Goal: Task Accomplishment & Management: Use online tool/utility

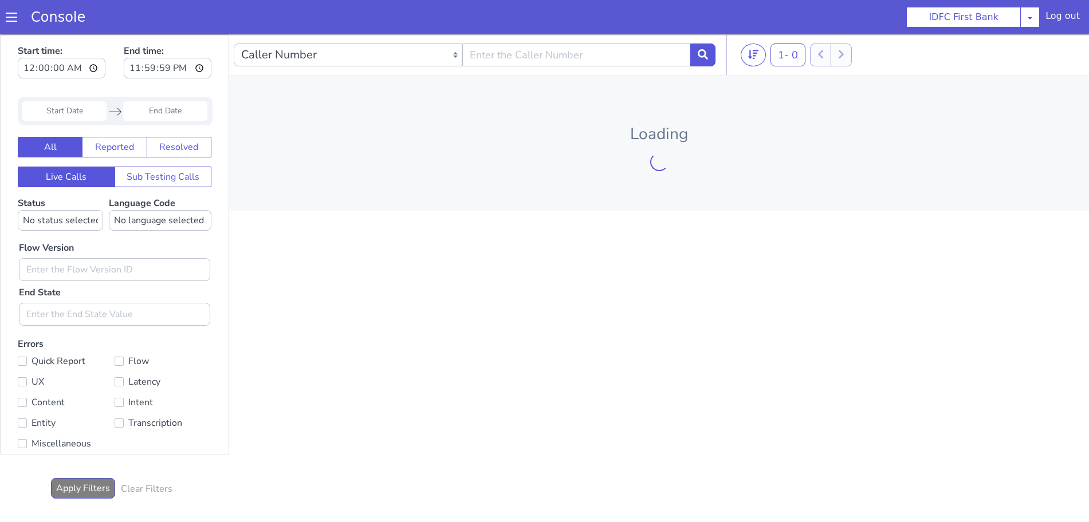
click at [10, 22] on span at bounding box center [11, 16] width 11 height 11
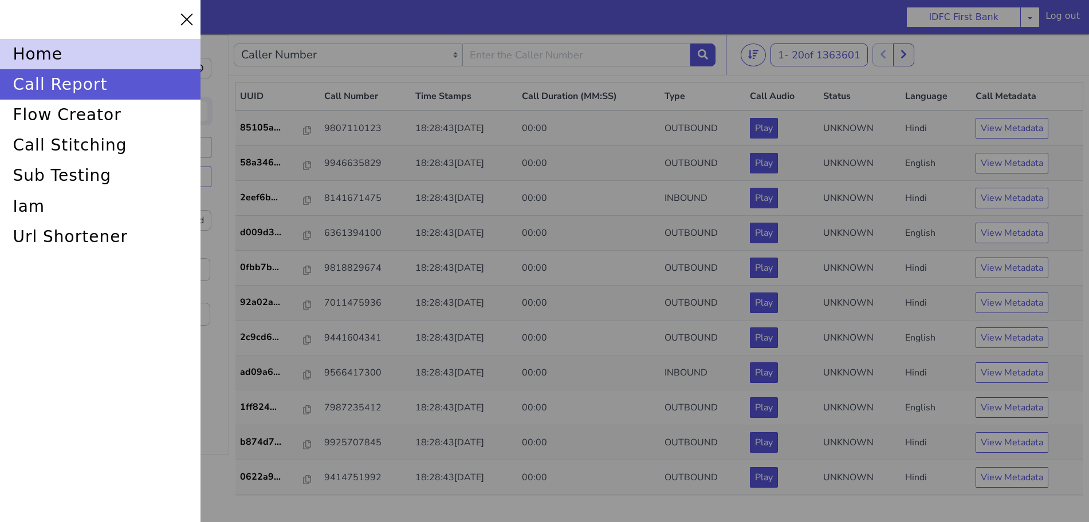
click at [42, 49] on div "home" at bounding box center [100, 54] width 201 height 30
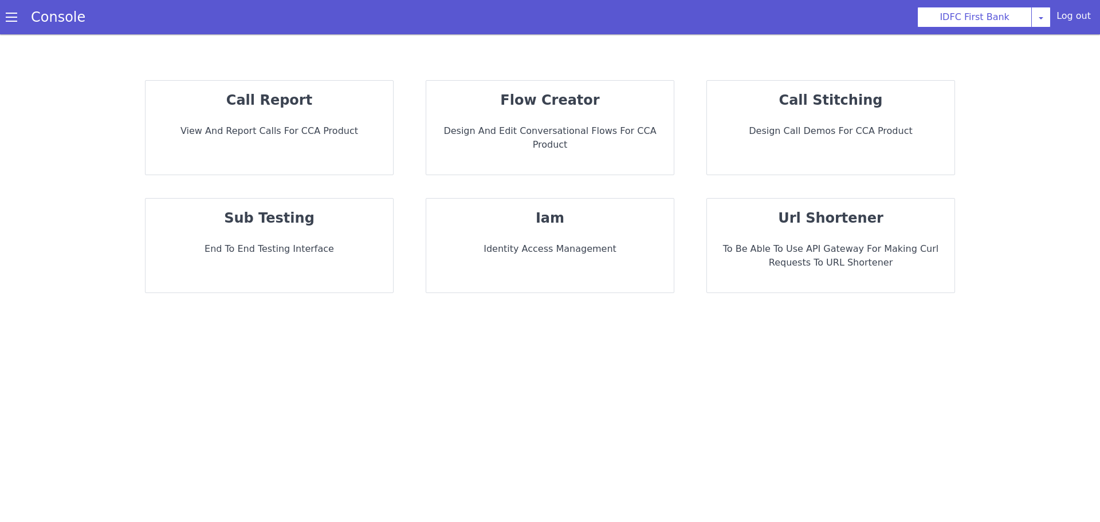
click at [241, 219] on div "sub testing End to End Testing Interface" at bounding box center [269, 246] width 247 height 94
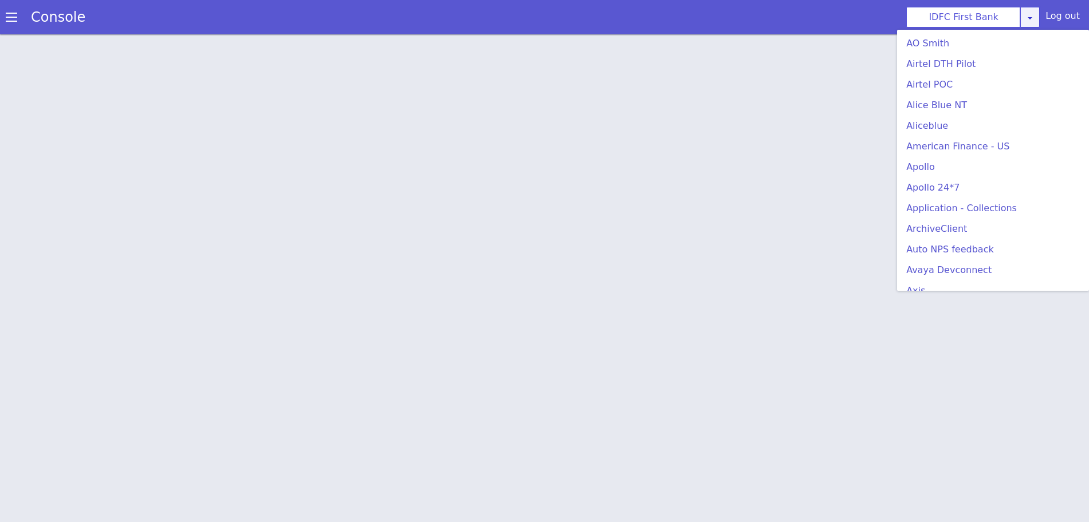
click at [1035, 17] on icon at bounding box center [1029, 17] width 9 height 9
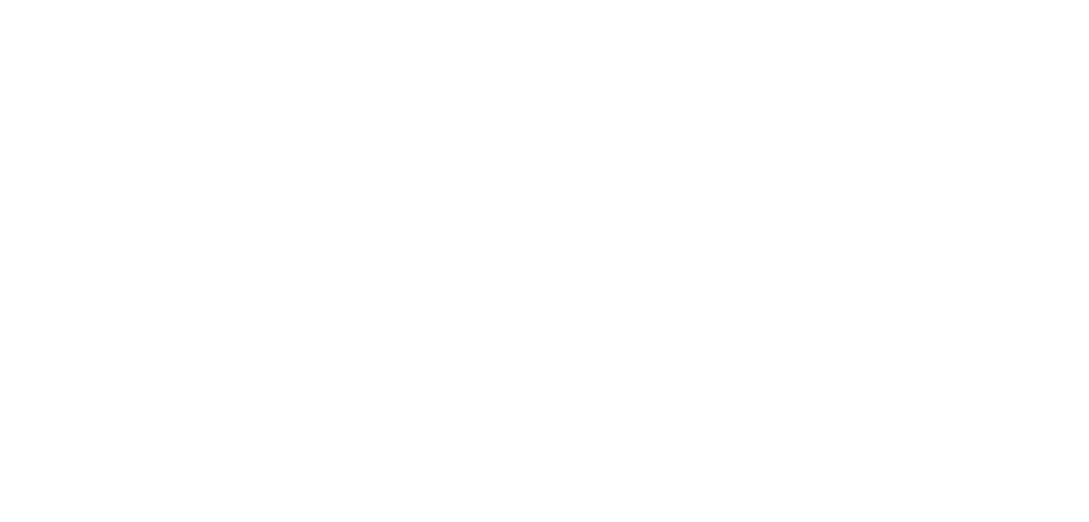
scroll to position [250, 0]
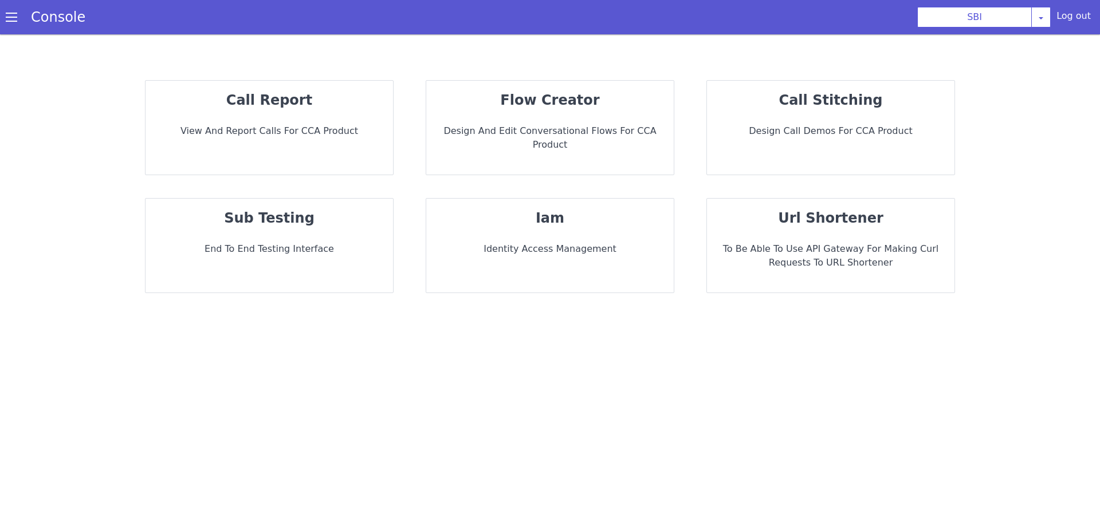
click at [291, 242] on p "End to End Testing Interface" at bounding box center [269, 249] width 229 height 14
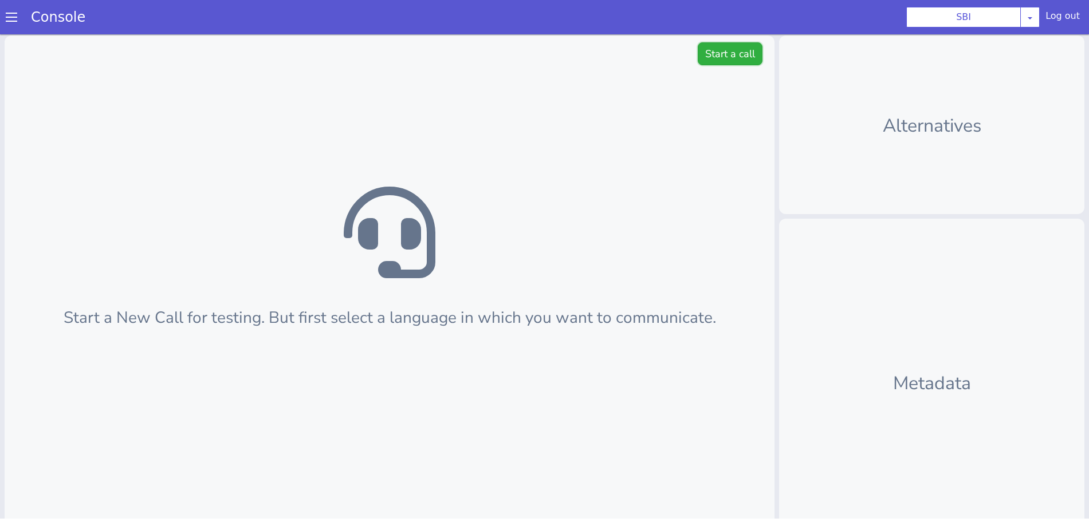
click at [729, 54] on button "Start a call" at bounding box center [730, 53] width 65 height 23
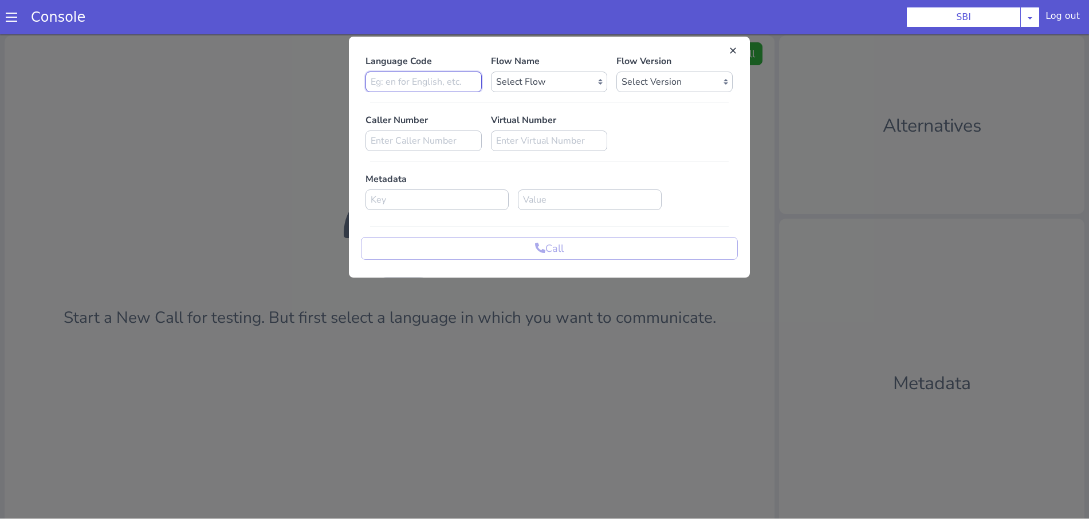
click at [422, 81] on input at bounding box center [423, 82] width 116 height 21
type input "en"
click at [594, 83] on select "Select Flow pre due SBI B0 SBI FARMER BOT English 2024 SBI INBOUND CALL STEERIN…" at bounding box center [549, 82] width 116 height 21
select select "3536d211-3c77-413a-9464-cbbfa57b0f64"
click at [491, 72] on select "Select Flow pre due SBI B0 SBI FARMER BOT English 2024 SBI INBOUND CALL STEERIN…" at bounding box center [549, 82] width 116 height 21
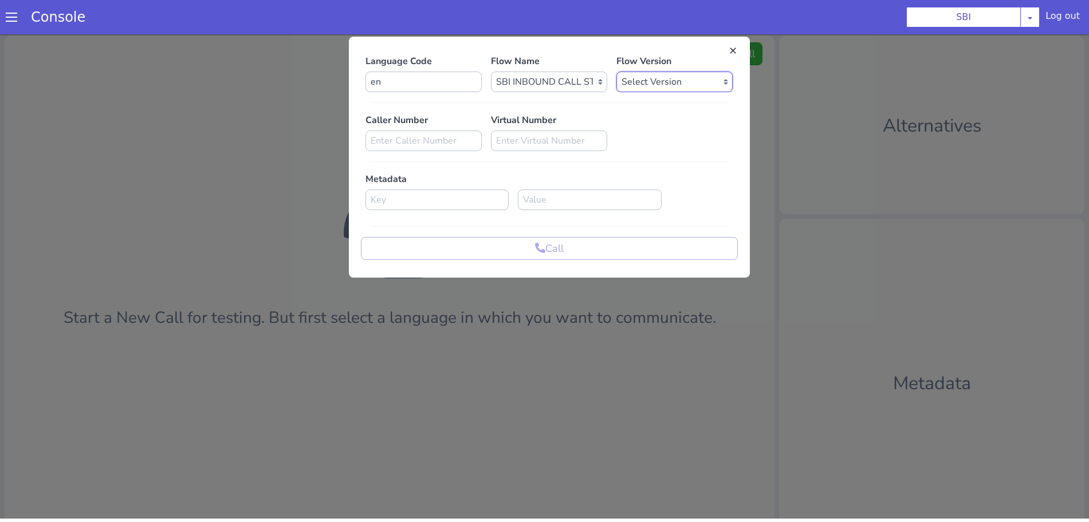
click at [720, 80] on select "Select Version 0.1.4 0.1.3 0.1.2 0.1.1 0.1.0 0.0.170 0.0.169 0.0.168 0.0.167 0.…" at bounding box center [674, 82] width 116 height 21
select select "0.1.4"
click at [616, 72] on select "Select Version 0.1.4 0.1.3 0.1.2 0.1.1 0.1.0 0.0.170 0.0.169 0.0.168 0.0.167 0.…" at bounding box center [674, 82] width 116 height 21
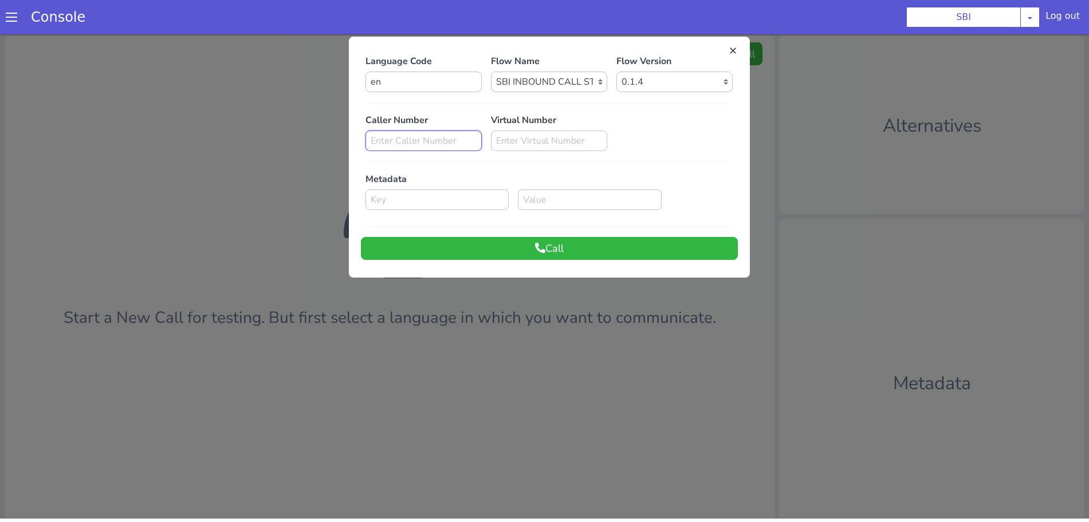
click at [430, 137] on input at bounding box center [423, 141] width 116 height 21
click at [509, 249] on button "Call" at bounding box center [549, 248] width 377 height 23
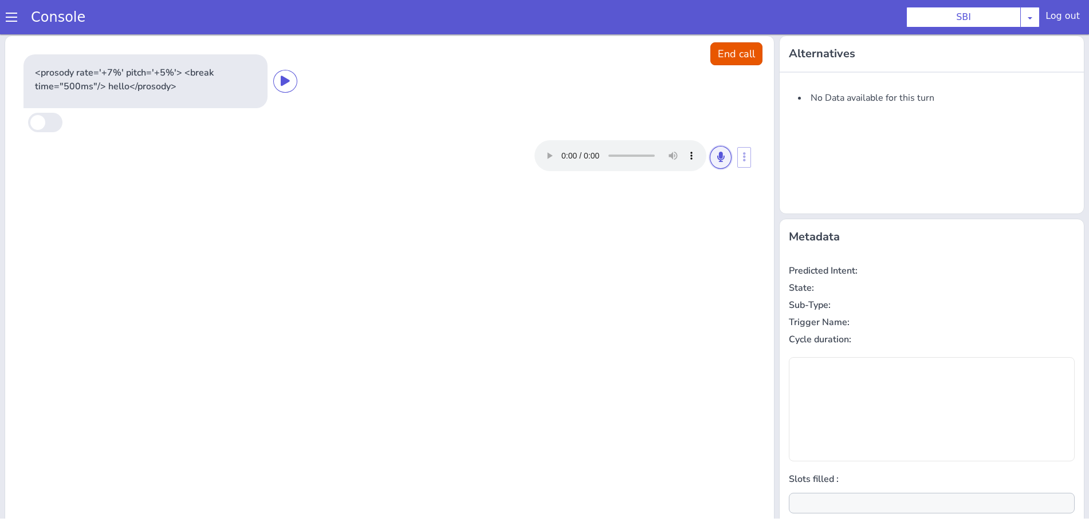
click at [710, 161] on button at bounding box center [721, 157] width 22 height 23
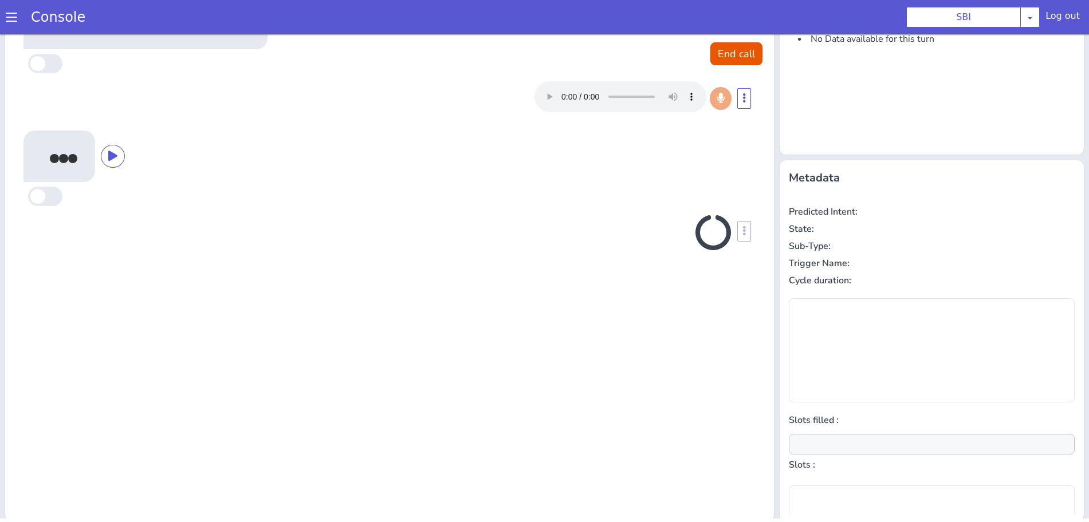
scroll to position [62, 0]
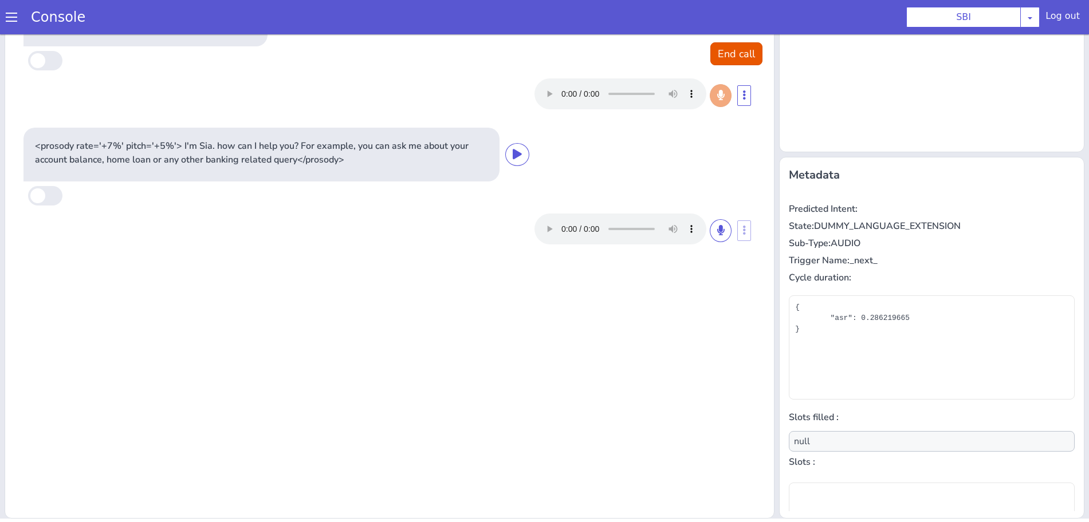
type input "null"
click at [717, 232] on icon at bounding box center [720, 230] width 7 height 10
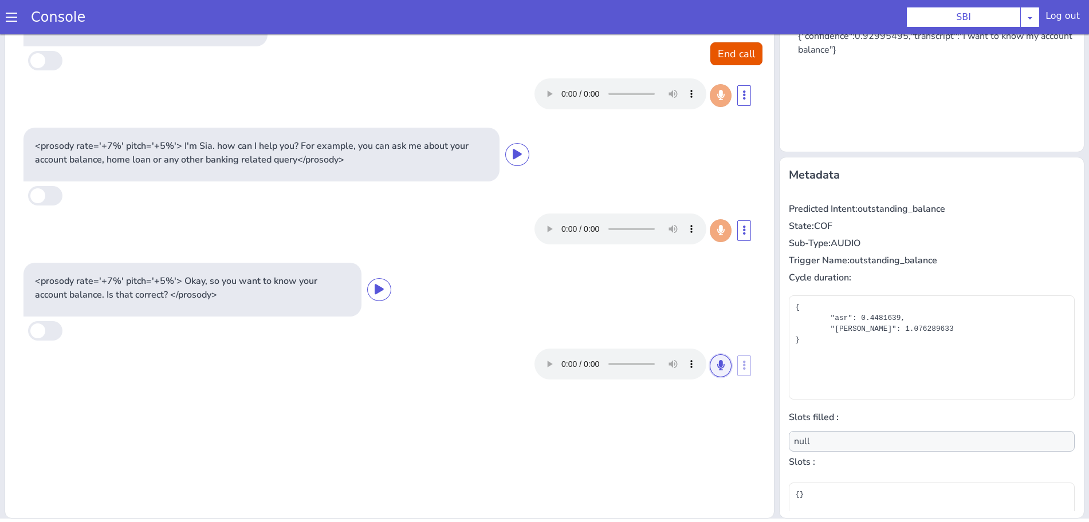
click at [717, 362] on icon at bounding box center [720, 365] width 7 height 10
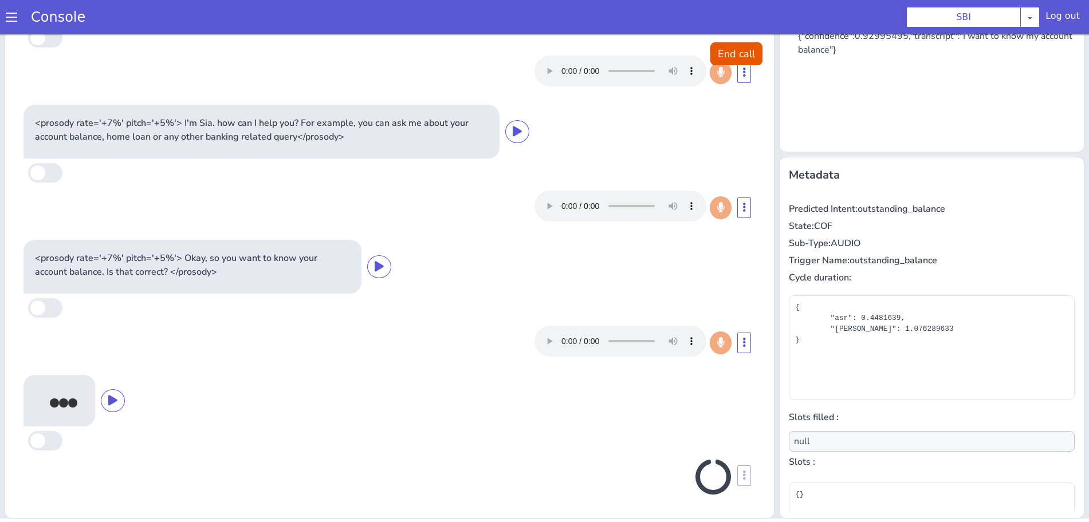
scroll to position [19, 0]
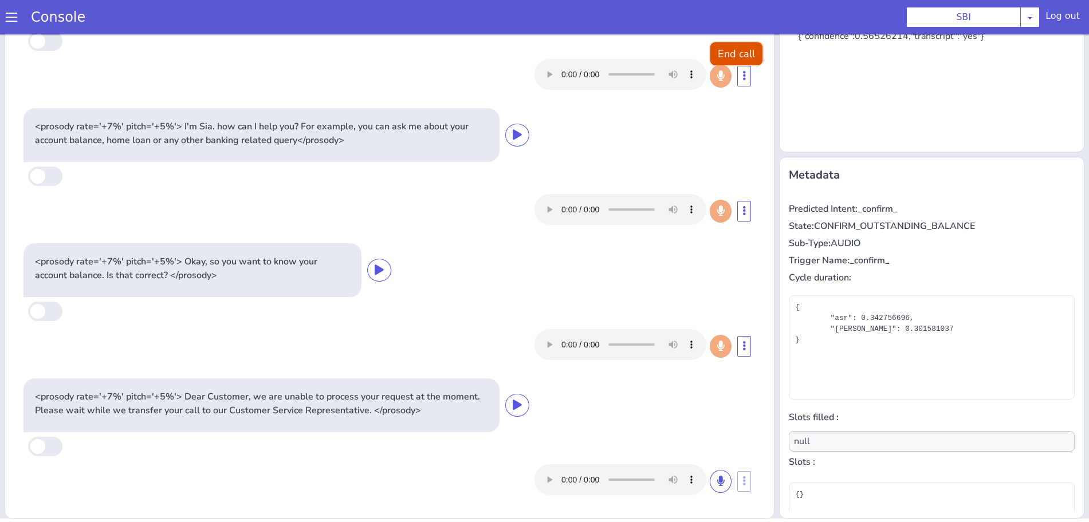
click at [728, 59] on button "End call" at bounding box center [736, 53] width 52 height 23
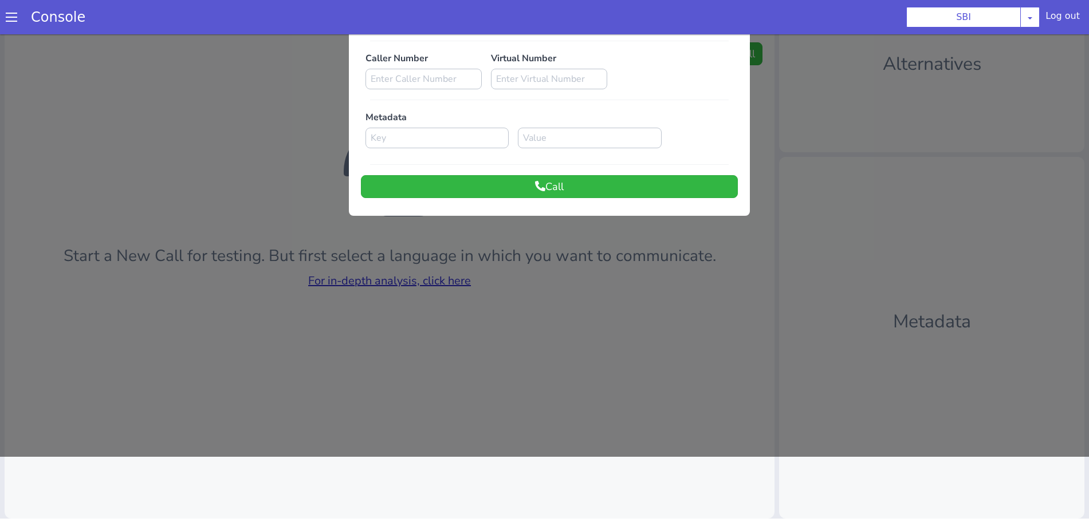
click at [390, 284] on div at bounding box center [544, 213] width 1089 height 488
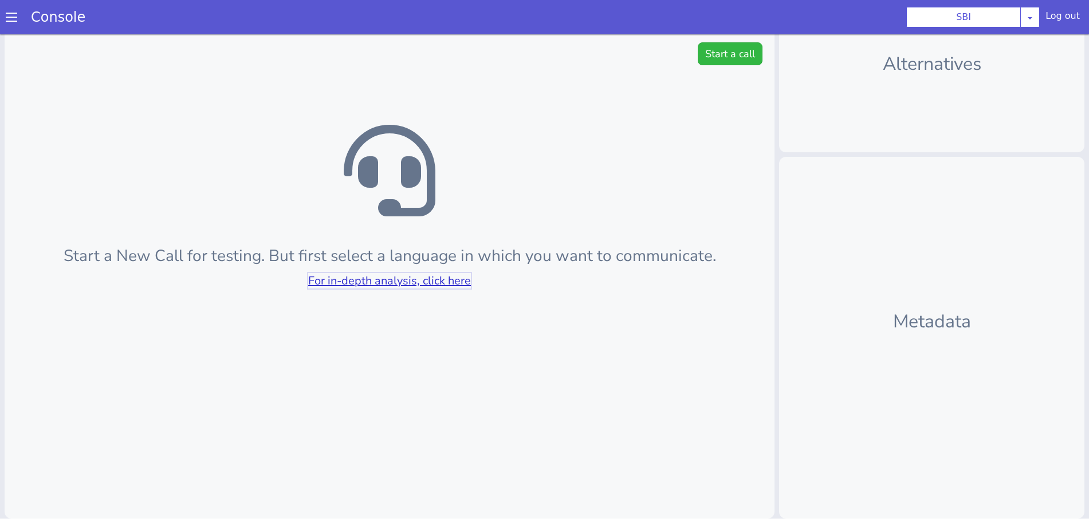
click at [390, 284] on link "For in-depth analysis, click here" at bounding box center [389, 280] width 163 height 15
click at [723, 52] on button "Start a call" at bounding box center [730, 53] width 65 height 23
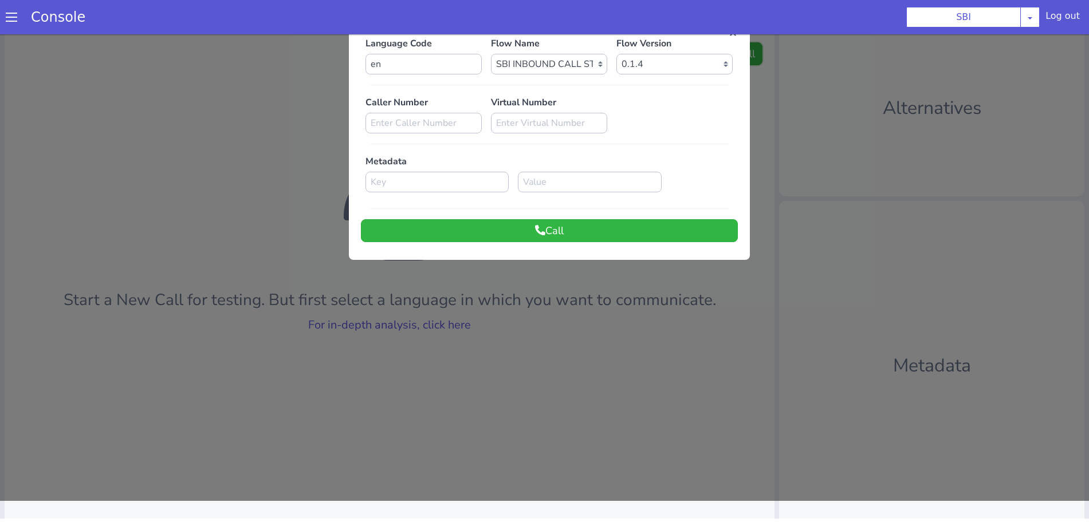
scroll to position [0, 0]
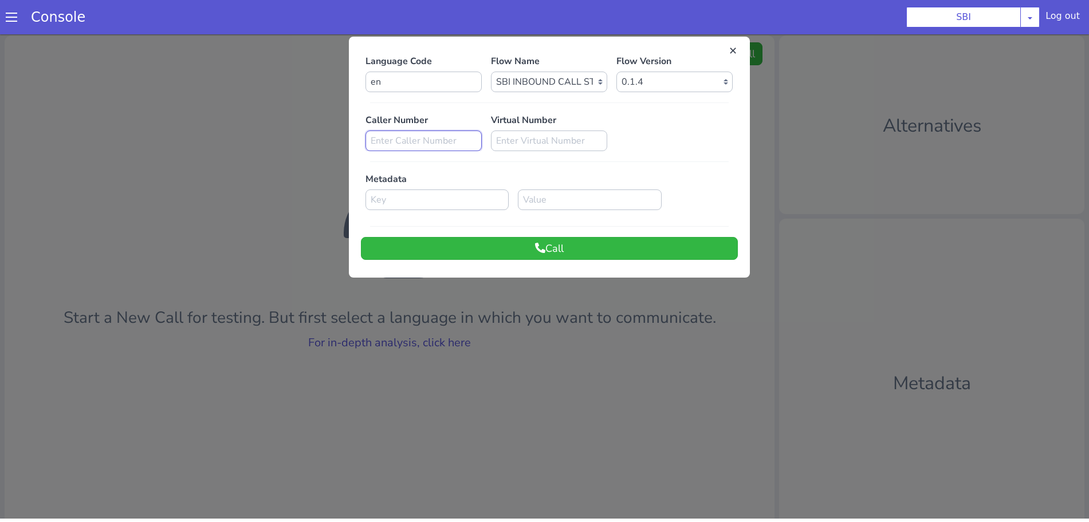
click at [415, 137] on input at bounding box center [423, 141] width 116 height 21
paste input "9718969989"
type input "9718969989"
click at [568, 258] on button "Call" at bounding box center [549, 248] width 377 height 23
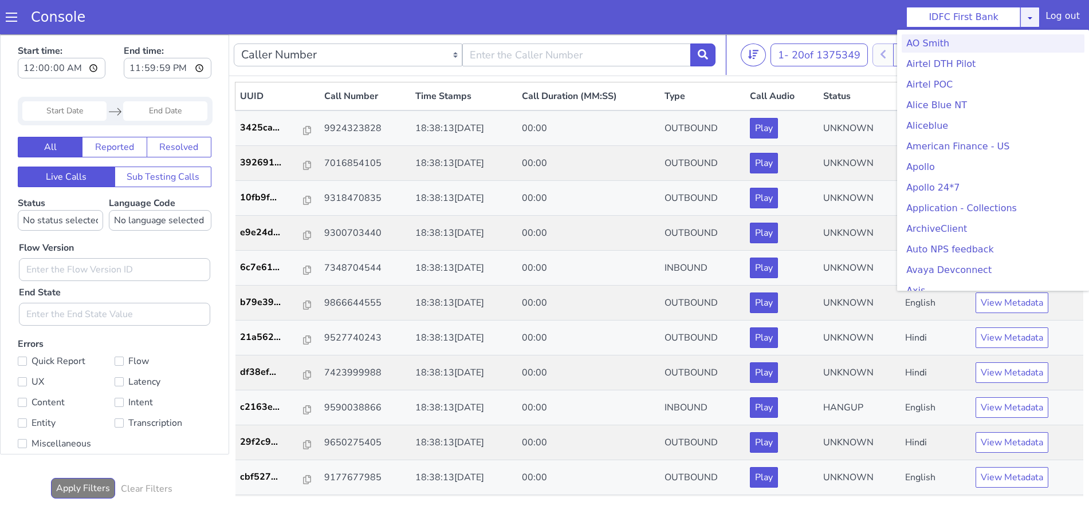
click at [1032, 16] on div "IDFC First Bank [PERSON_NAME] Airtel DTH Pilot Airtel POC [PERSON_NAME] Blue NT…" at bounding box center [972, 17] width 133 height 21
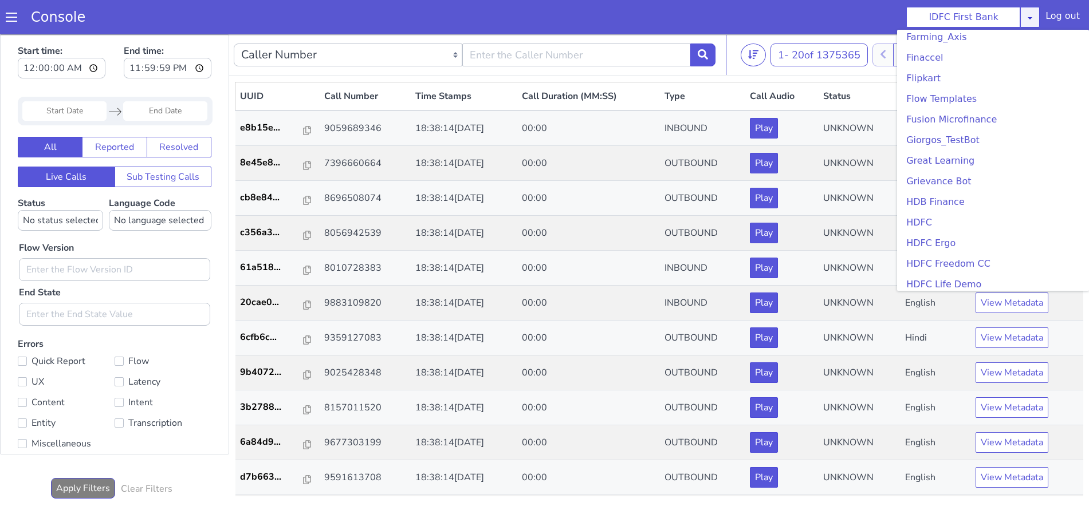
scroll to position [1003, 0]
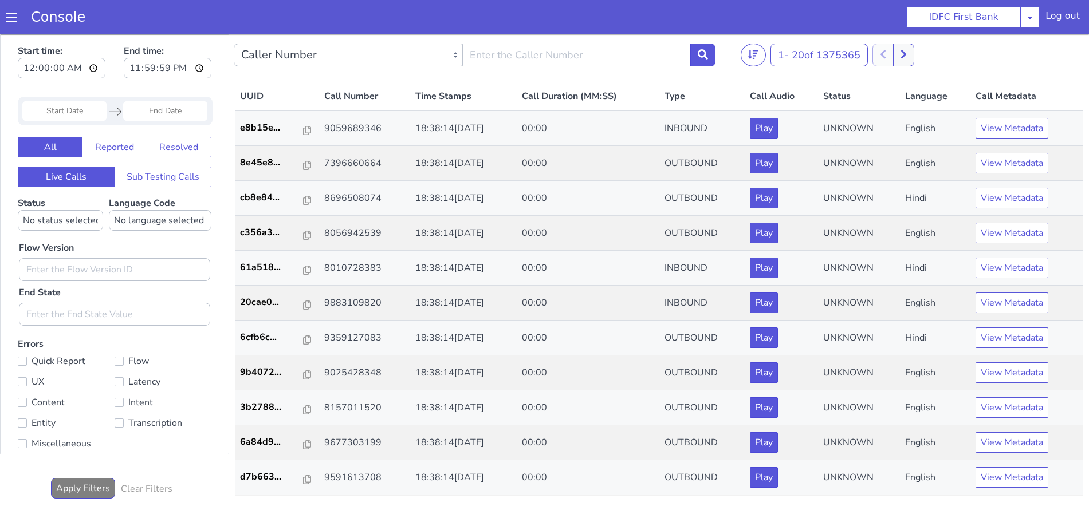
click at [15, 15] on span at bounding box center [11, 16] width 11 height 11
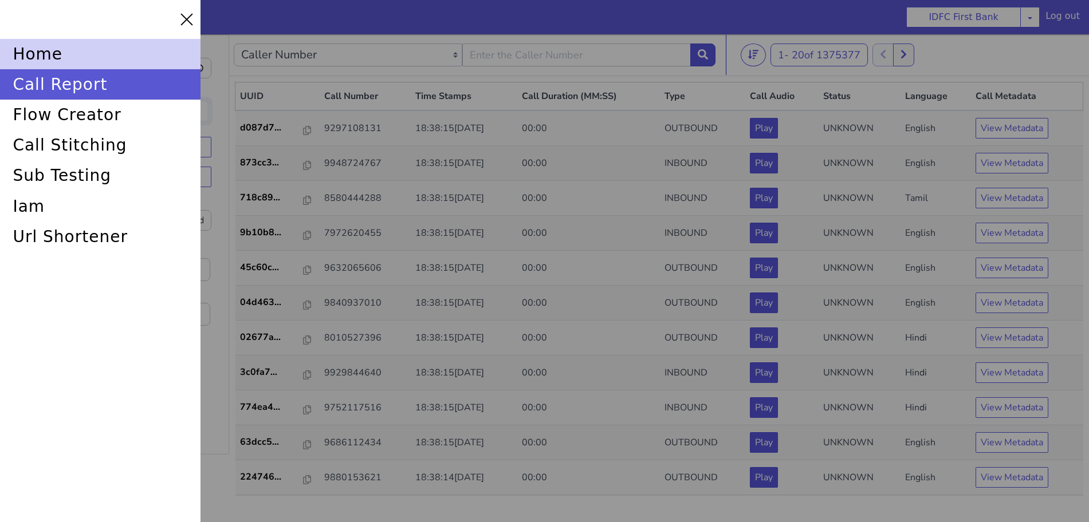
click at [37, 47] on div "home" at bounding box center [100, 54] width 201 height 30
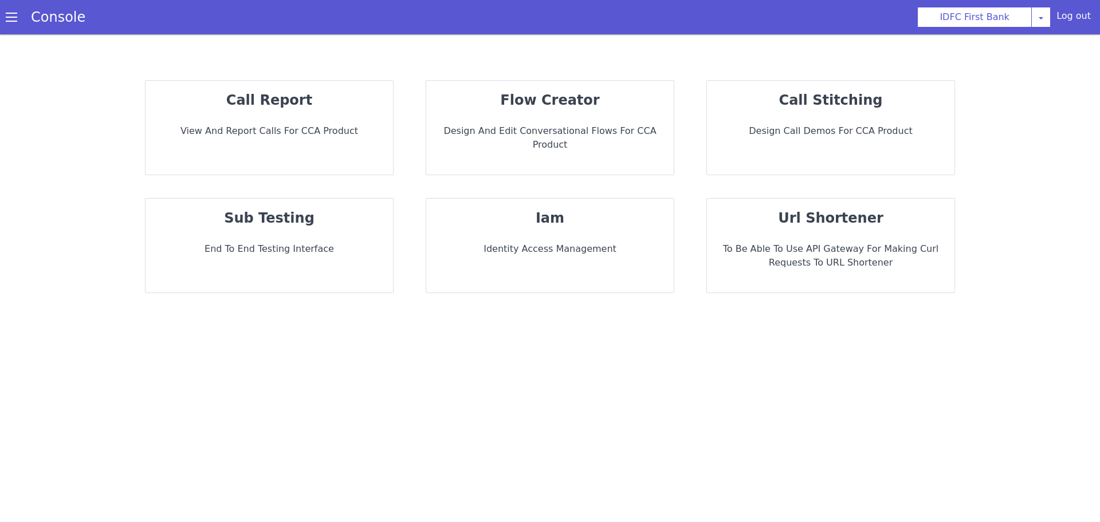
click at [285, 218] on div "sub testing End to End Testing Interface" at bounding box center [269, 246] width 247 height 94
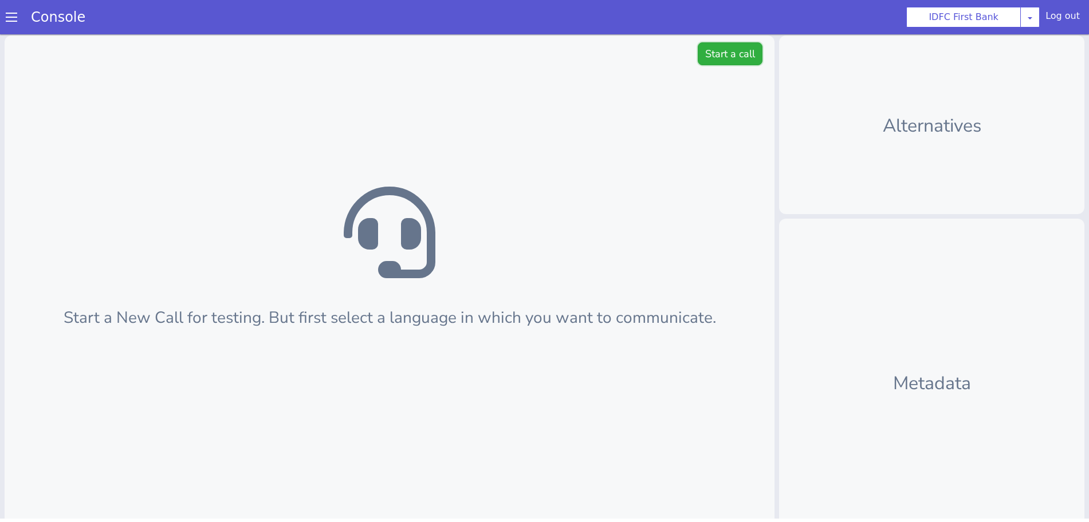
click at [711, 53] on button "Start a call" at bounding box center [730, 53] width 65 height 23
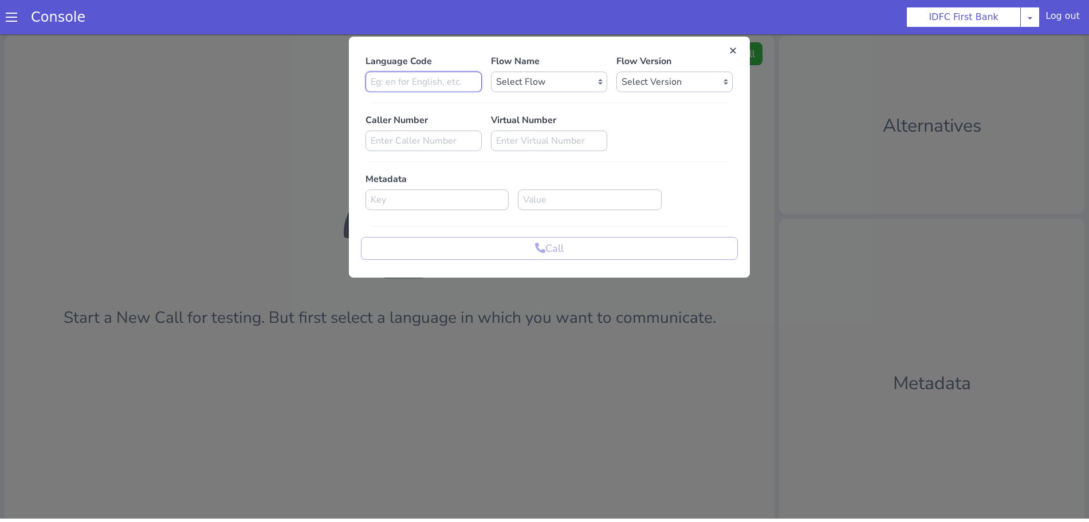
click at [430, 84] on input at bounding box center [423, 82] width 116 height 21
type input "en"
click at [589, 88] on select "Select Flow IDFC - [PERSON_NAME] Flexi Rough work IDFC Test - English SA Fundin…" at bounding box center [549, 82] width 116 height 21
click at [1045, 14] on div "IDFC First Bank [PERSON_NAME] Airtel DTH Pilot Airtel POC [PERSON_NAME] Blue NT…" at bounding box center [993, 17] width 192 height 21
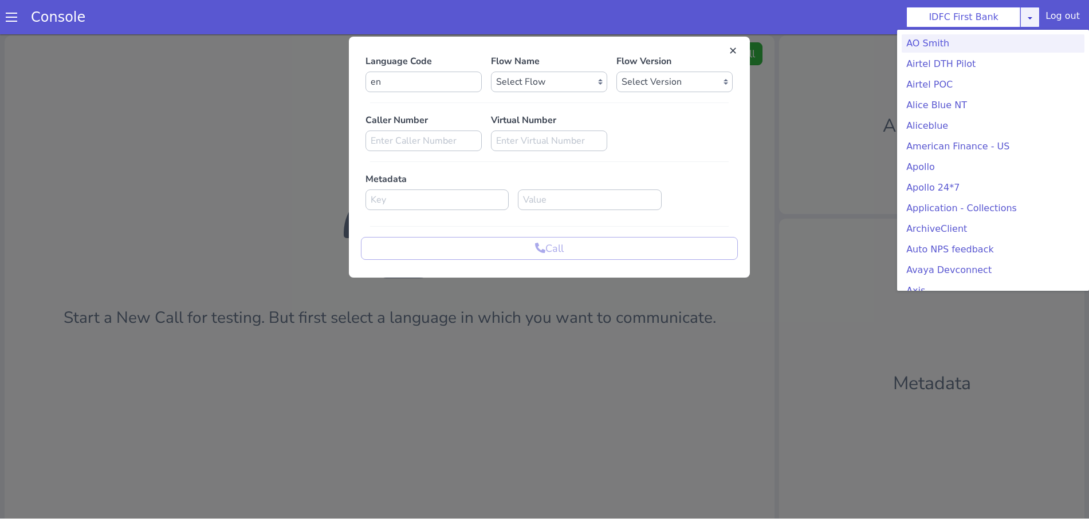
click at [1032, 18] on icon at bounding box center [1029, 17] width 9 height 9
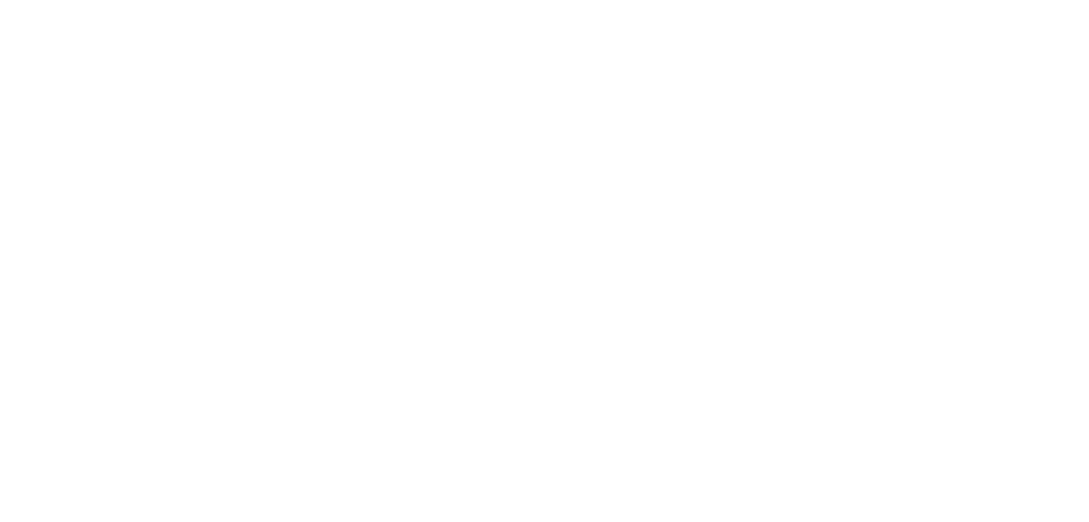
scroll to position [250, 0]
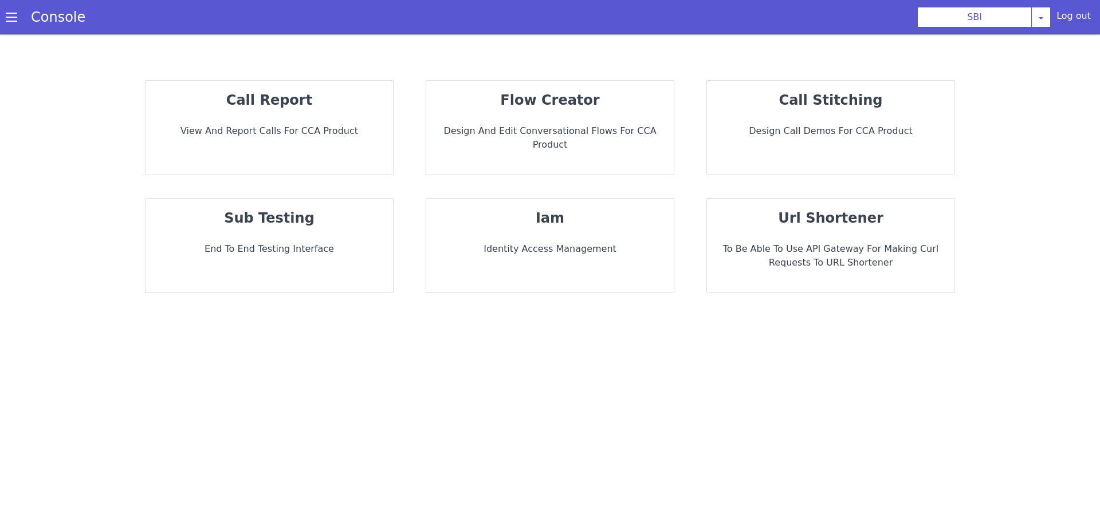
click at [289, 210] on strong "sub testing" at bounding box center [269, 218] width 91 height 16
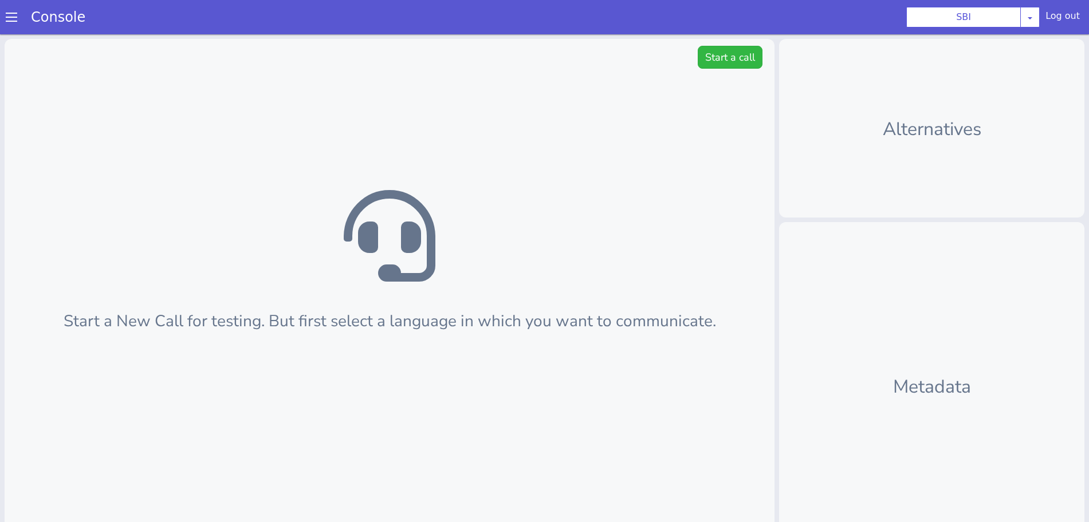
scroll to position [3, 0]
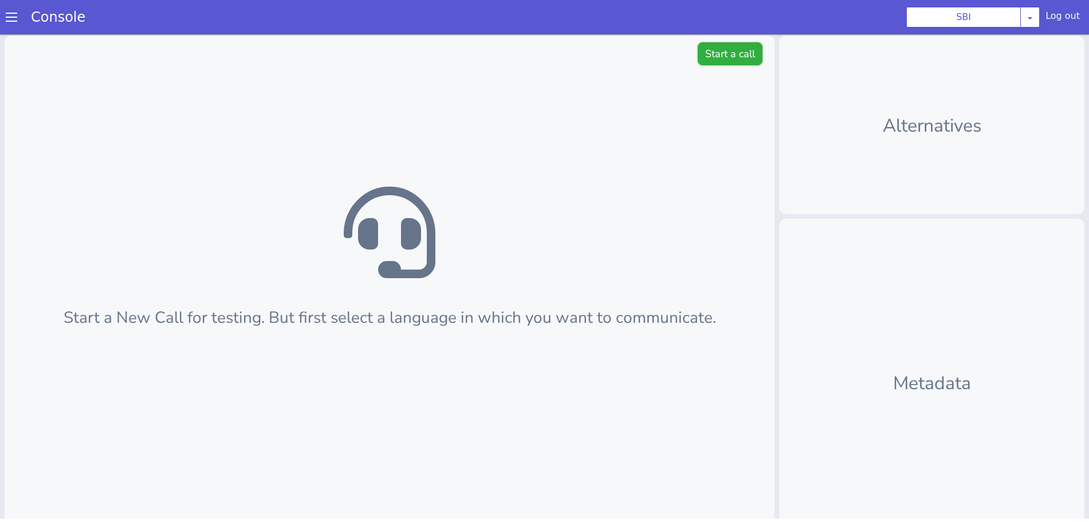
click at [727, 57] on button "Start a call" at bounding box center [730, 53] width 65 height 23
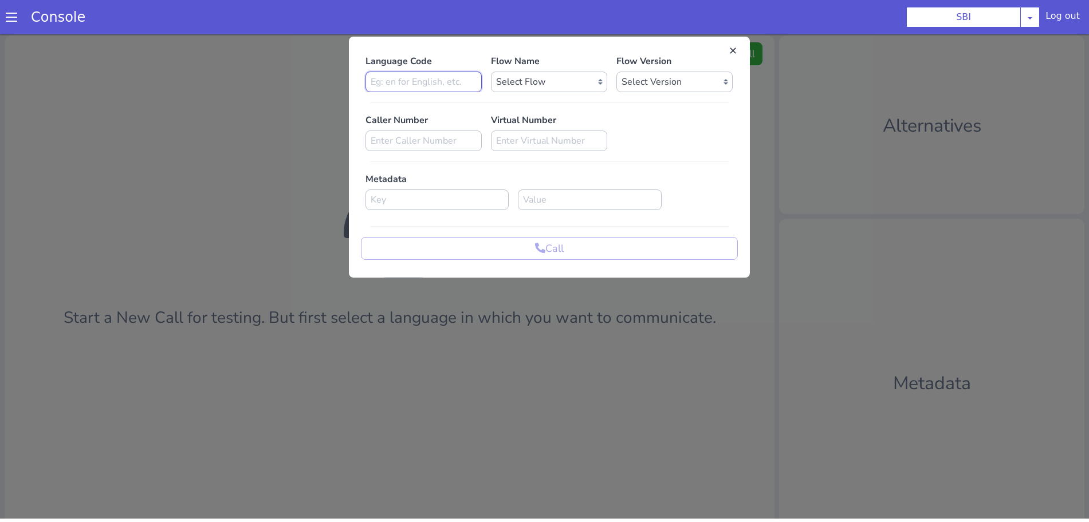
click at [459, 84] on input at bounding box center [423, 82] width 116 height 21
type input "en"
click at [519, 84] on select "Select Flow pre due SBI B0 SBI FARMER BOT English 2024 SBI INBOUND CALL STEERIN…" at bounding box center [549, 82] width 116 height 21
select select "3536d211-3c77-413a-9464-cbbfa57b0f64"
click at [491, 72] on select "Select Flow pre due SBI B0 SBI FARMER BOT English 2024 SBI INBOUND CALL STEERIN…" at bounding box center [549, 82] width 116 height 21
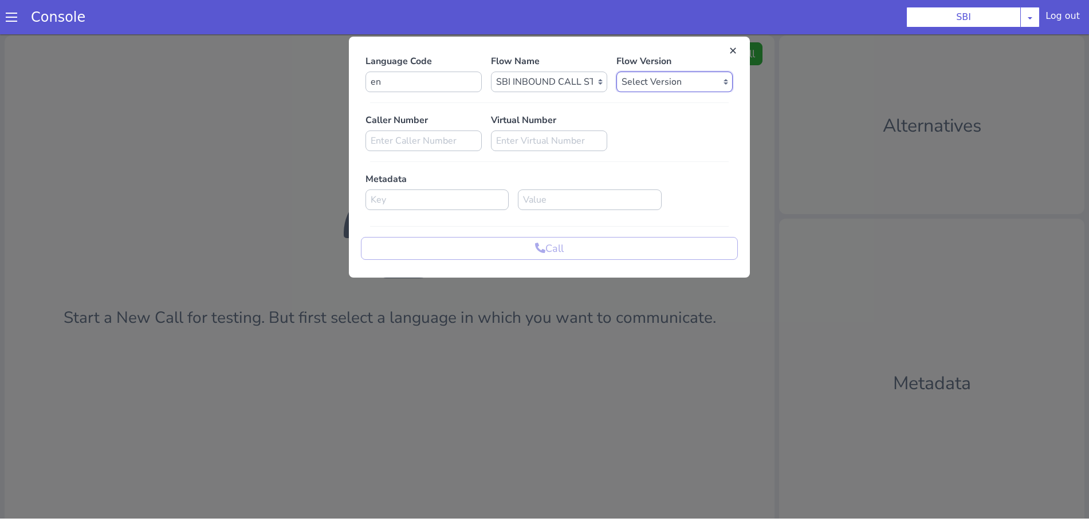
drag, startPoint x: 675, startPoint y: 81, endPoint x: 675, endPoint y: 89, distance: 8.0
click at [675, 81] on select "Select Version 0.1.4 0.1.3 0.1.2 0.1.1 0.1.0 0.0.170 0.0.169 0.0.168 0.0.167 0.…" at bounding box center [674, 82] width 116 height 21
select select "0.1.4"
click at [616, 72] on select "Select Version 0.1.4 0.1.3 0.1.2 0.1.1 0.1.0 0.0.170 0.0.169 0.0.168 0.0.167 0.…" at bounding box center [674, 82] width 116 height 21
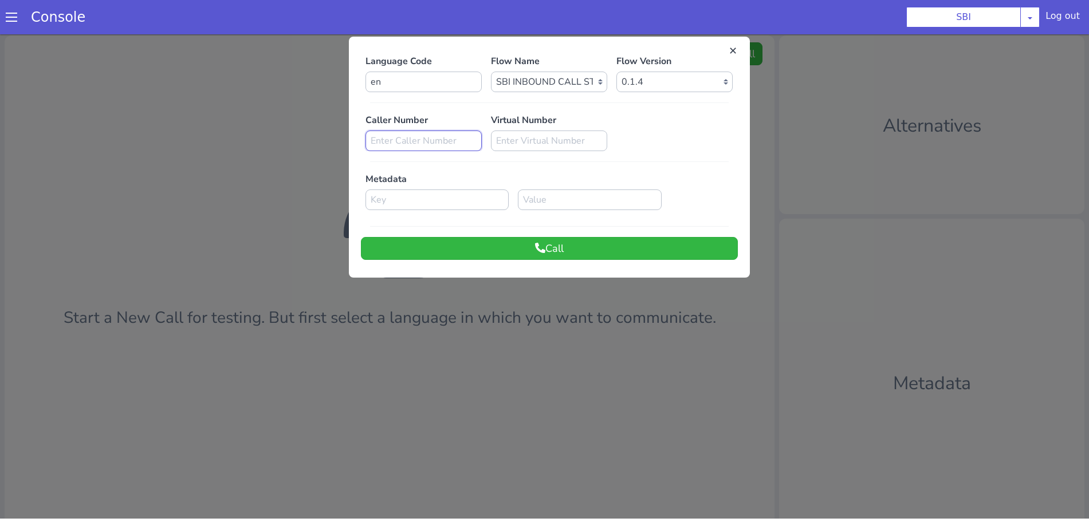
click at [387, 139] on input at bounding box center [423, 141] width 116 height 21
paste input "9922391932"
type input "9922391932"
click at [481, 237] on button "Call" at bounding box center [549, 248] width 377 height 23
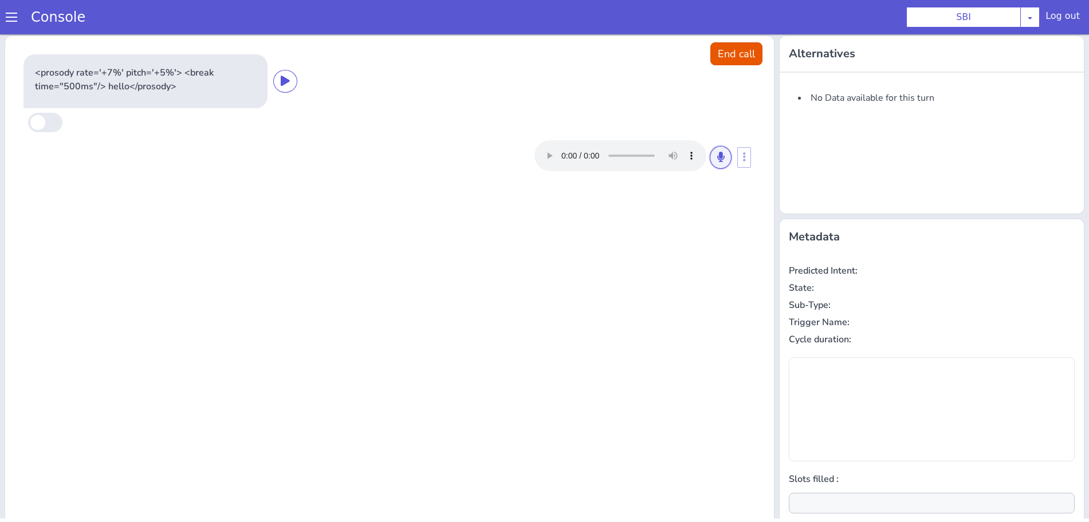
click at [717, 156] on icon at bounding box center [720, 157] width 7 height 10
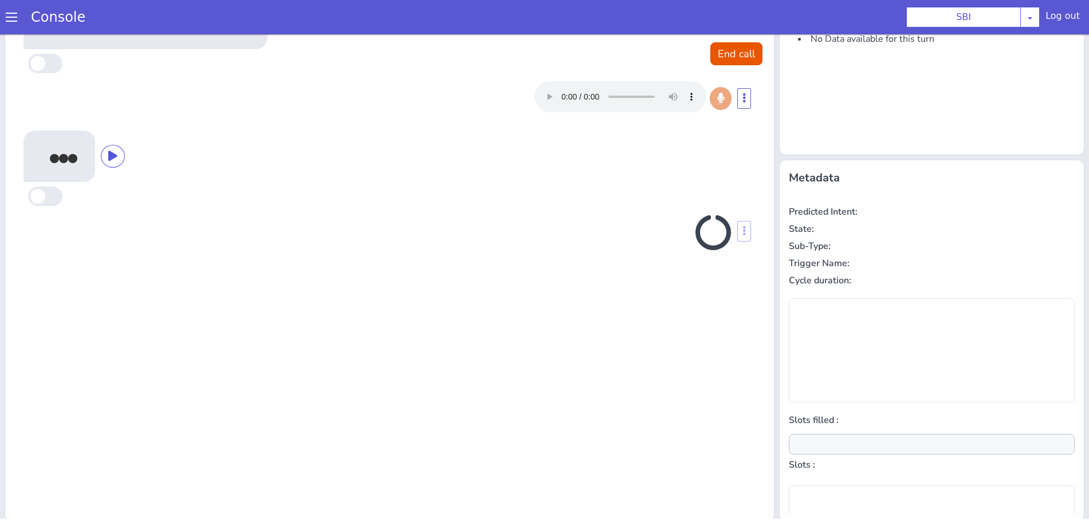
scroll to position [62, 0]
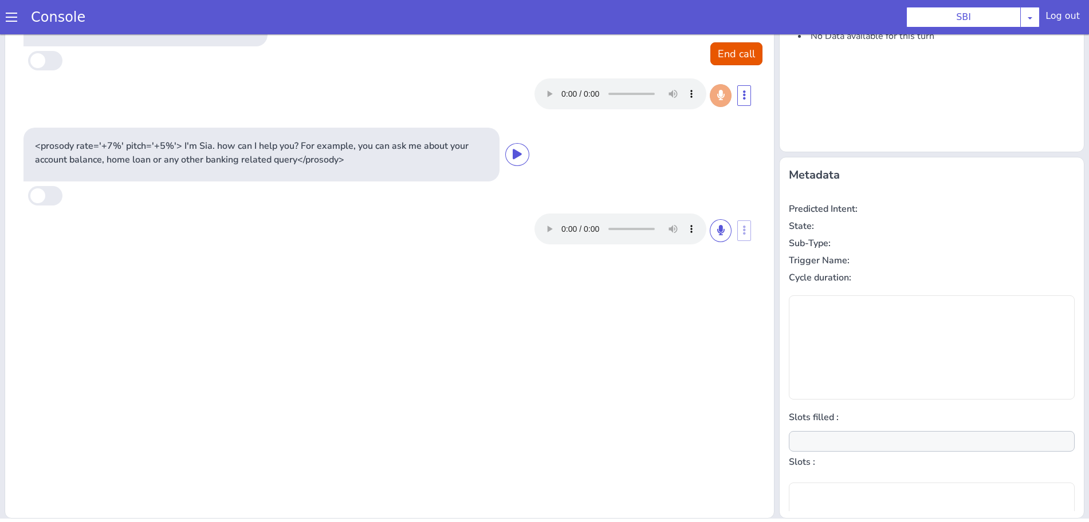
type input "null"
click at [717, 229] on button at bounding box center [721, 230] width 22 height 23
click at [717, 226] on icon at bounding box center [720, 230] width 7 height 10
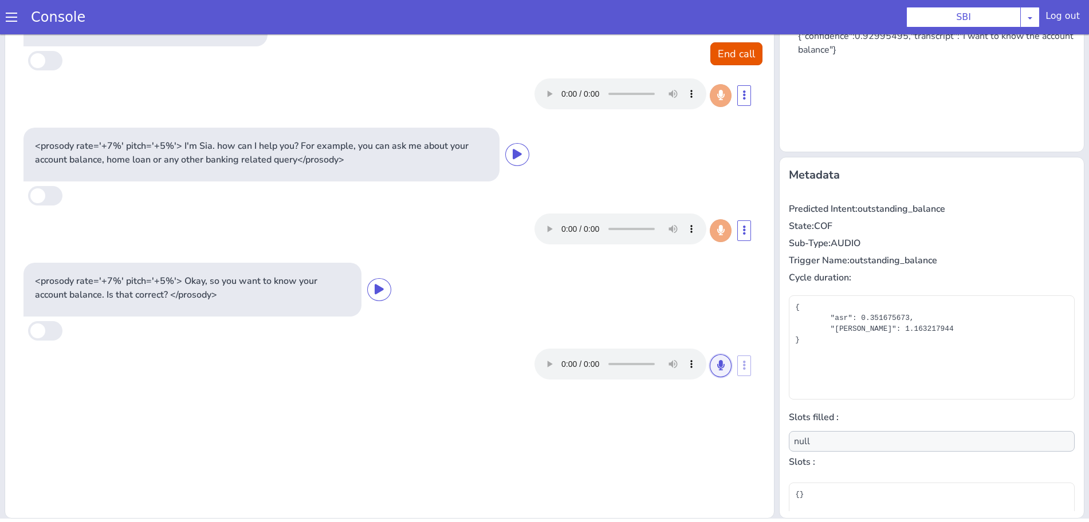
click at [717, 362] on icon at bounding box center [720, 365] width 7 height 10
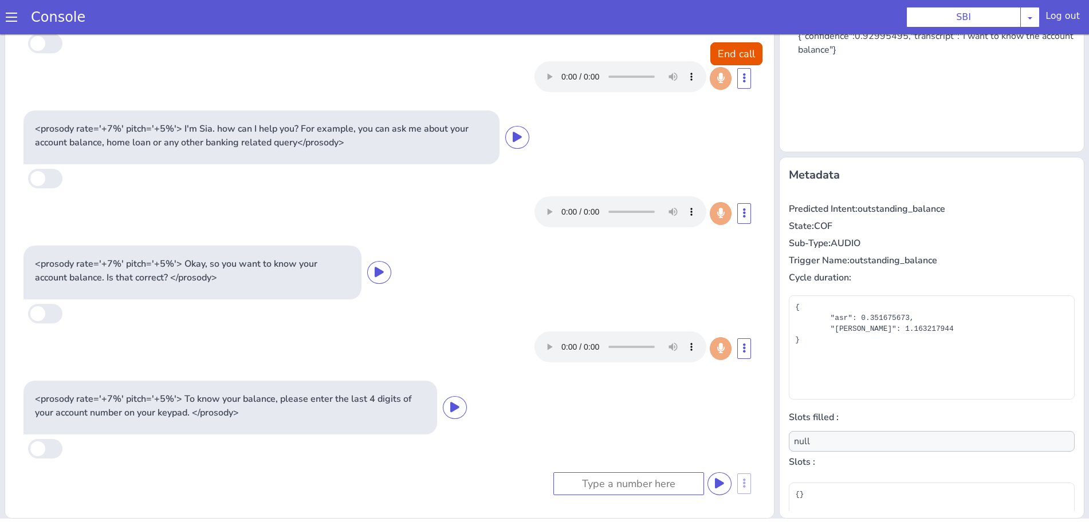
scroll to position [17, 0]
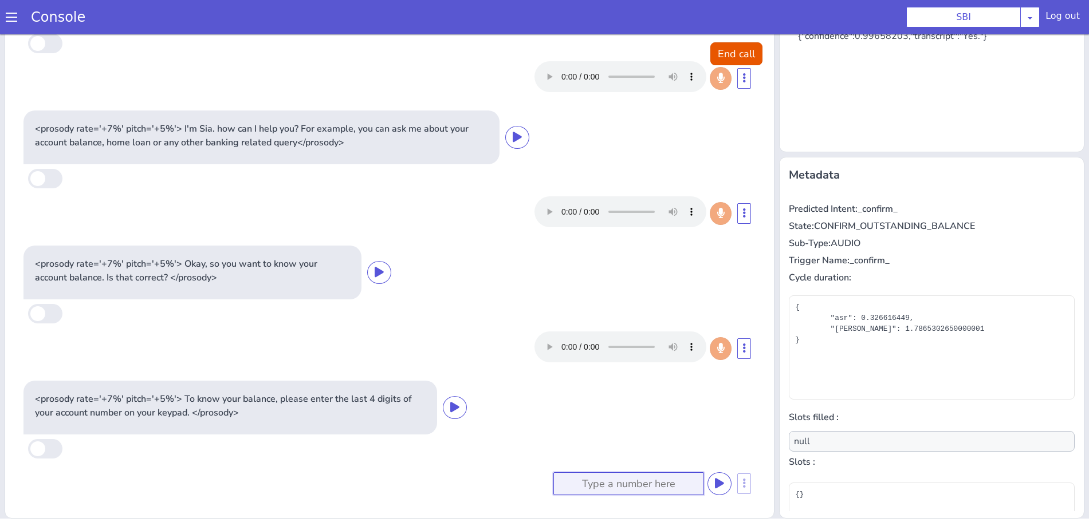
click at [601, 482] on input at bounding box center [628, 484] width 151 height 23
type input "4567"
click at [715, 480] on icon at bounding box center [719, 483] width 9 height 10
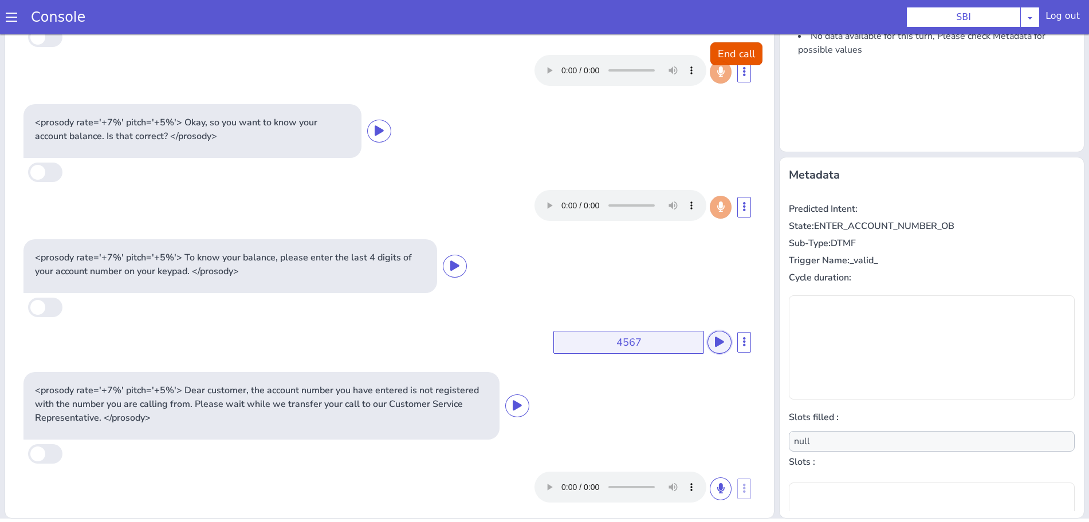
scroll to position [166, 0]
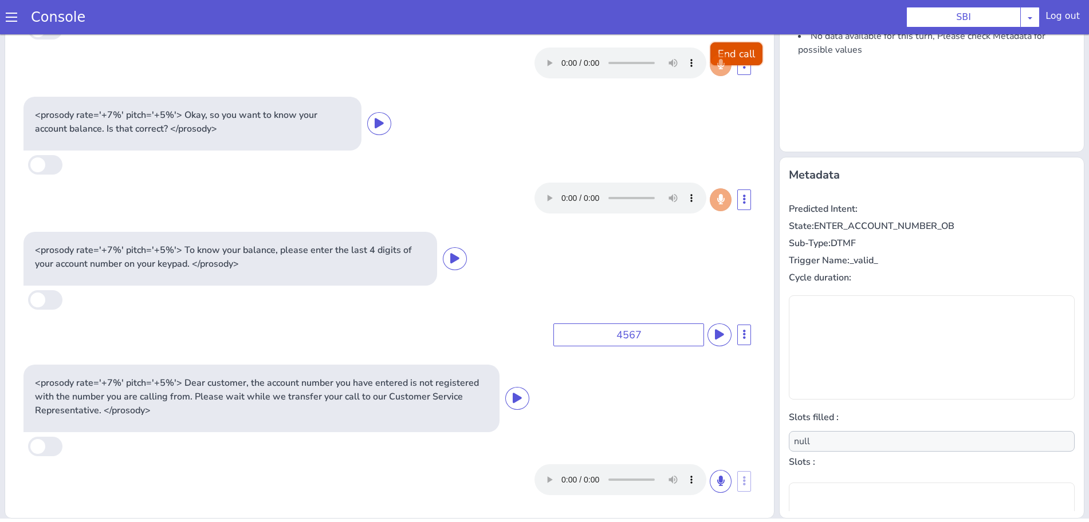
click at [712, 51] on button "End call" at bounding box center [736, 53] width 52 height 23
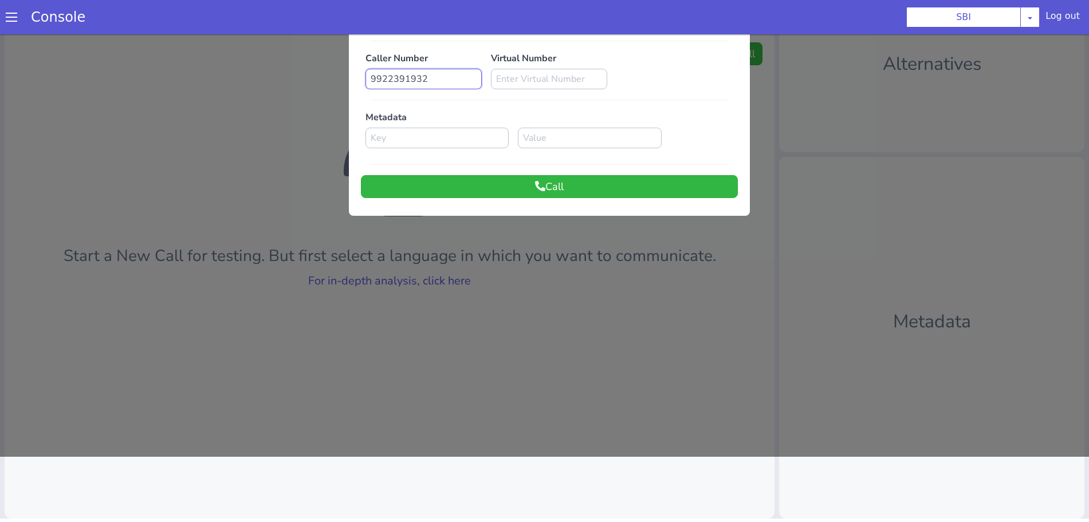
drag, startPoint x: 430, startPoint y: 79, endPoint x: 345, endPoint y: 81, distance: 84.8
click at [349, 81] on div "Language Code en Flow Name Select Flow pre due SBI B0 SBI FARMER BOT English 20…" at bounding box center [549, 96] width 401 height 230
paste input "0729270"
type input "9920729270"
click at [525, 179] on button "Call" at bounding box center [549, 186] width 377 height 23
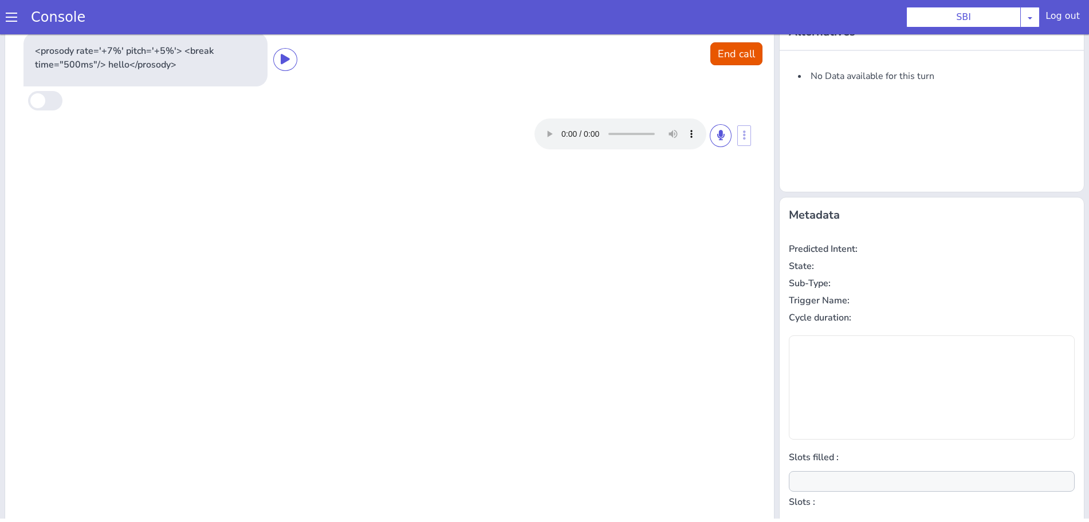
scroll to position [0, 0]
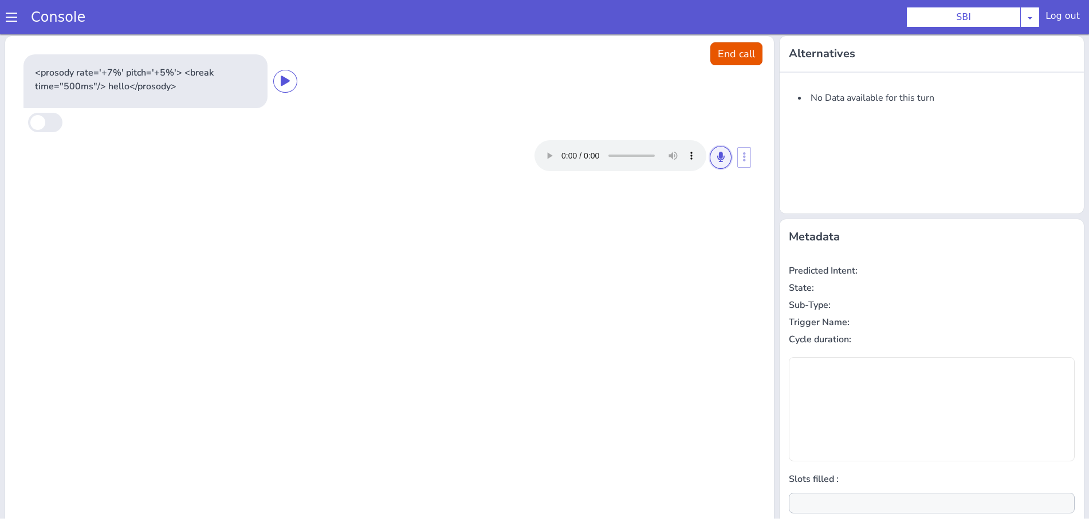
click at [717, 159] on icon at bounding box center [720, 157] width 7 height 10
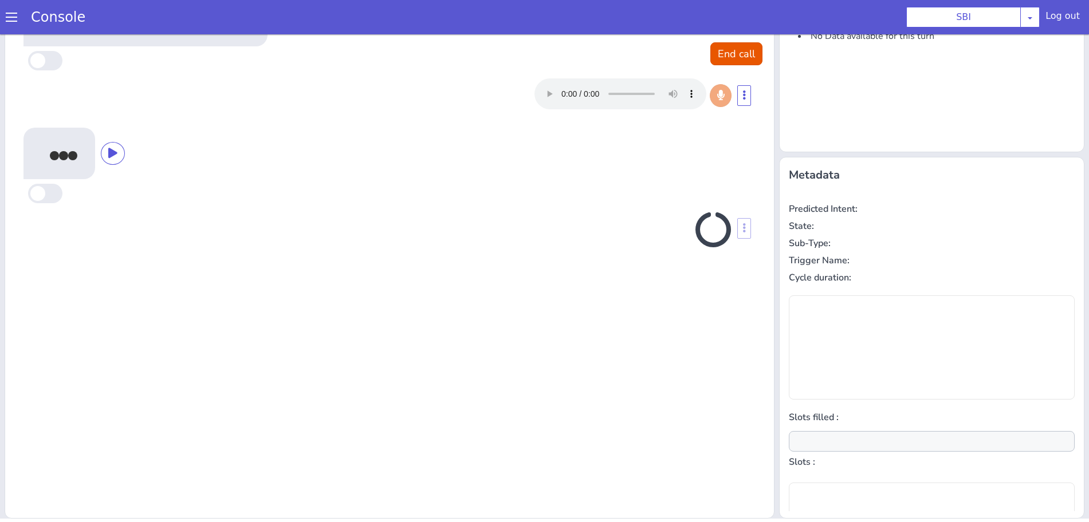
type input "null"
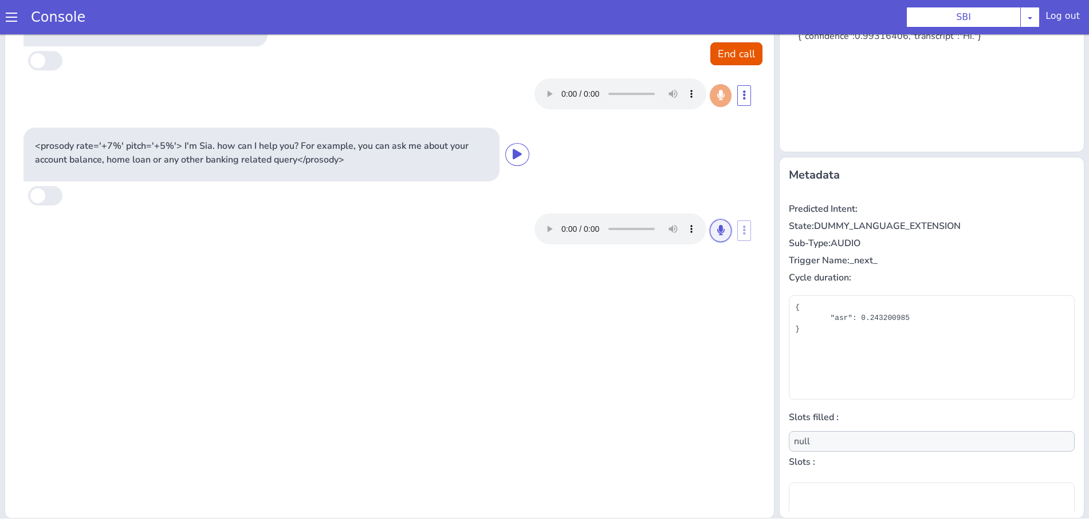
click at [719, 230] on button at bounding box center [721, 230] width 22 height 23
click at [720, 231] on button at bounding box center [721, 230] width 22 height 23
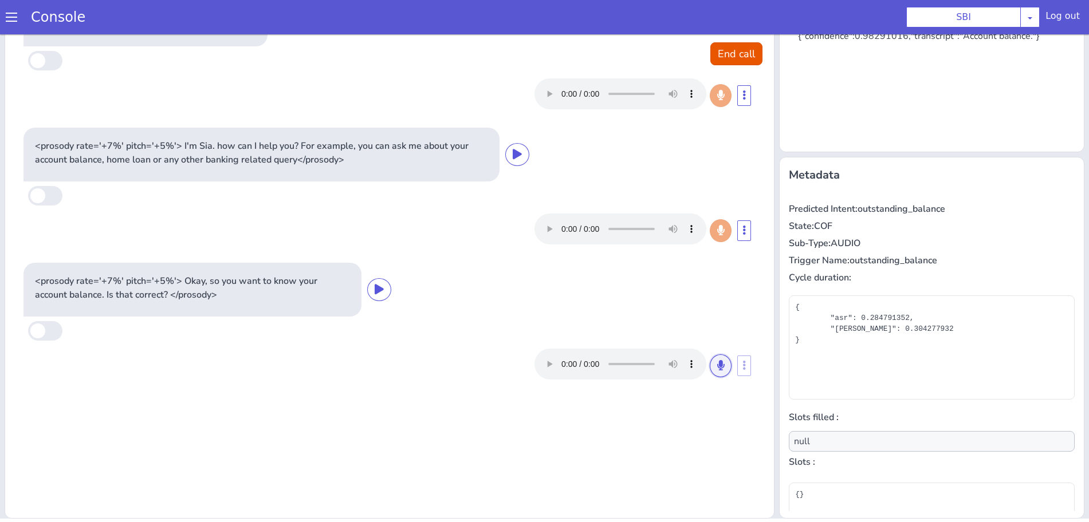
click at [717, 368] on icon at bounding box center [720, 365] width 7 height 10
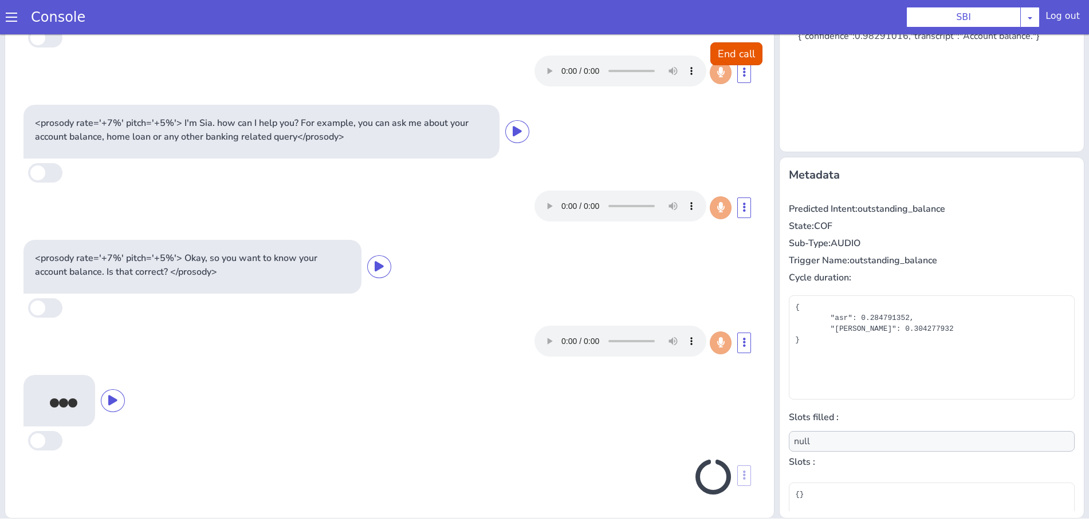
scroll to position [19, 0]
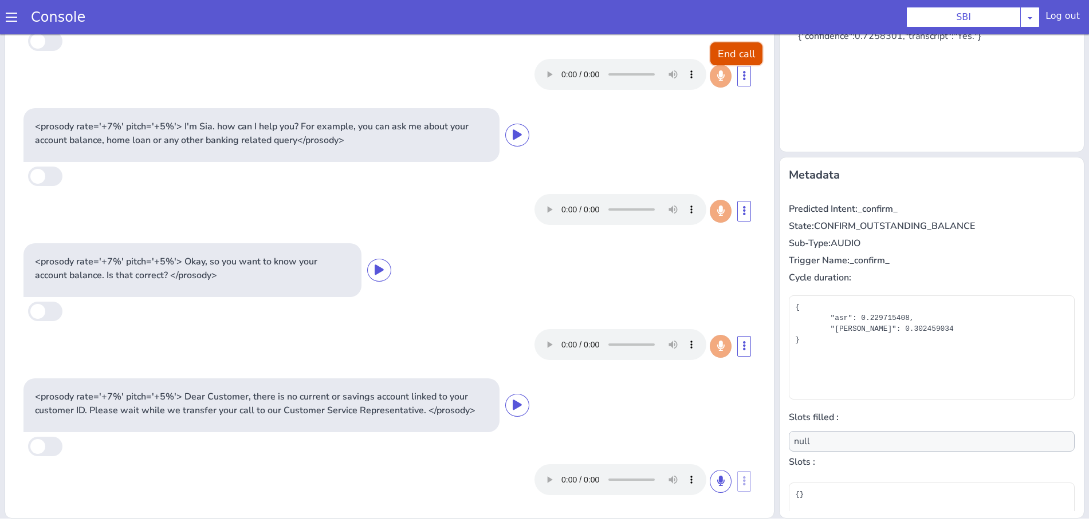
click at [729, 53] on button "End call" at bounding box center [736, 53] width 52 height 23
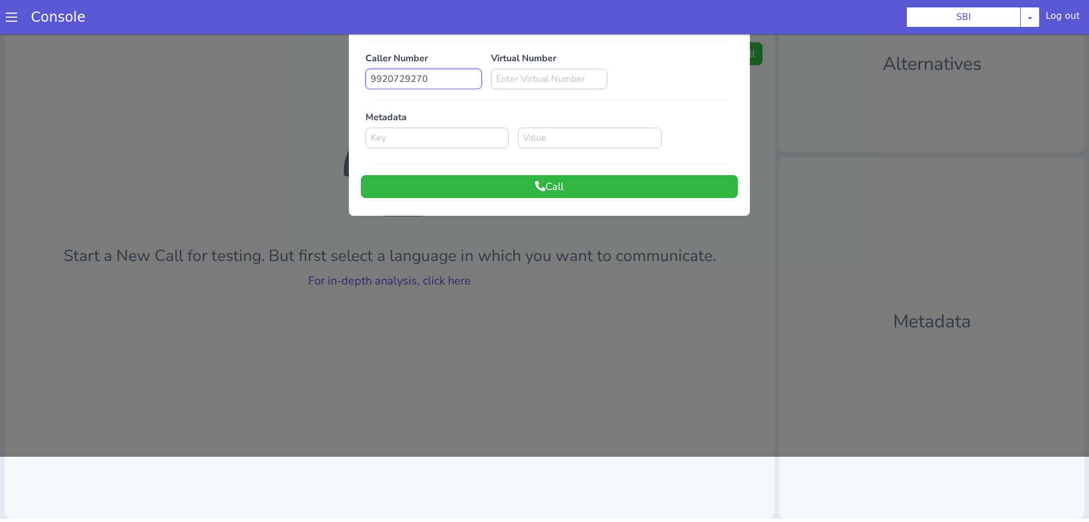
drag, startPoint x: 436, startPoint y: 85, endPoint x: 366, endPoint y: 77, distance: 70.3
click at [366, 77] on input "9920729270" at bounding box center [423, 79] width 116 height 21
paste input "8108235709"
type input "8108235709"
click at [466, 171] on div "Language Code en Flow Name Select Flow pre due SBI B0 SBI FARMER BOT English 20…" at bounding box center [549, 96] width 377 height 206
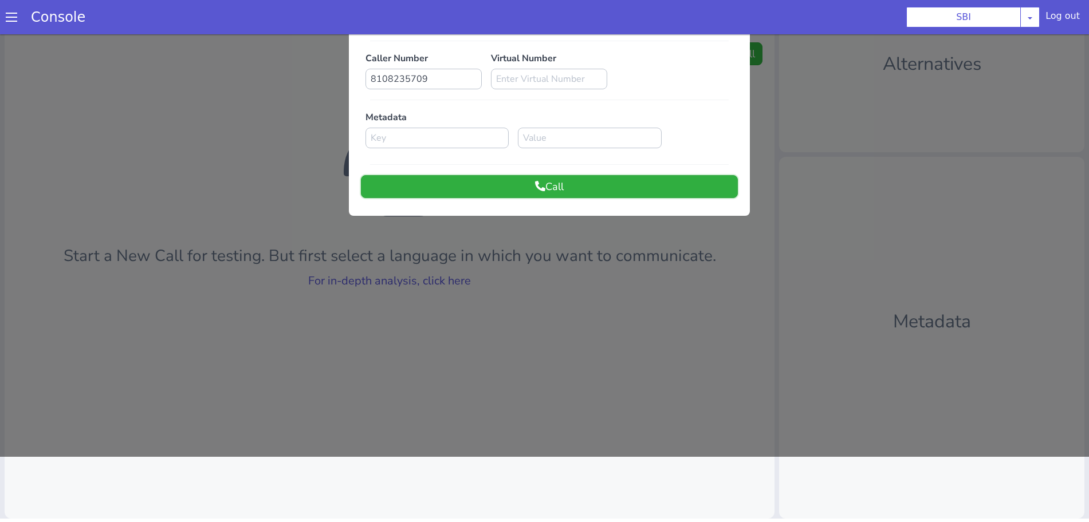
click at [466, 182] on button "Call" at bounding box center [549, 186] width 377 height 23
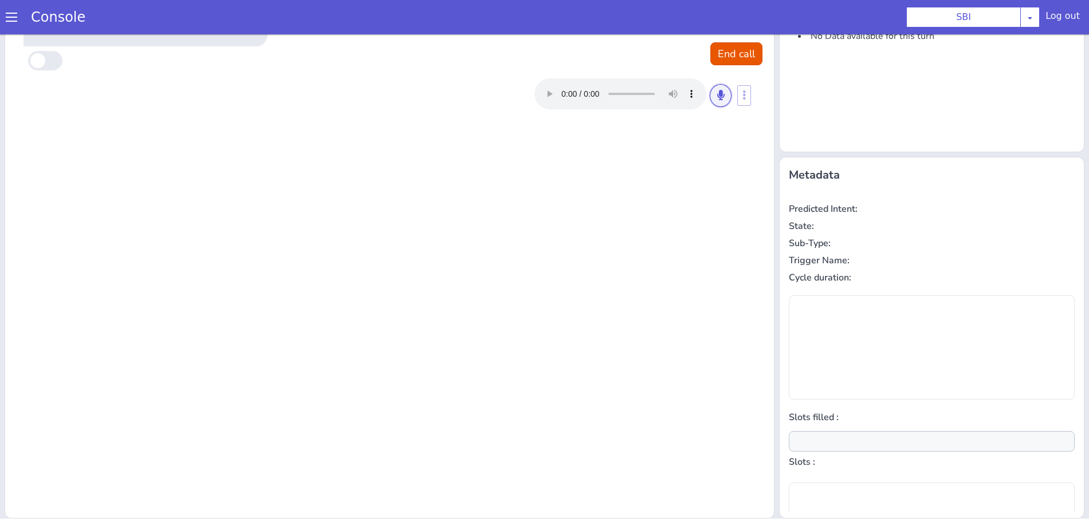
click at [719, 96] on button at bounding box center [721, 95] width 22 height 23
click at [718, 96] on button at bounding box center [721, 95] width 22 height 23
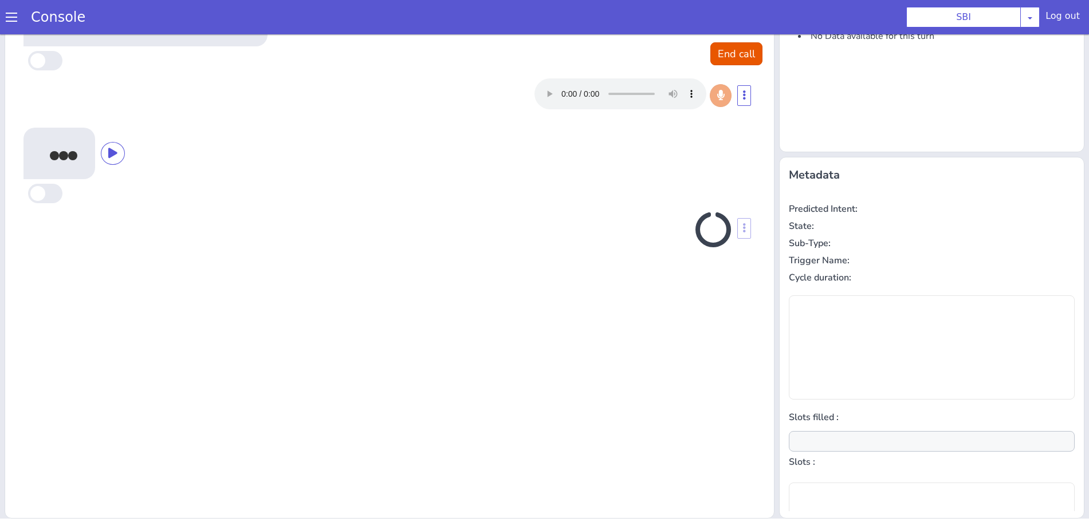
type input "null"
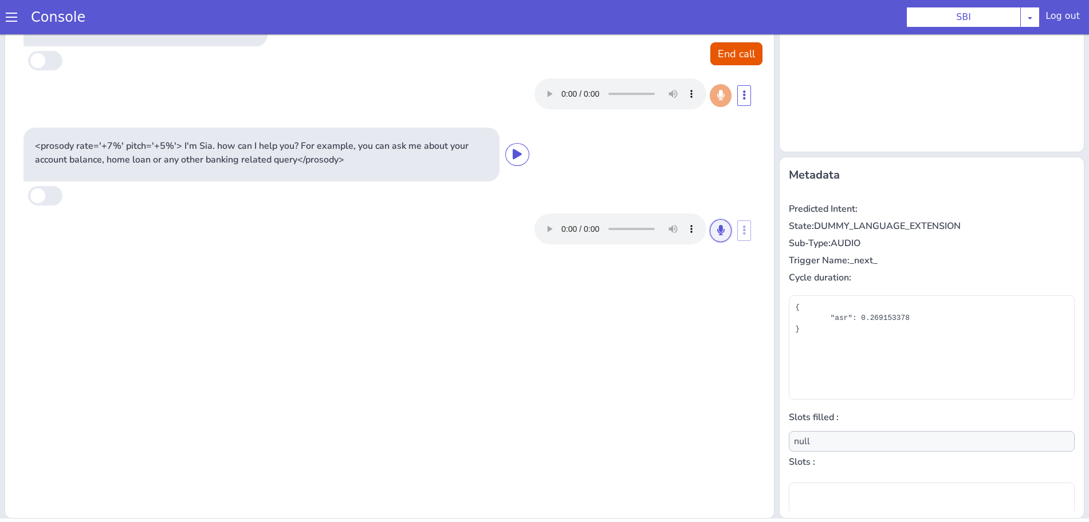
click at [717, 233] on icon at bounding box center [720, 230] width 7 height 10
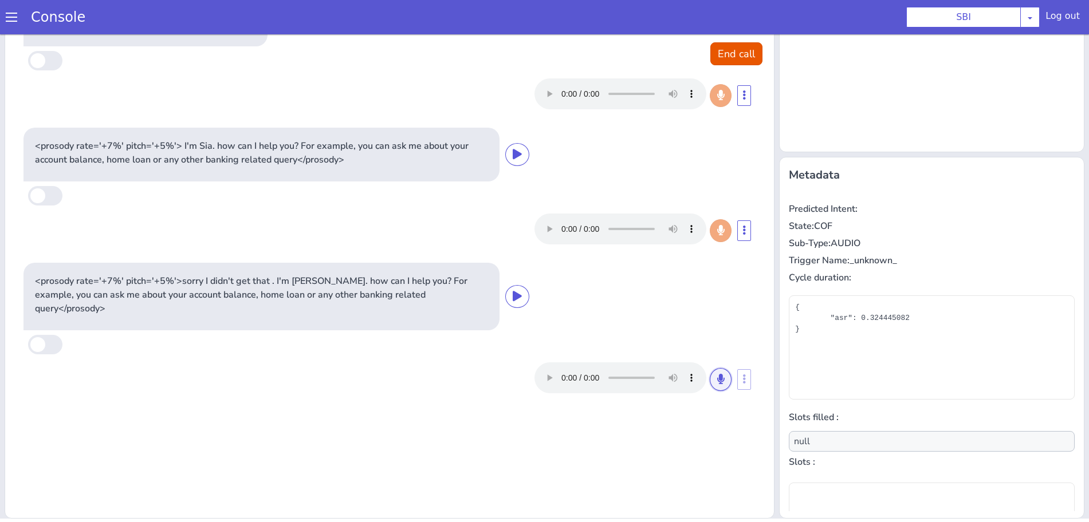
click at [710, 375] on button at bounding box center [721, 379] width 22 height 23
click at [710, 374] on button at bounding box center [721, 379] width 22 height 23
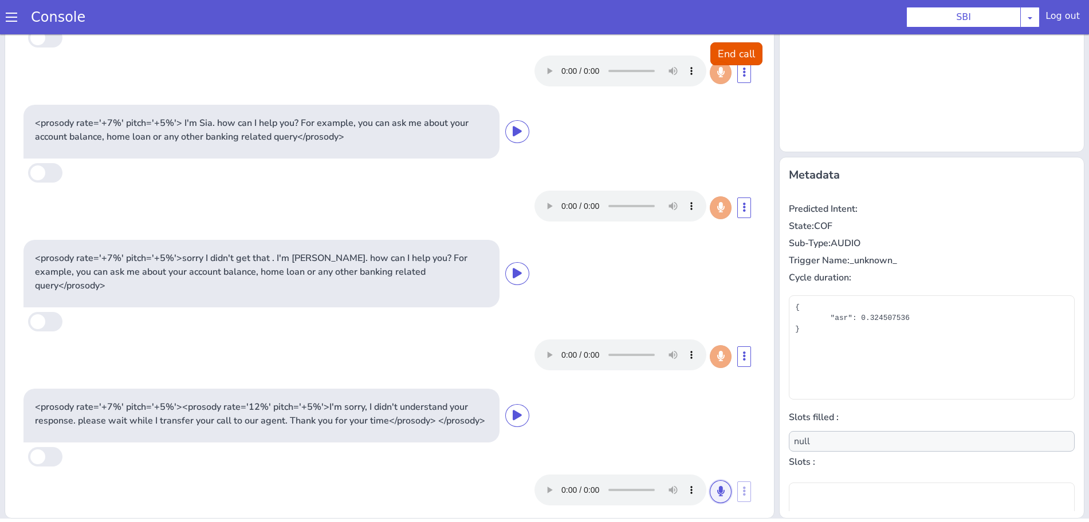
click at [717, 492] on icon at bounding box center [720, 491] width 7 height 10
click at [717, 496] on icon at bounding box center [720, 491] width 7 height 10
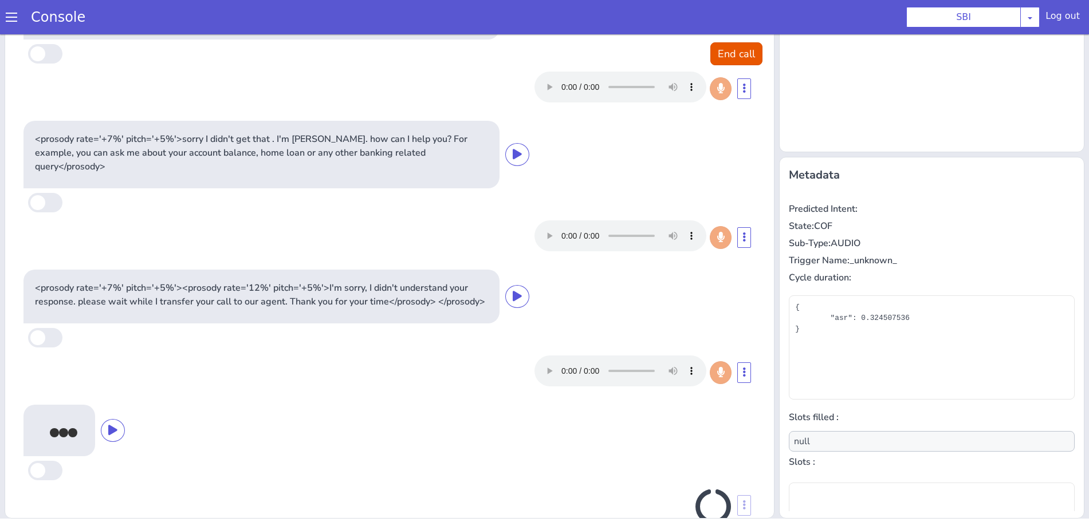
scroll to position [172, 0]
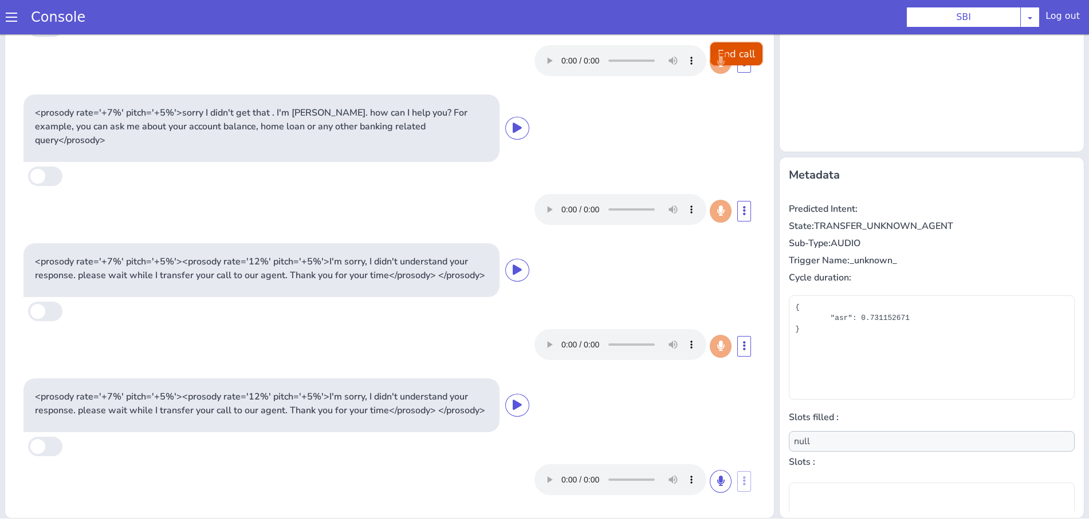
click at [728, 54] on button "End call" at bounding box center [736, 53] width 52 height 23
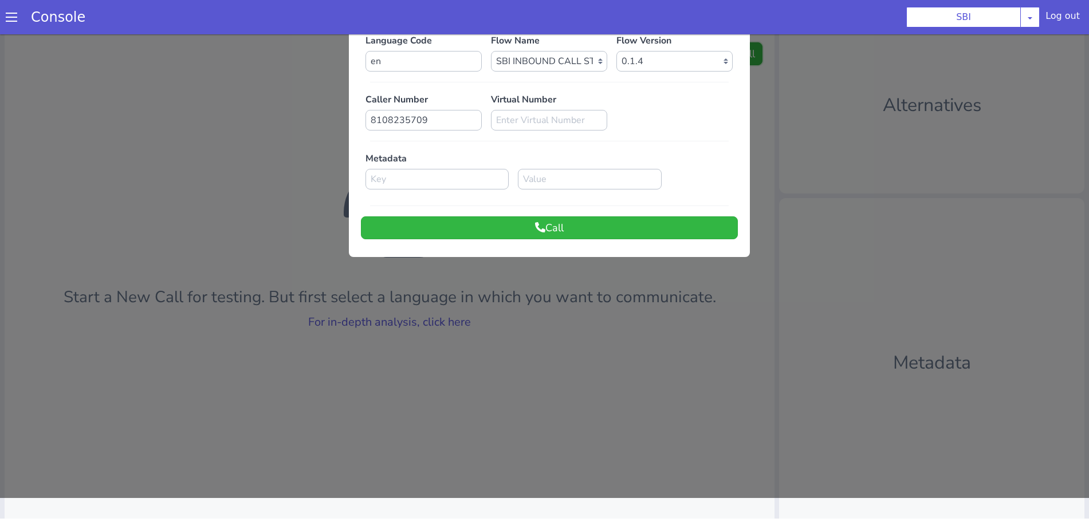
scroll to position [0, 0]
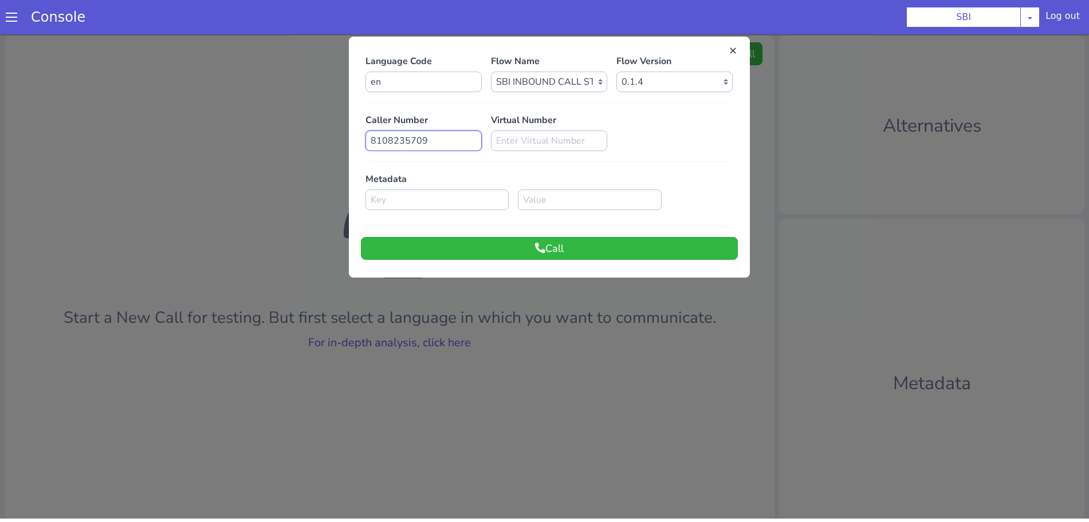
drag, startPoint x: 447, startPoint y: 144, endPoint x: 365, endPoint y: 146, distance: 82.5
click at [365, 146] on input "8108235709" at bounding box center [423, 141] width 116 height 21
paste input "588966013"
type input "8588966013"
click at [444, 250] on button "Call" at bounding box center [549, 248] width 377 height 23
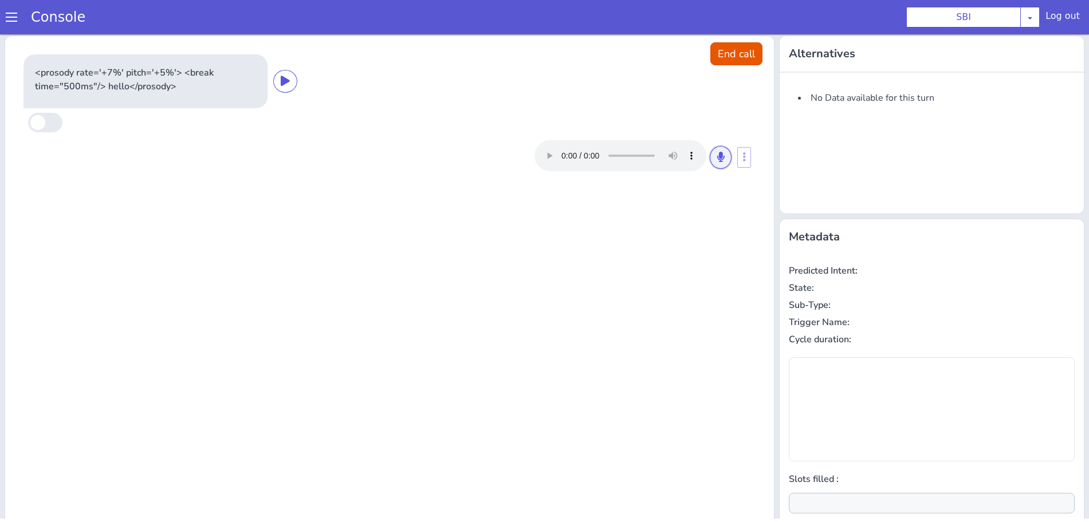
click at [717, 154] on icon at bounding box center [720, 157] width 7 height 10
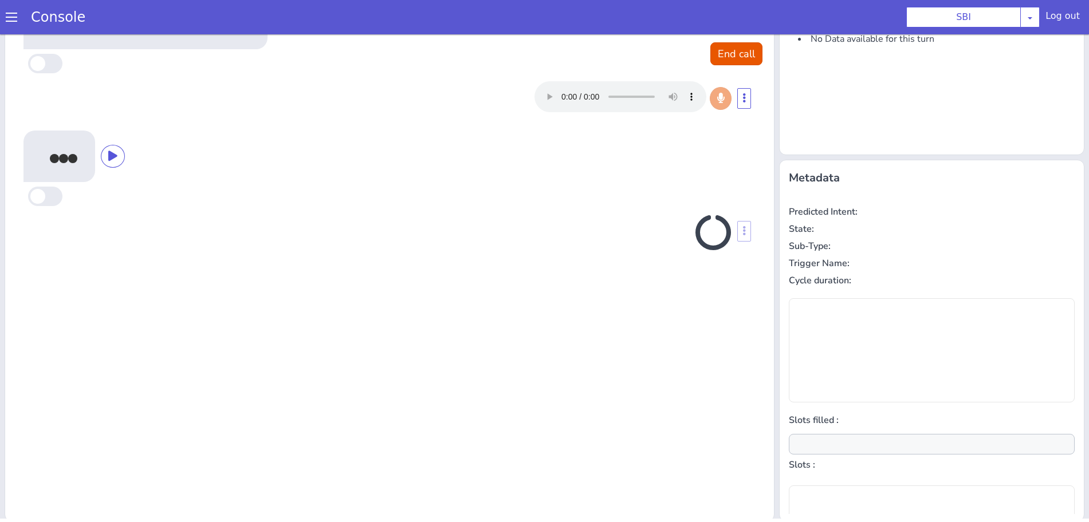
scroll to position [62, 0]
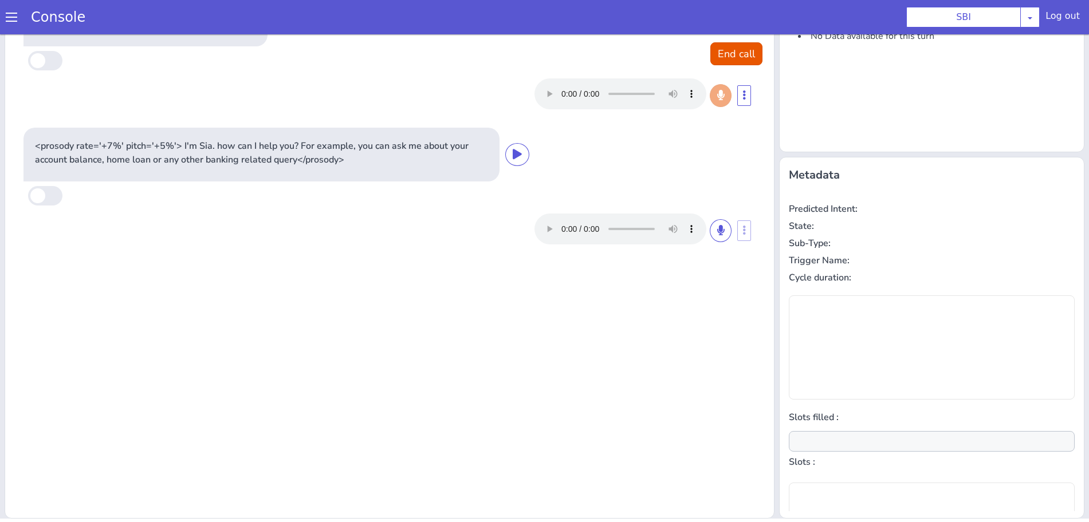
type input "null"
click at [717, 234] on icon at bounding box center [720, 230] width 7 height 10
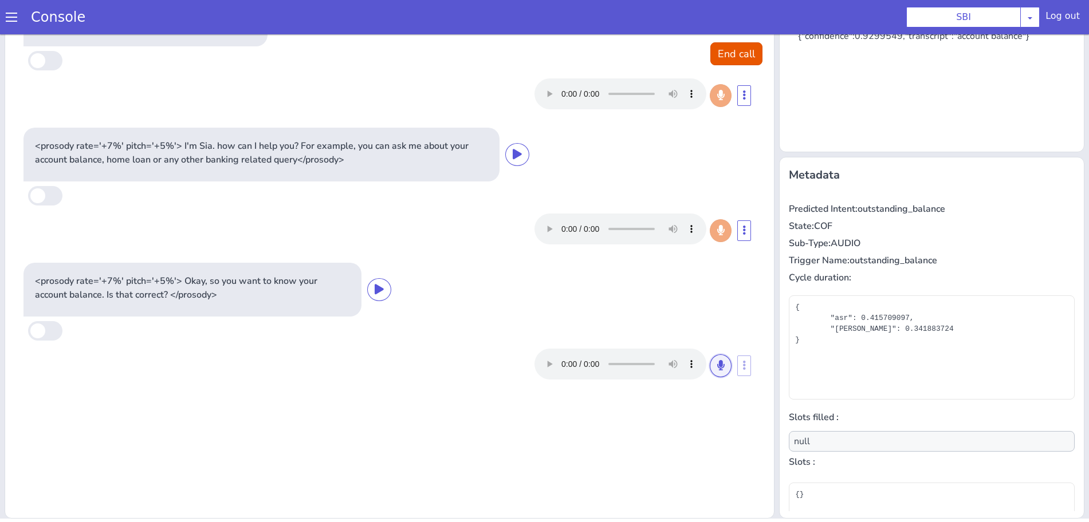
click at [710, 361] on button at bounding box center [721, 366] width 22 height 23
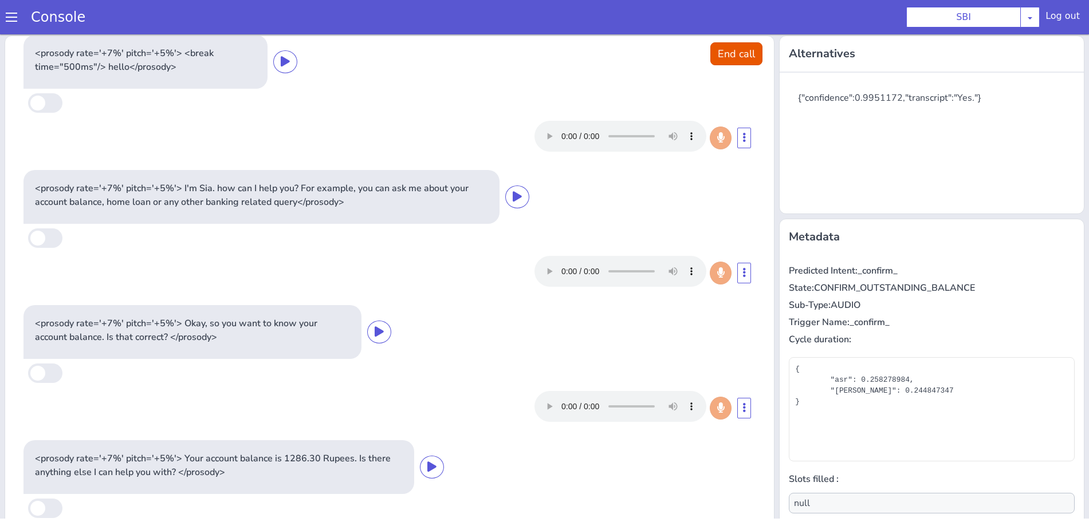
scroll to position [0, 0]
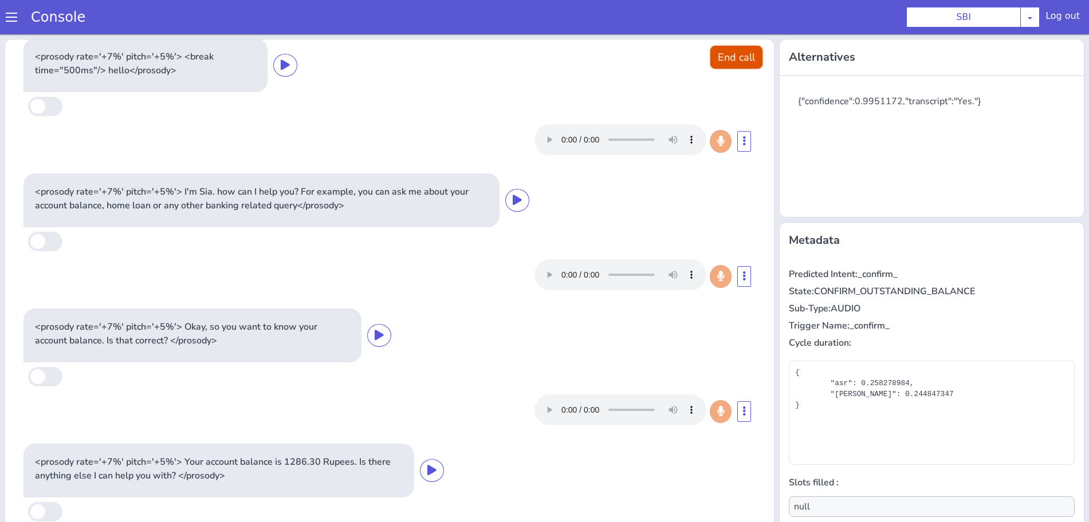
click at [727, 56] on button "End call" at bounding box center [736, 57] width 52 height 23
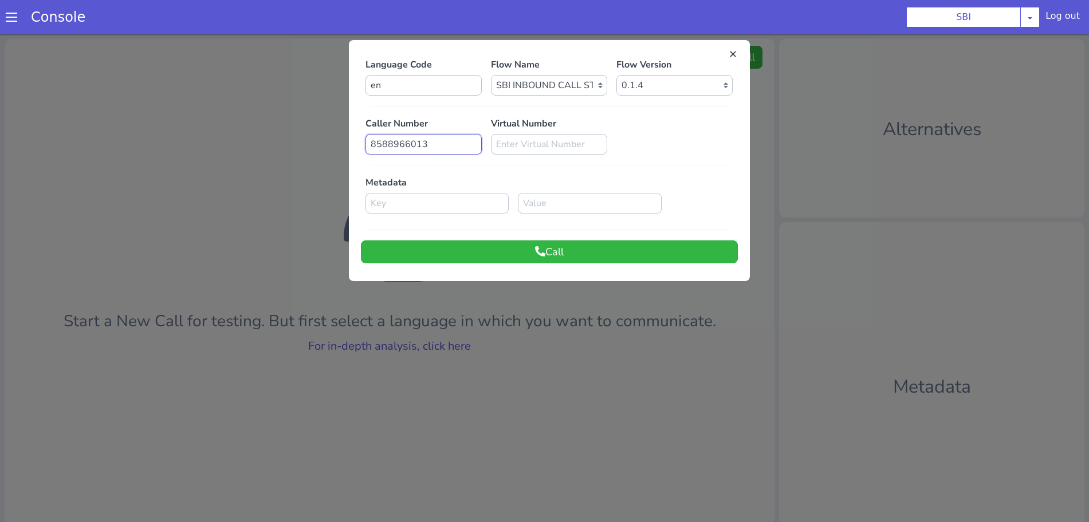
drag, startPoint x: 426, startPoint y: 144, endPoint x: 352, endPoint y: 146, distance: 73.3
click at [352, 146] on div "Language Code en Flow Name Select Flow pre due SBI B0 SBI FARMER BOT English 20…" at bounding box center [549, 161] width 401 height 230
paste input "9406568285"
type input "9406568285"
click at [500, 249] on button "Call" at bounding box center [549, 252] width 377 height 23
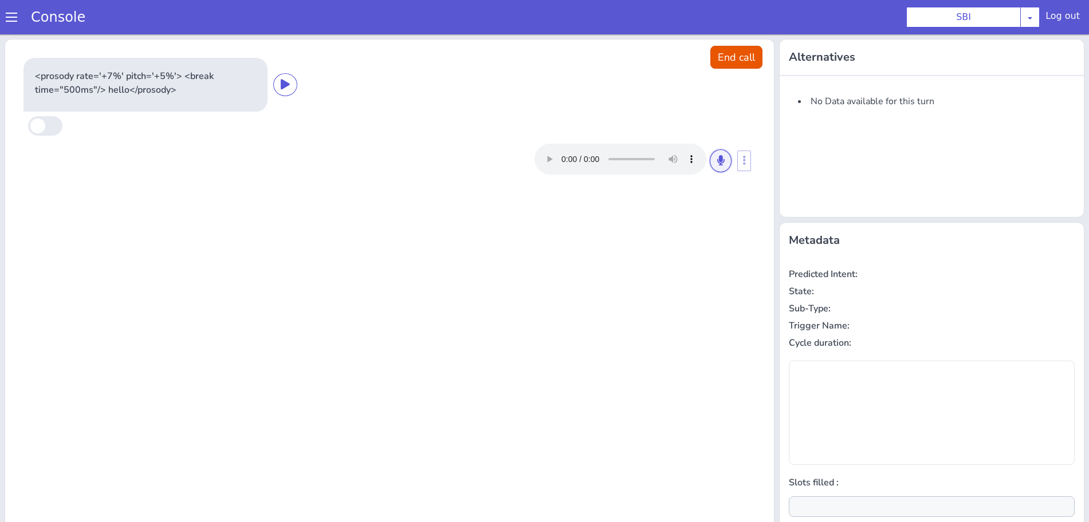
click at [717, 164] on icon at bounding box center [720, 160] width 7 height 10
click at [717, 161] on icon at bounding box center [720, 160] width 7 height 10
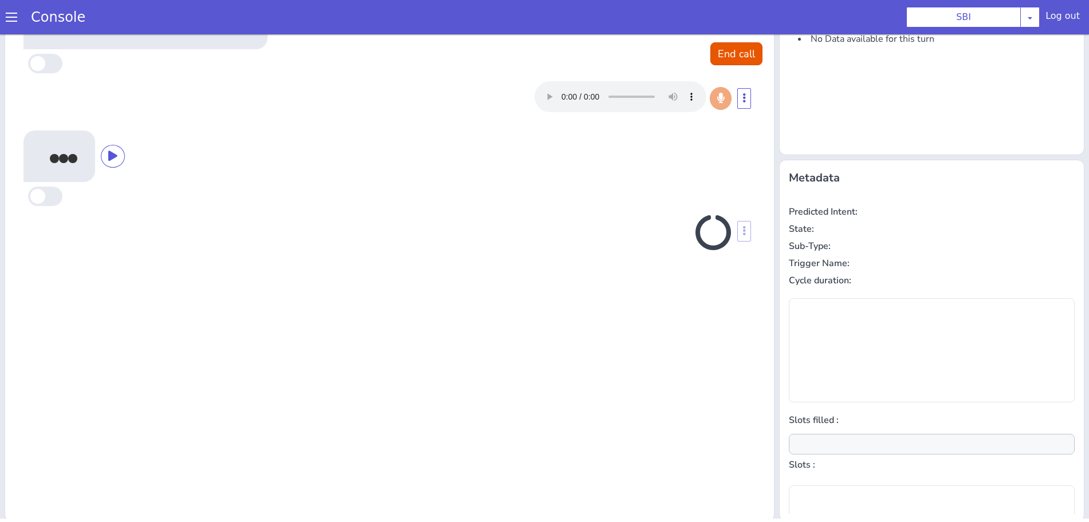
scroll to position [62, 0]
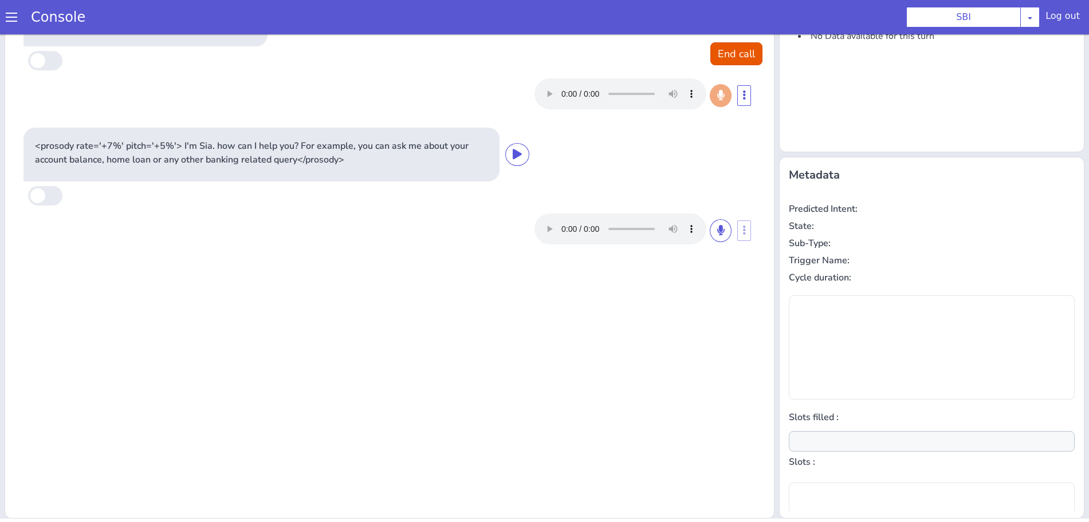
type input "null"
click at [717, 231] on icon at bounding box center [720, 230] width 7 height 10
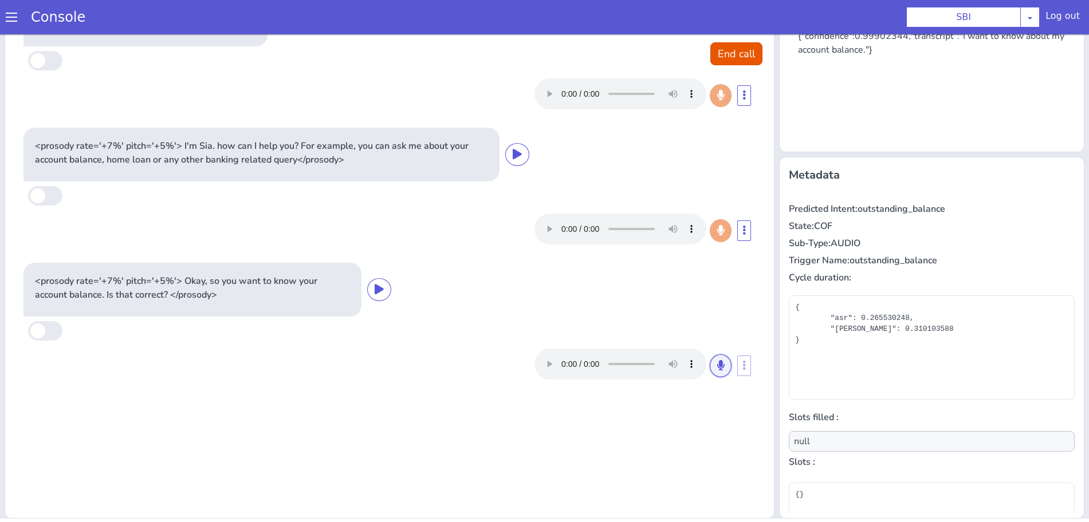
click at [710, 365] on button at bounding box center [721, 366] width 22 height 23
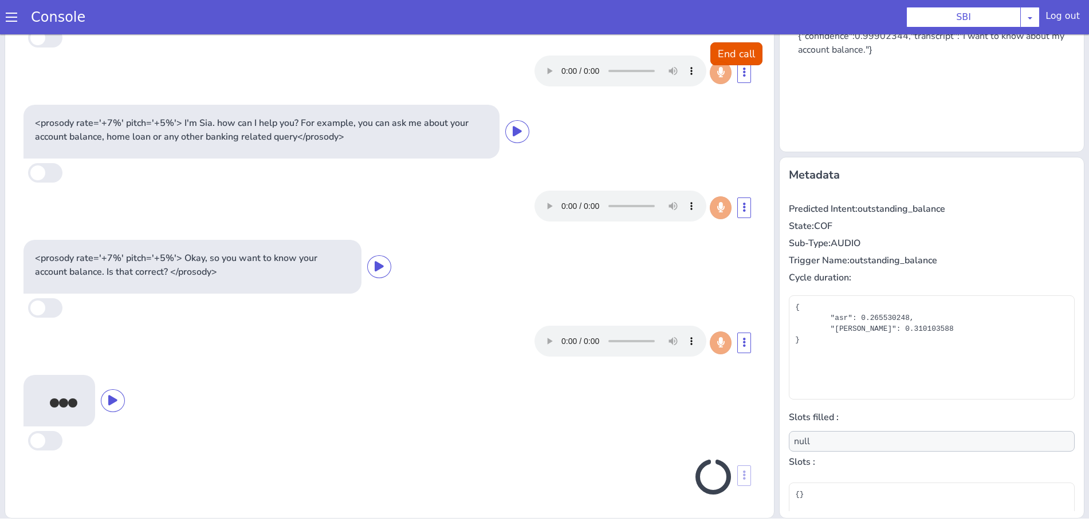
scroll to position [17, 0]
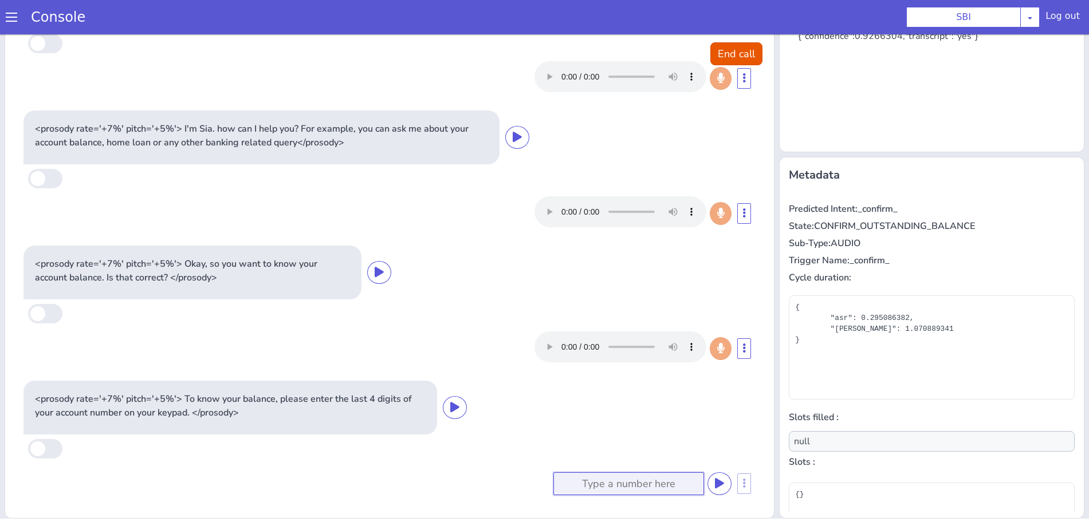
click at [602, 481] on input at bounding box center [628, 484] width 151 height 23
type input "9869"
click at [707, 477] on button at bounding box center [719, 484] width 24 height 23
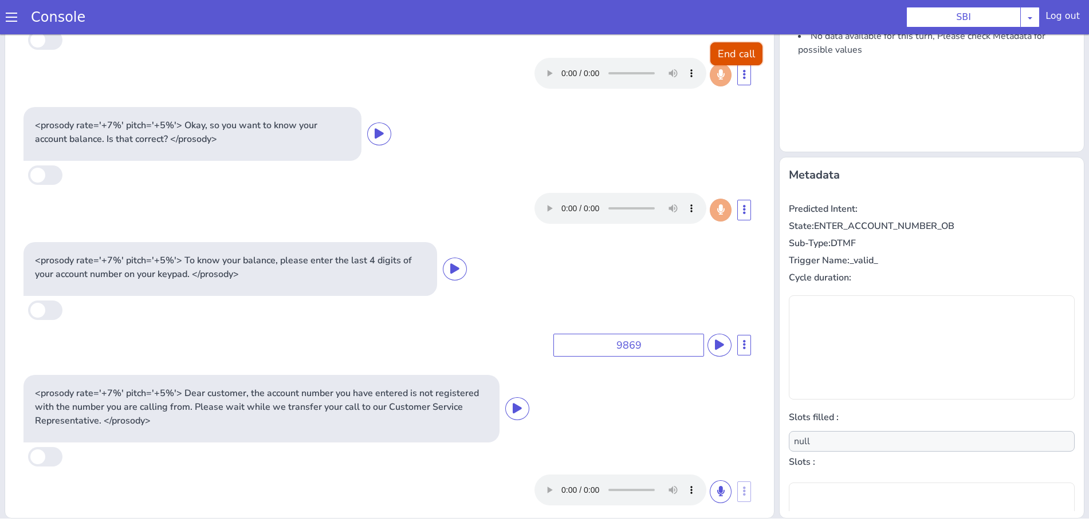
click at [725, 42] on button "End call" at bounding box center [736, 53] width 52 height 23
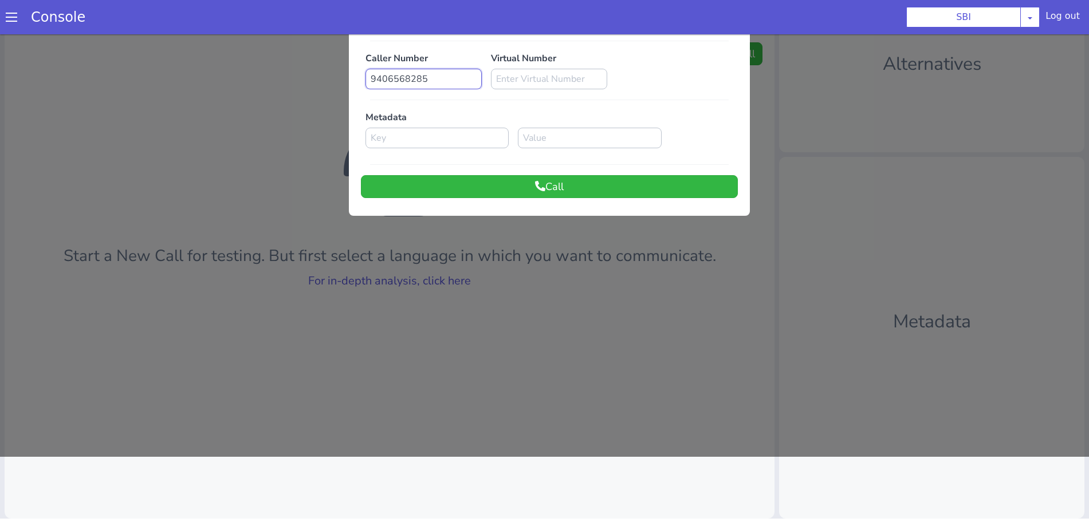
drag, startPoint x: 462, startPoint y: 80, endPoint x: 352, endPoint y: 86, distance: 110.2
click at [352, 86] on div "Language Code en Flow Name Select Flow pre due SBI B0 SBI FARMER BOT English 20…" at bounding box center [549, 96] width 401 height 230
paste input "350072896"
type input "9350072896"
click at [481, 188] on button "Call" at bounding box center [549, 186] width 377 height 23
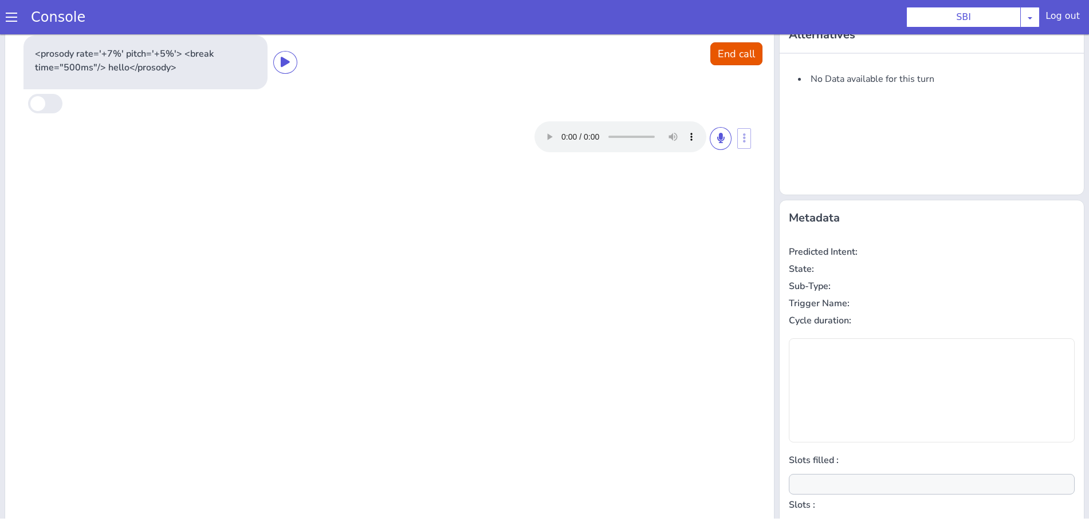
scroll to position [0, 0]
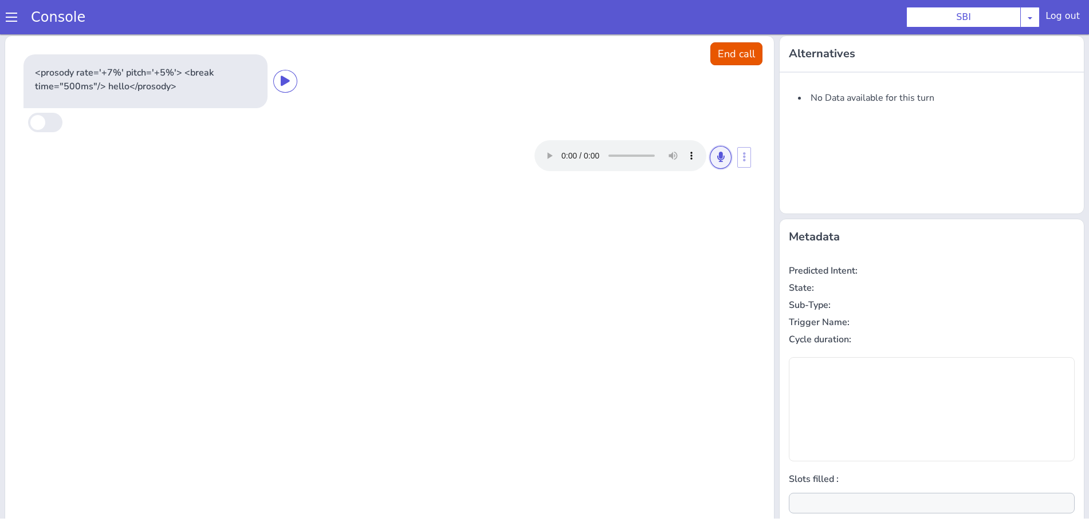
click at [717, 160] on icon at bounding box center [720, 157] width 7 height 10
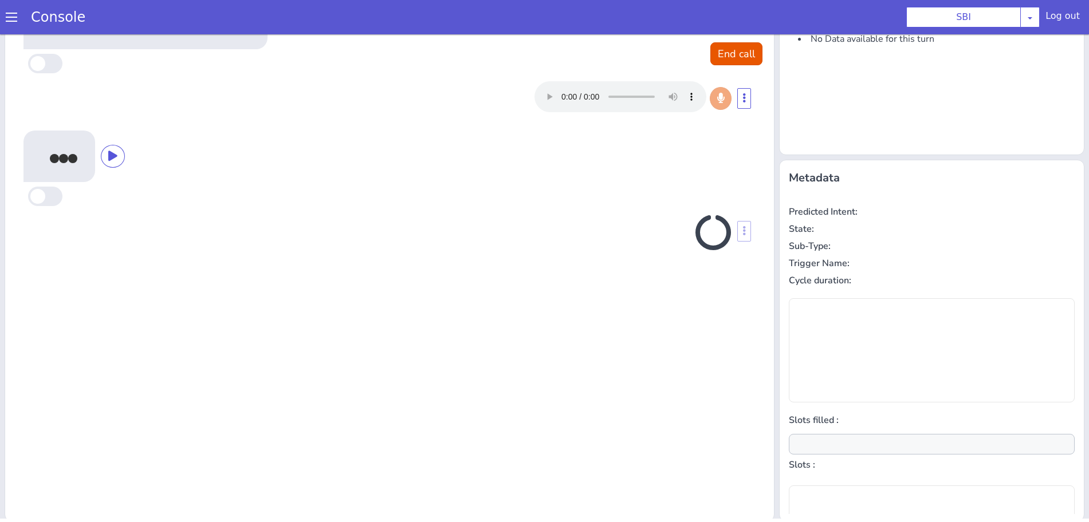
scroll to position [62, 0]
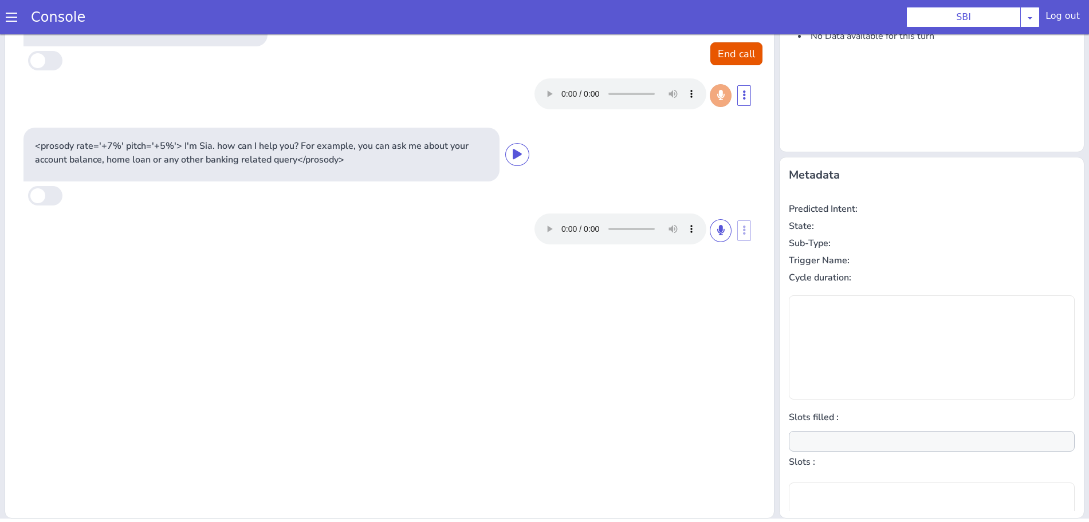
type input "null"
click at [717, 230] on icon at bounding box center [720, 230] width 7 height 10
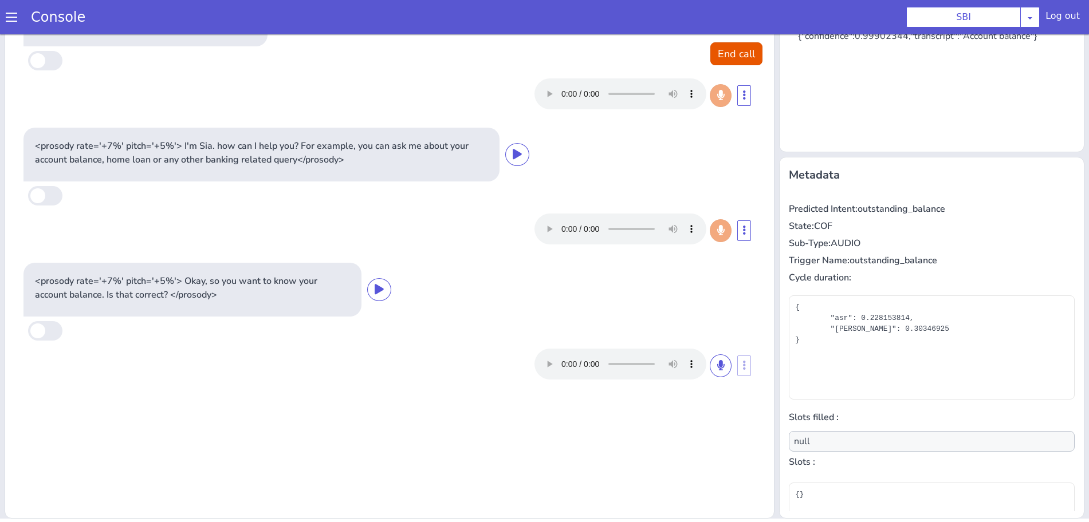
click at [724, 360] on div at bounding box center [642, 364] width 217 height 31
click at [717, 365] on icon at bounding box center [720, 365] width 7 height 10
click at [717, 362] on icon at bounding box center [720, 365] width 7 height 10
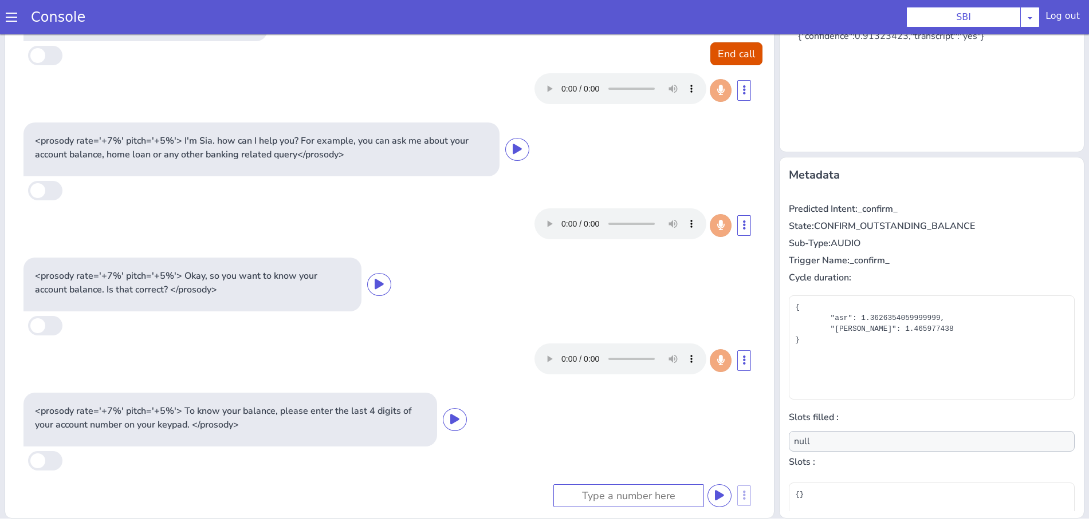
scroll to position [0, 0]
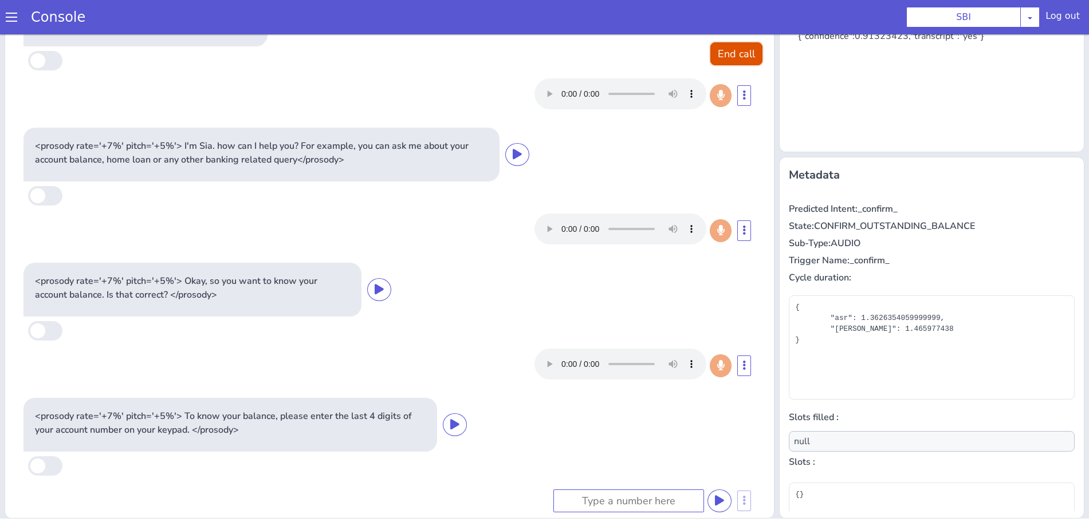
click at [721, 60] on button "End call" at bounding box center [736, 53] width 52 height 23
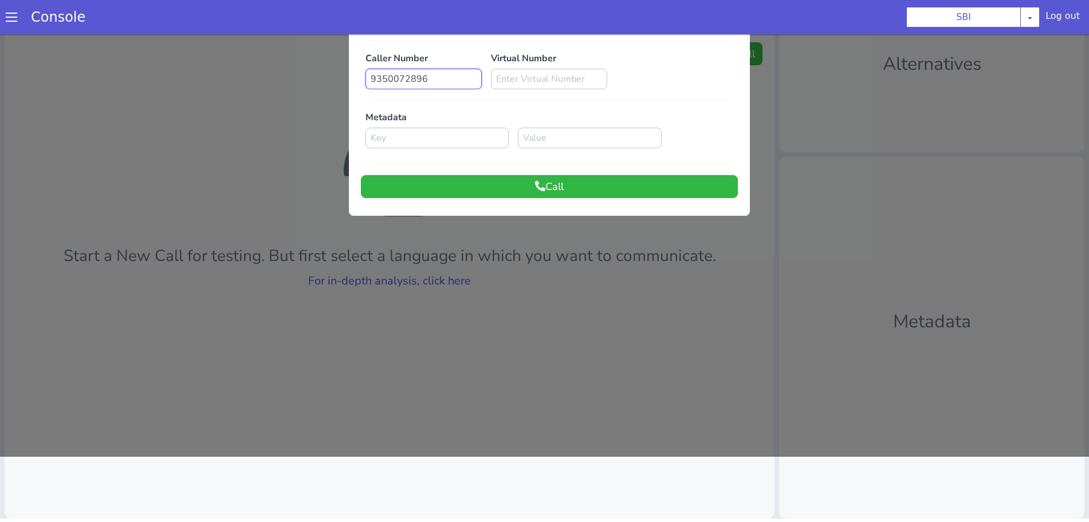
drag, startPoint x: 433, startPoint y: 78, endPoint x: 357, endPoint y: 81, distance: 75.1
click at [361, 81] on div "Caller Number 9350072896" at bounding box center [423, 71] width 125 height 38
paste input "155008433"
type input "9155008433"
click at [450, 185] on button "Call" at bounding box center [549, 186] width 377 height 23
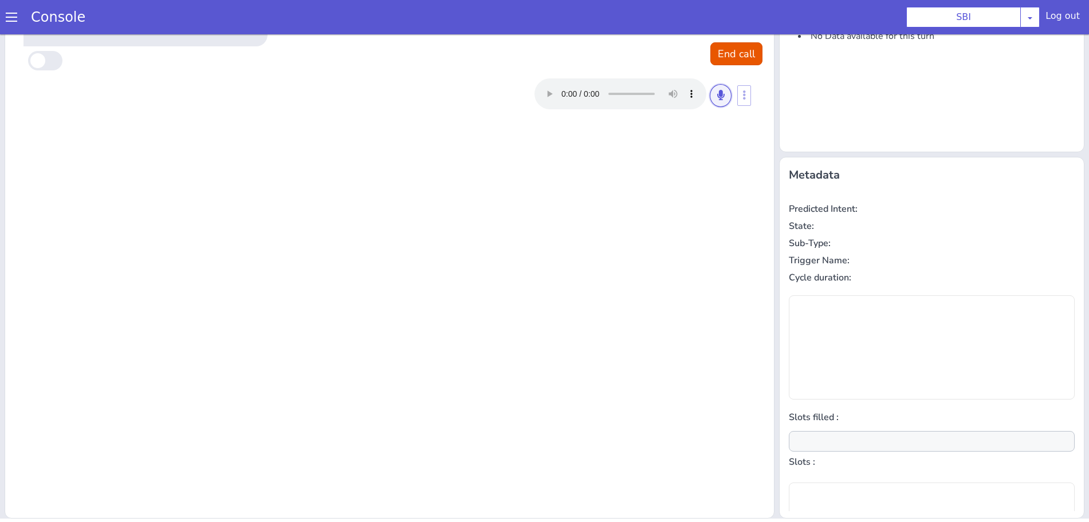
click at [718, 98] on button at bounding box center [721, 95] width 22 height 23
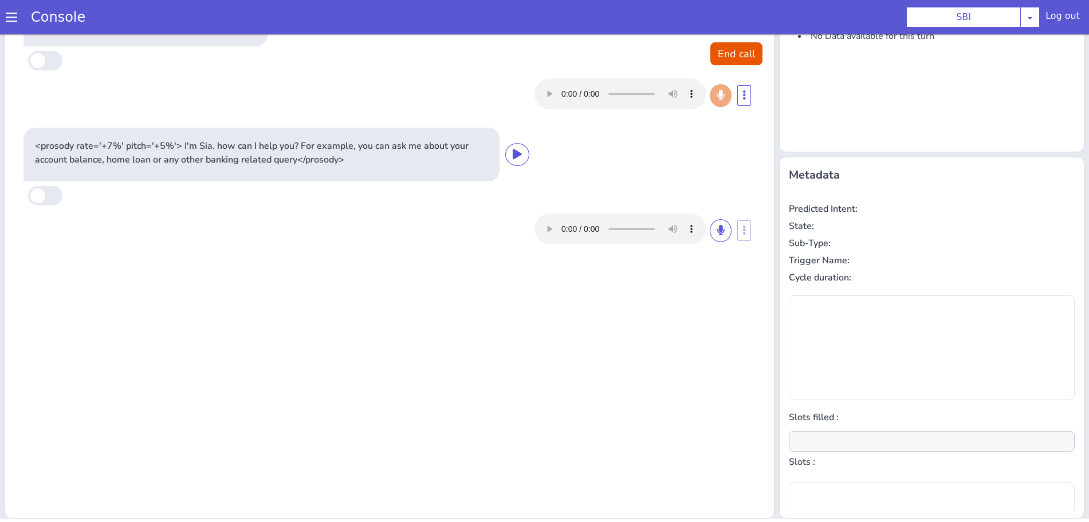
type input "null"
click at [712, 236] on button at bounding box center [721, 230] width 22 height 23
click at [717, 233] on icon at bounding box center [720, 230] width 7 height 10
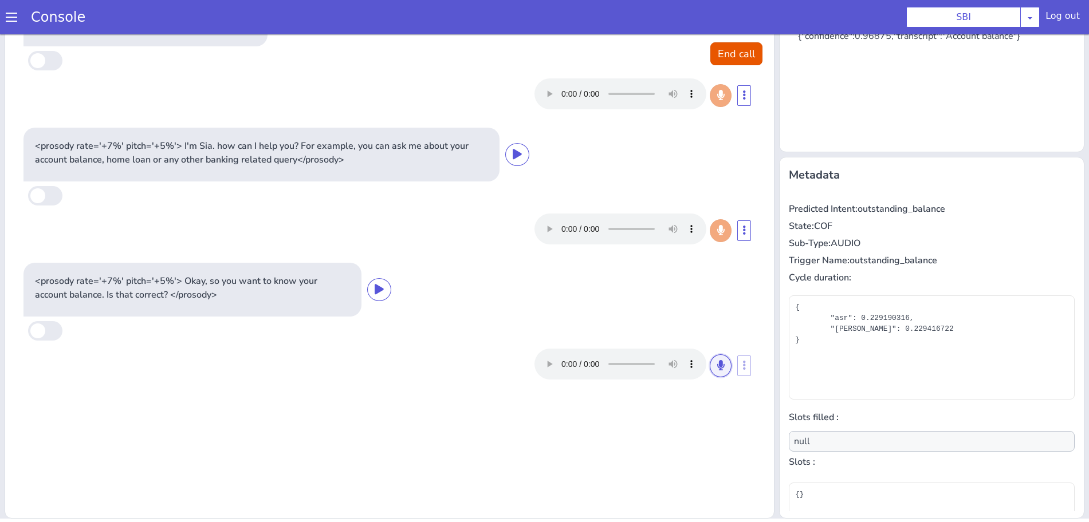
click at [717, 367] on icon at bounding box center [720, 365] width 7 height 10
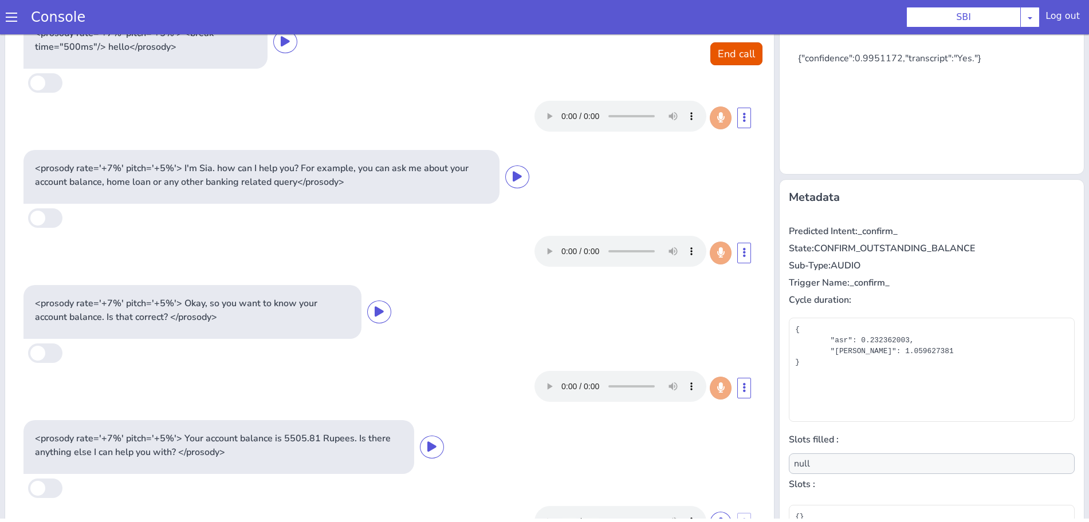
scroll to position [62, 0]
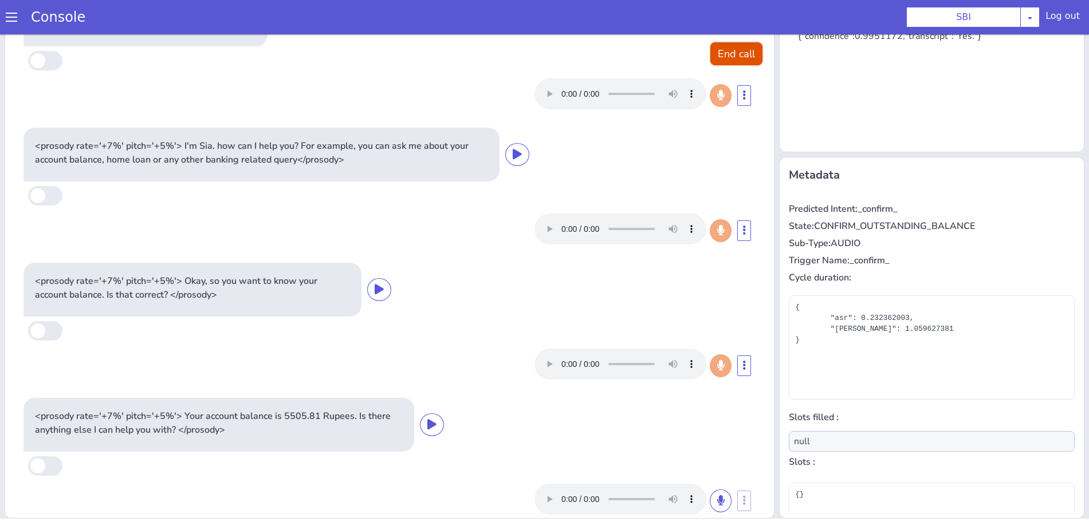
click at [710, 52] on button "End call" at bounding box center [736, 53] width 52 height 23
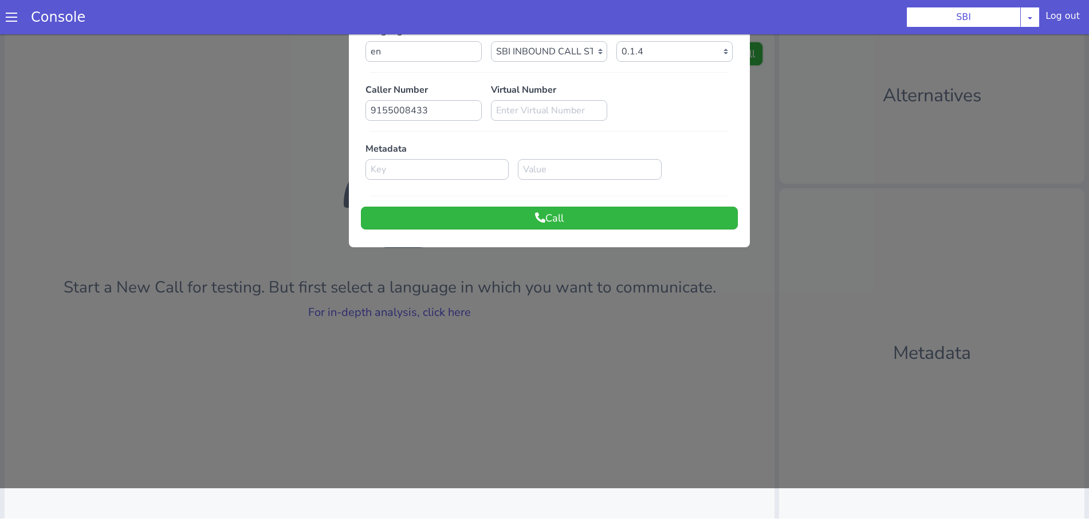
scroll to position [0, 0]
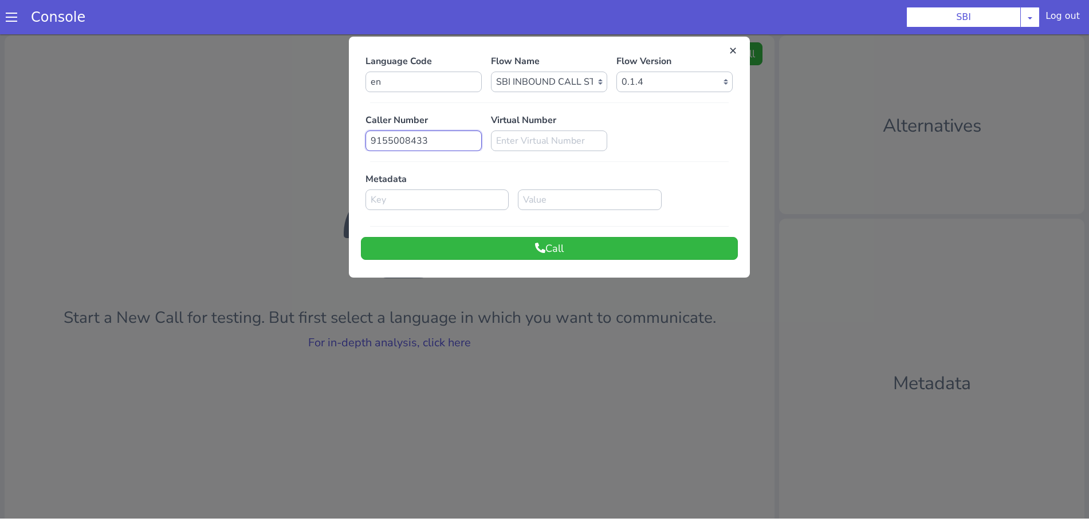
drag, startPoint x: 453, startPoint y: 142, endPoint x: 348, endPoint y: 143, distance: 105.4
click at [349, 143] on div "Language Code en Flow Name Select Flow pre due SBI B0 SBI FARMER BOT English 20…" at bounding box center [549, 157] width 401 height 230
paste input "7408433898"
type input "7408433898"
click at [488, 241] on button "Call" at bounding box center [549, 248] width 377 height 23
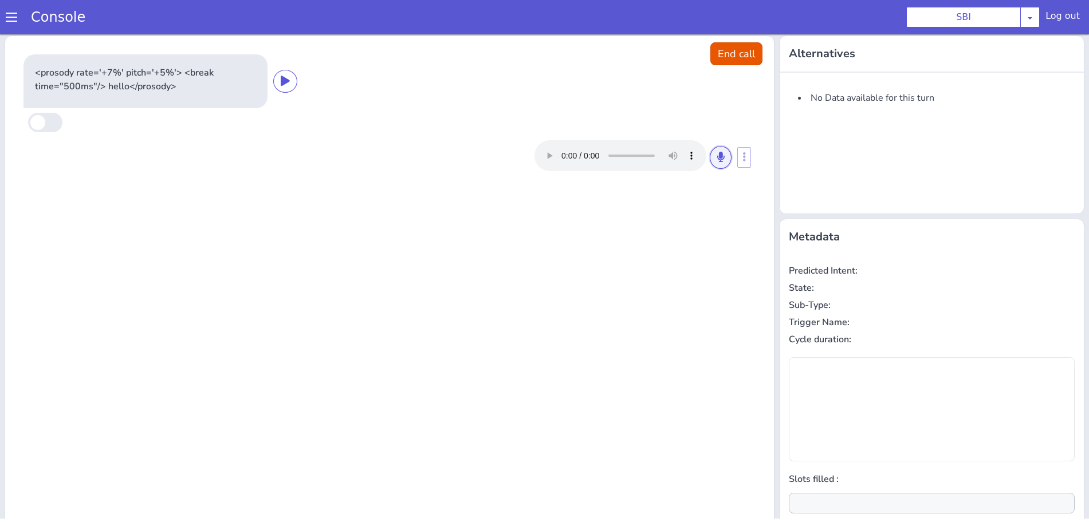
click at [710, 163] on button at bounding box center [721, 157] width 22 height 23
click at [717, 161] on icon at bounding box center [720, 157] width 7 height 10
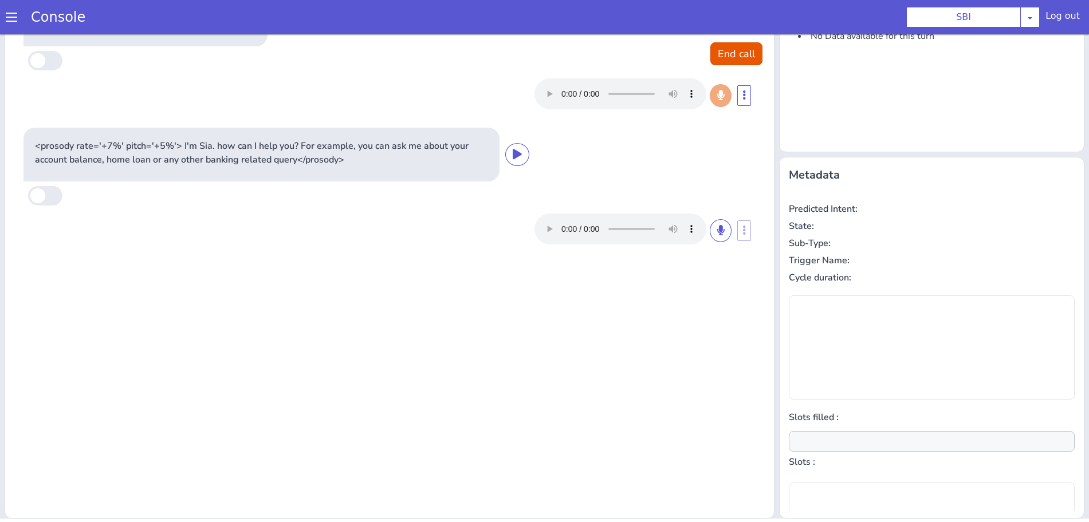
type input "null"
click at [721, 235] on button at bounding box center [721, 230] width 22 height 23
click at [717, 231] on icon at bounding box center [720, 230] width 7 height 10
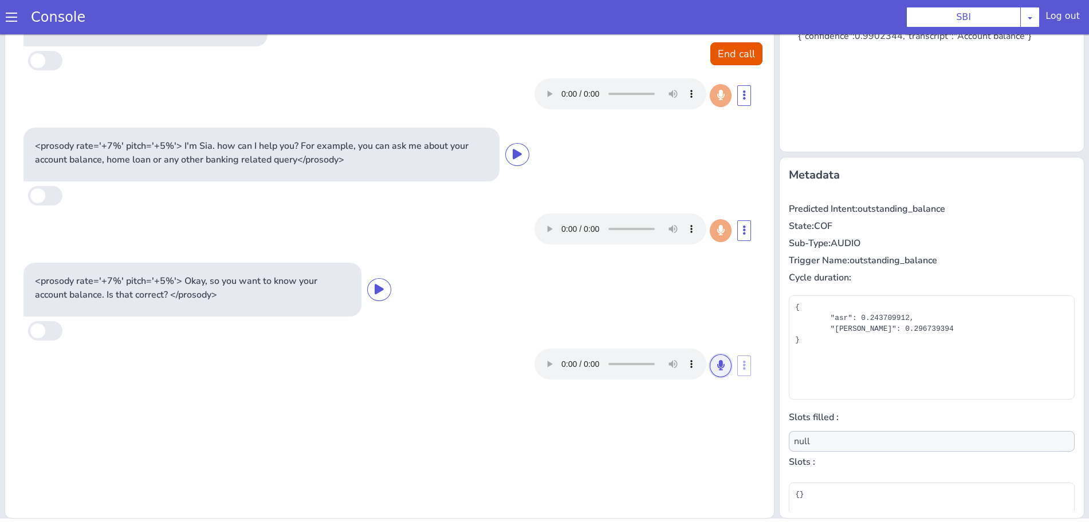
click at [717, 362] on icon at bounding box center [720, 365] width 7 height 10
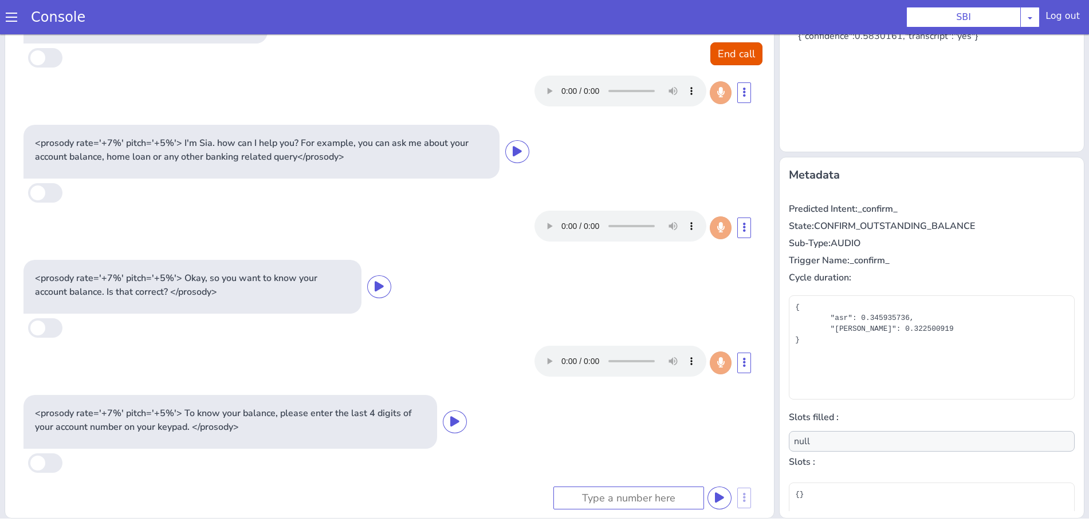
scroll to position [0, 0]
click at [721, 53] on button "End call" at bounding box center [736, 53] width 52 height 23
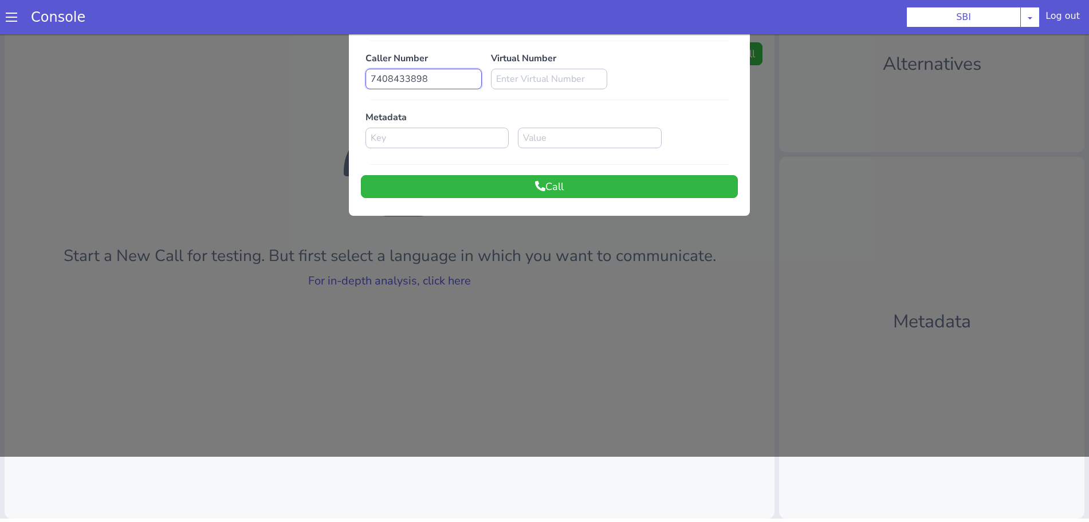
drag, startPoint x: 436, startPoint y: 73, endPoint x: 354, endPoint y: 84, distance: 82.6
click at [354, 84] on div "Language Code en Flow Name Select Flow pre due SBI B0 SBI FARMER BOT English 20…" at bounding box center [549, 96] width 401 height 230
paste input "9406568285"
type input "9406568285"
click at [518, 187] on button "Call" at bounding box center [549, 186] width 377 height 23
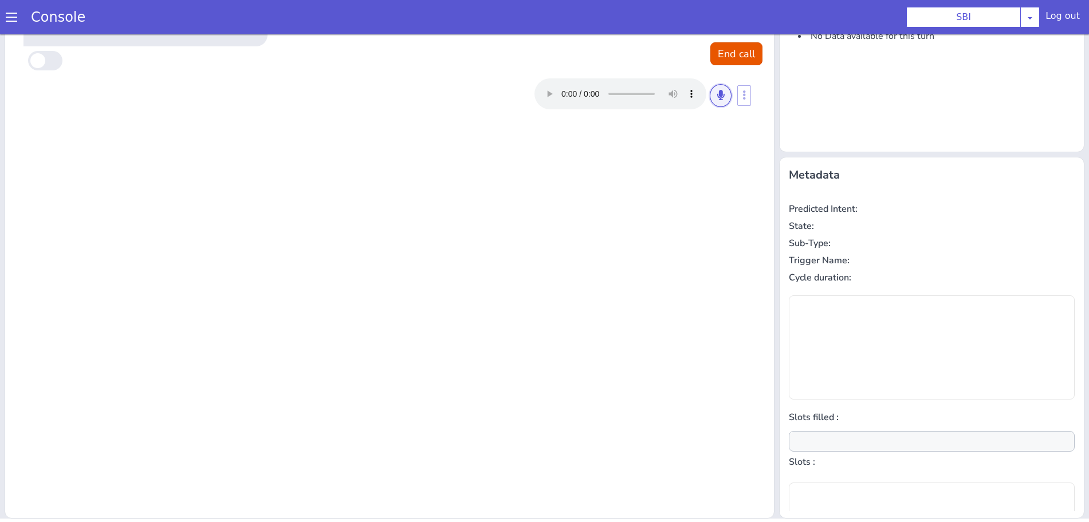
click at [723, 98] on button at bounding box center [721, 95] width 22 height 23
click at [722, 97] on button at bounding box center [721, 95] width 22 height 23
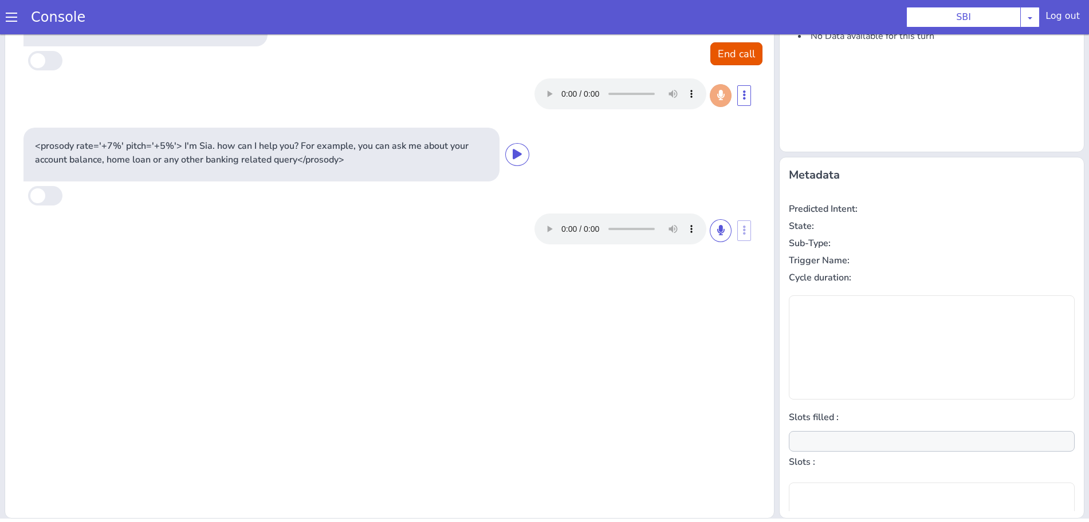
type input "null"
click at [721, 225] on button at bounding box center [721, 230] width 22 height 23
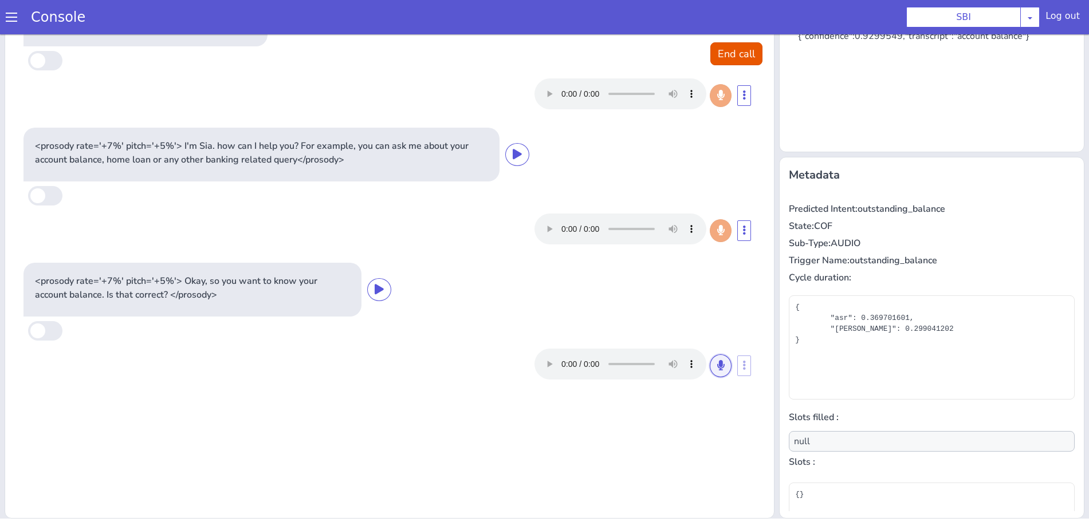
click at [717, 361] on icon at bounding box center [720, 365] width 7 height 10
click at [717, 360] on icon at bounding box center [720, 365] width 7 height 10
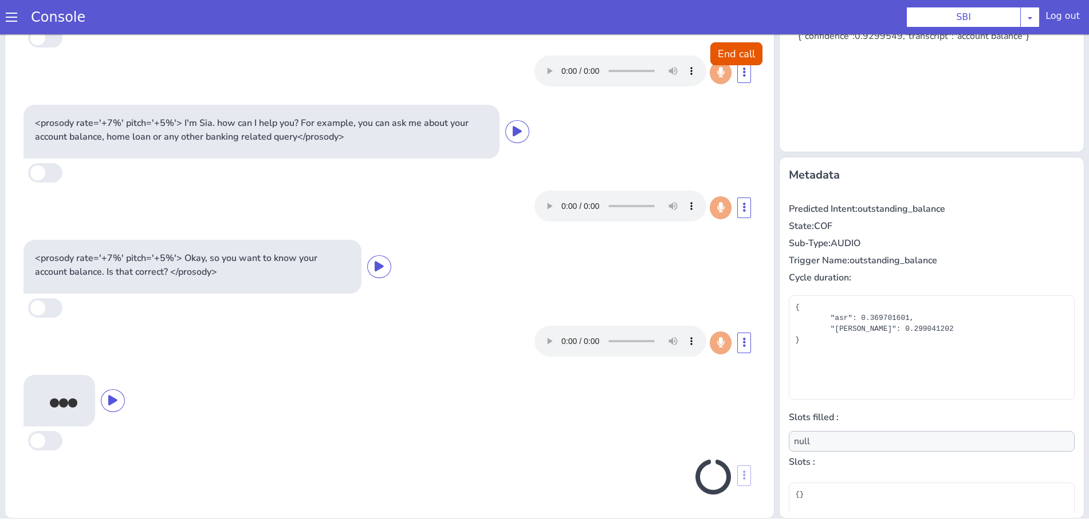
scroll to position [17, 0]
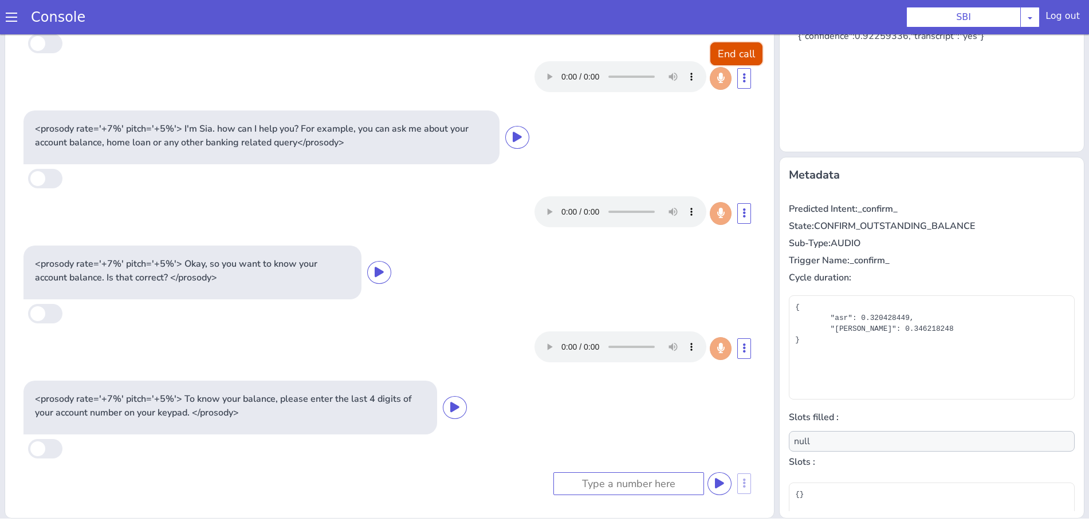
click at [715, 52] on button "End call" at bounding box center [736, 53] width 52 height 23
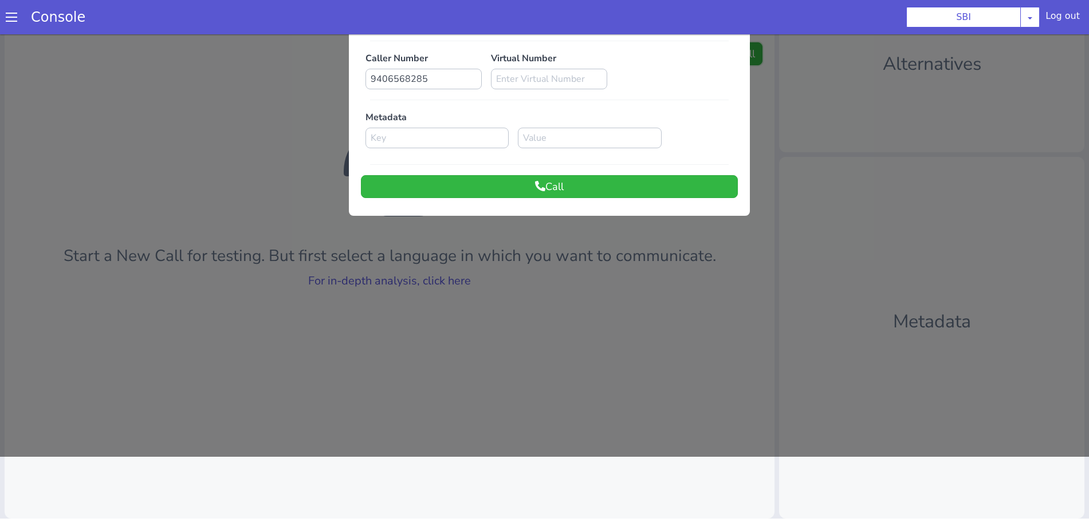
scroll to position [0, 0]
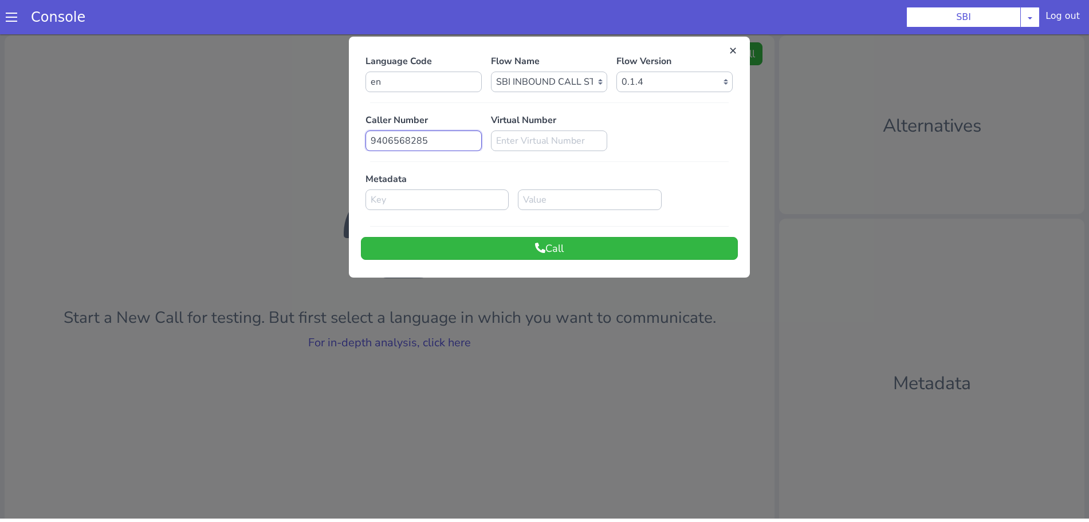
drag, startPoint x: 435, startPoint y: 143, endPoint x: 358, endPoint y: 145, distance: 76.8
click at [361, 145] on div "Caller Number 9406568285" at bounding box center [423, 132] width 125 height 38
paste input "72169597"
type input "9721695975"
click at [442, 245] on button "Call" at bounding box center [549, 248] width 377 height 23
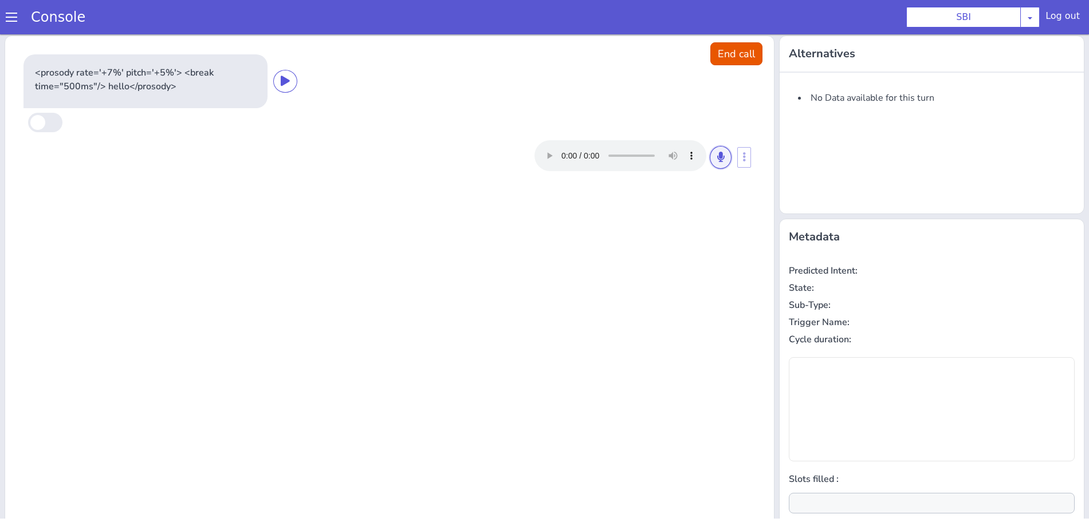
click at [710, 158] on button at bounding box center [721, 157] width 22 height 23
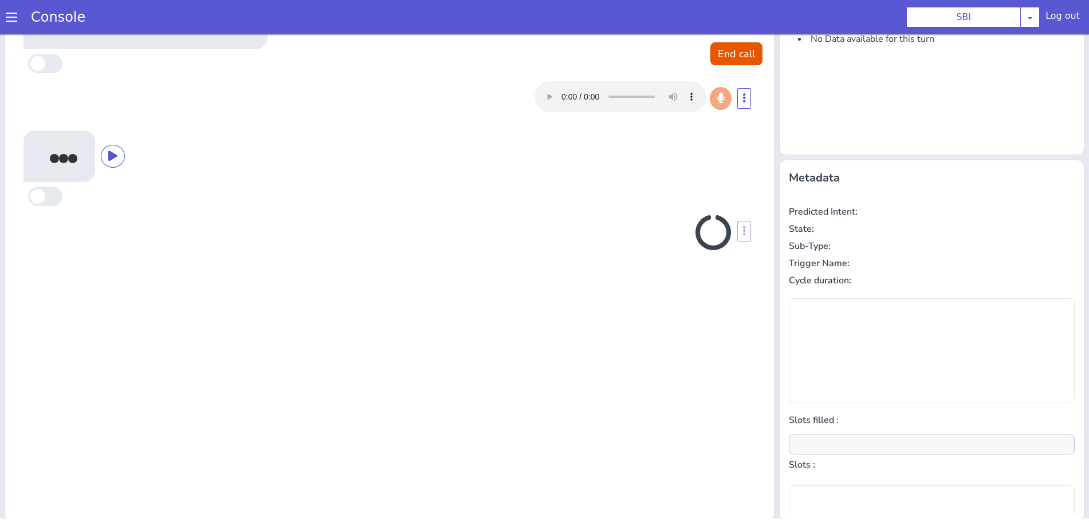
scroll to position [62, 0]
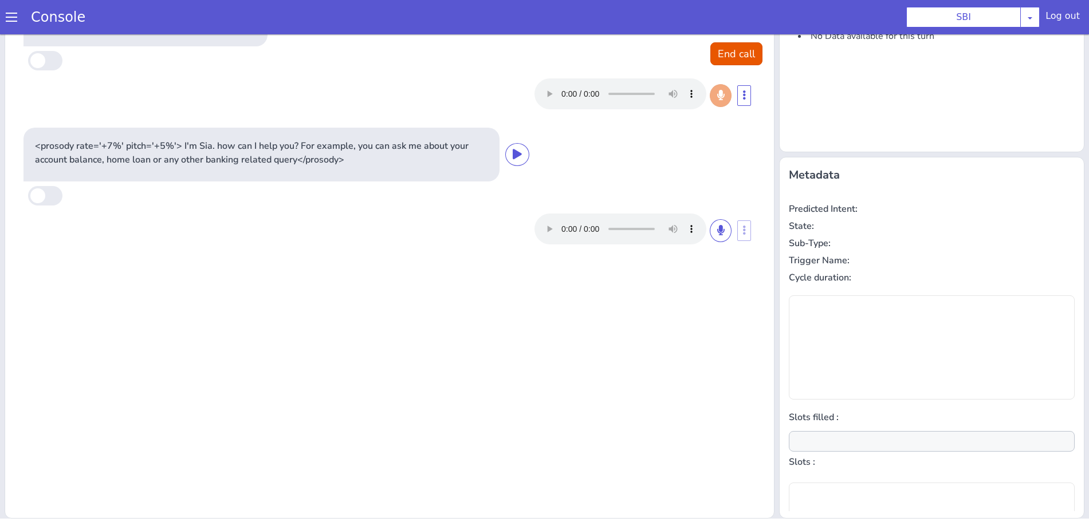
type input "null"
click at [718, 234] on button at bounding box center [721, 230] width 22 height 23
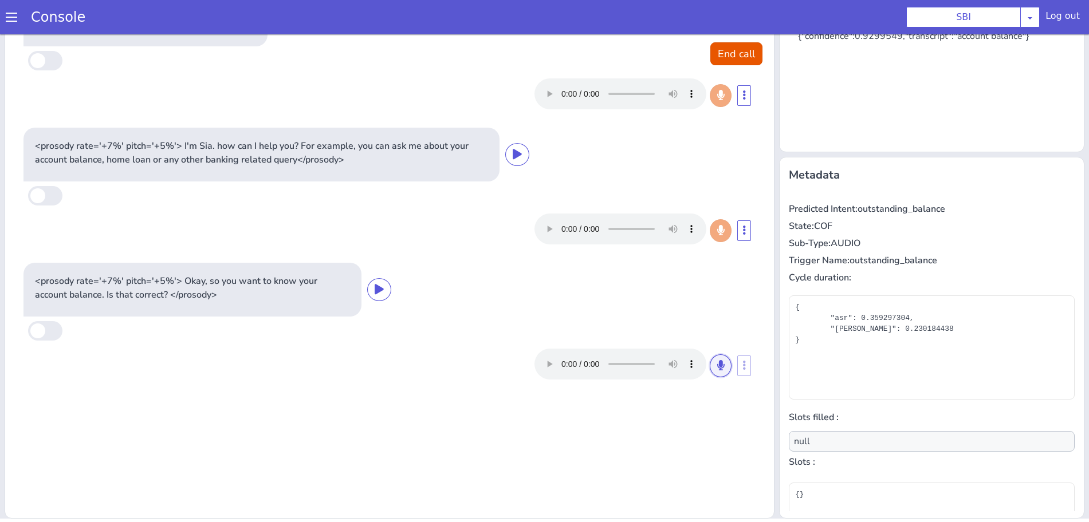
click at [717, 369] on icon at bounding box center [720, 365] width 7 height 10
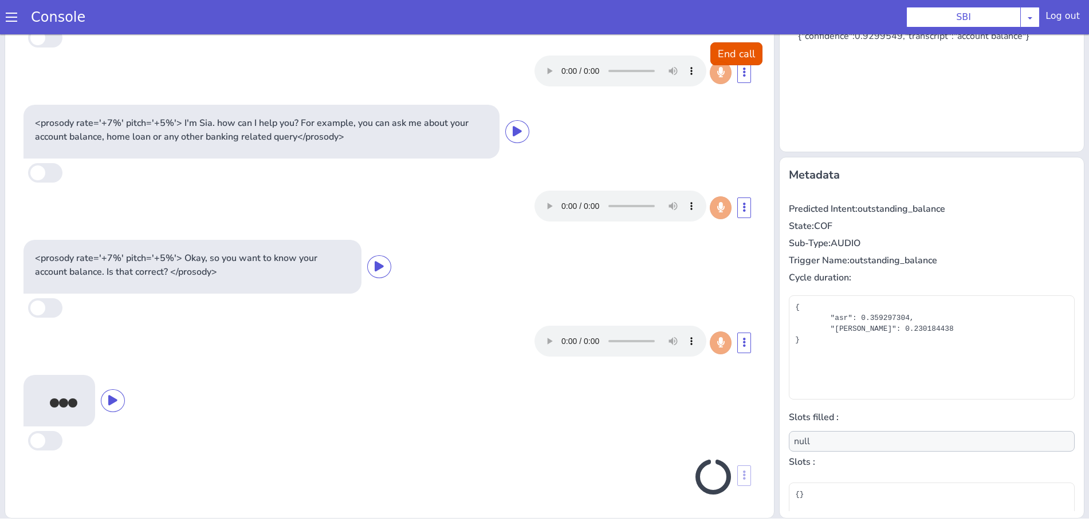
scroll to position [19, 0]
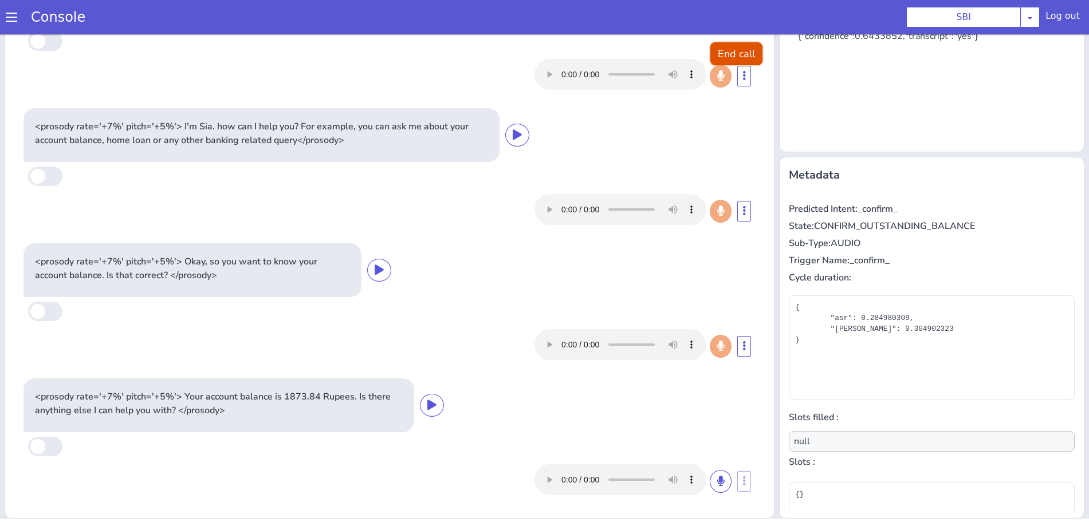
click at [723, 58] on button "End call" at bounding box center [736, 53] width 52 height 23
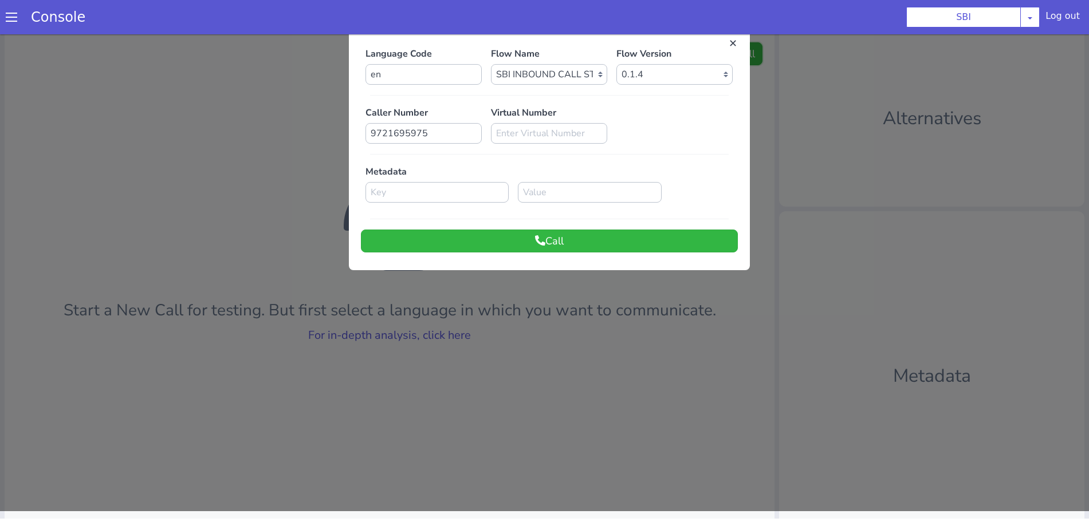
scroll to position [0, 0]
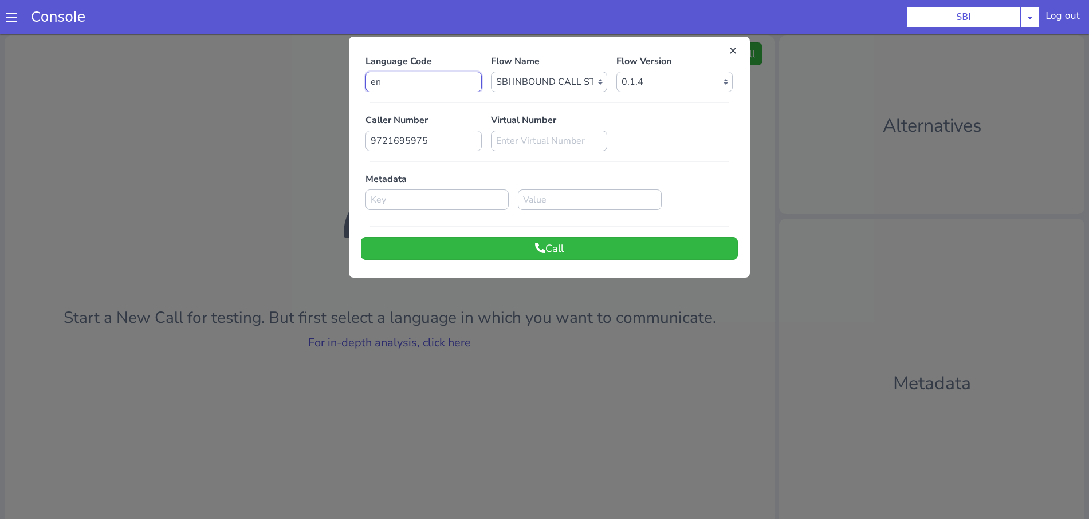
click at [468, 87] on input "en" at bounding box center [423, 82] width 116 height 21
type input "e"
type input "hi"
click at [504, 252] on button "Call" at bounding box center [549, 248] width 377 height 23
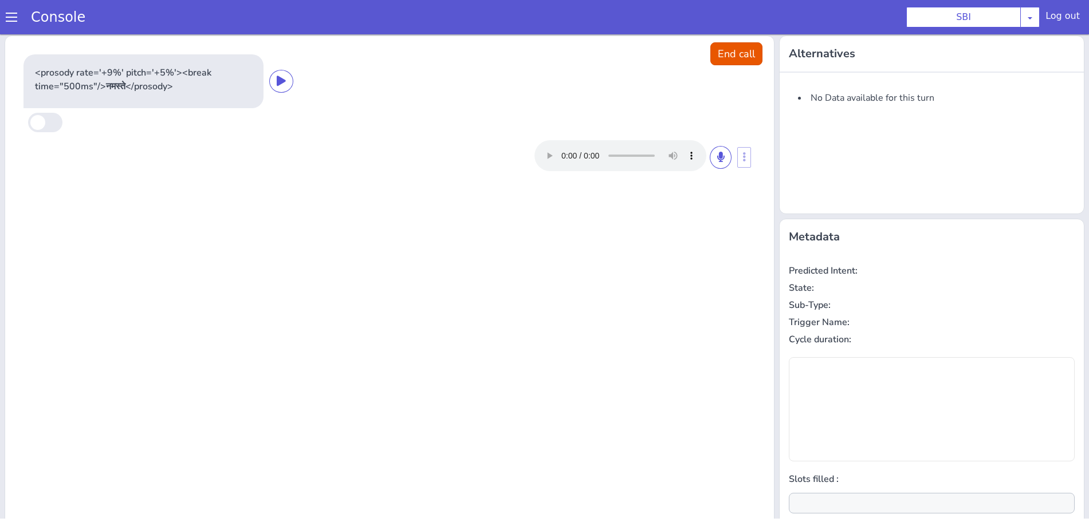
click at [6, 15] on span at bounding box center [11, 16] width 11 height 11
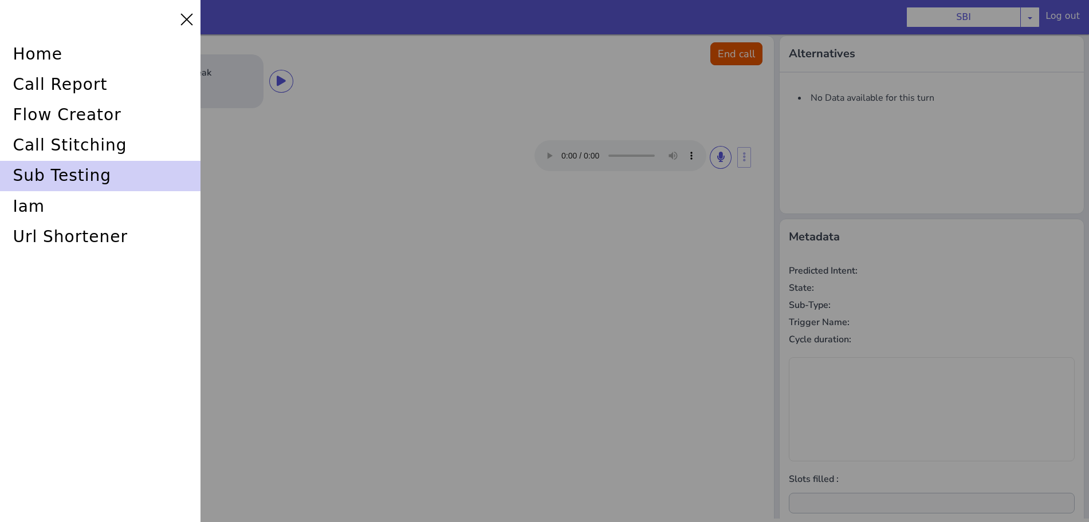
click at [44, 174] on div "sub testing" at bounding box center [100, 176] width 201 height 30
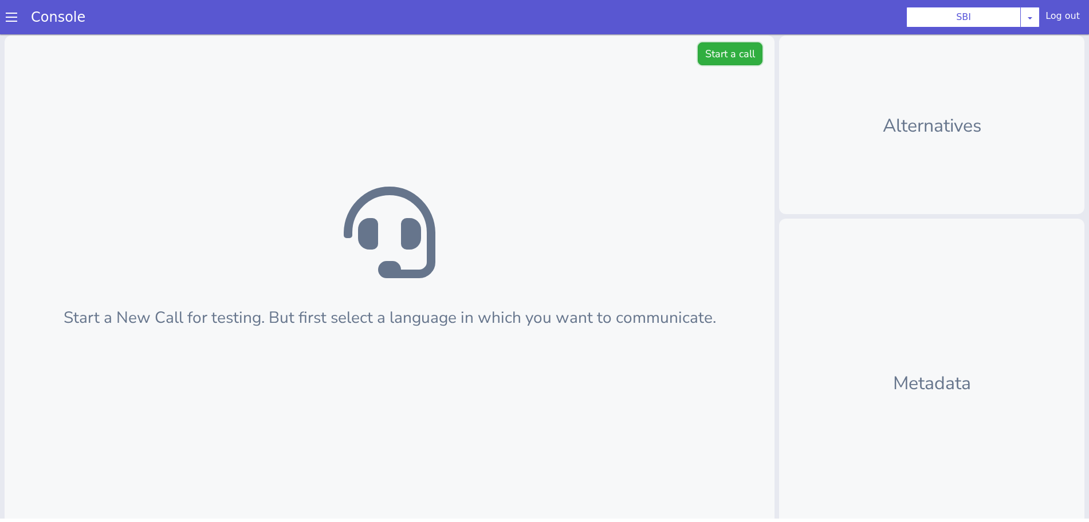
click at [734, 50] on button "Start a call" at bounding box center [730, 53] width 65 height 23
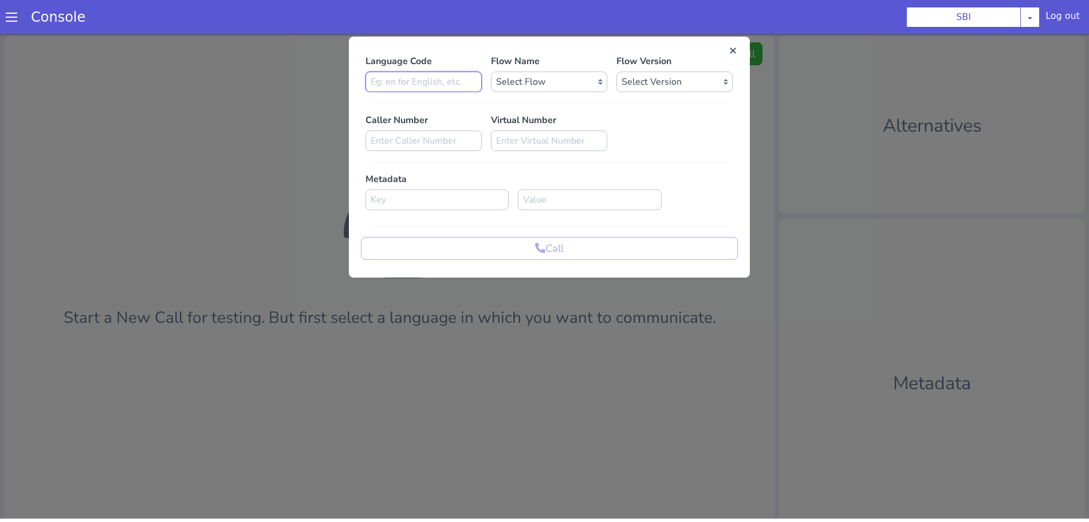
drag, startPoint x: 420, startPoint y: 80, endPoint x: 423, endPoint y: 88, distance: 8.3
click at [422, 80] on input at bounding box center [423, 82] width 116 height 21
type input "hi"
click at [577, 65] on p "Flow Name" at bounding box center [549, 61] width 116 height 14
click at [585, 87] on select "Select Flow pre due SBI B0 SBI FARMER BOT English 2024 SBI INBOUND CALL STEERIN…" at bounding box center [549, 82] width 116 height 21
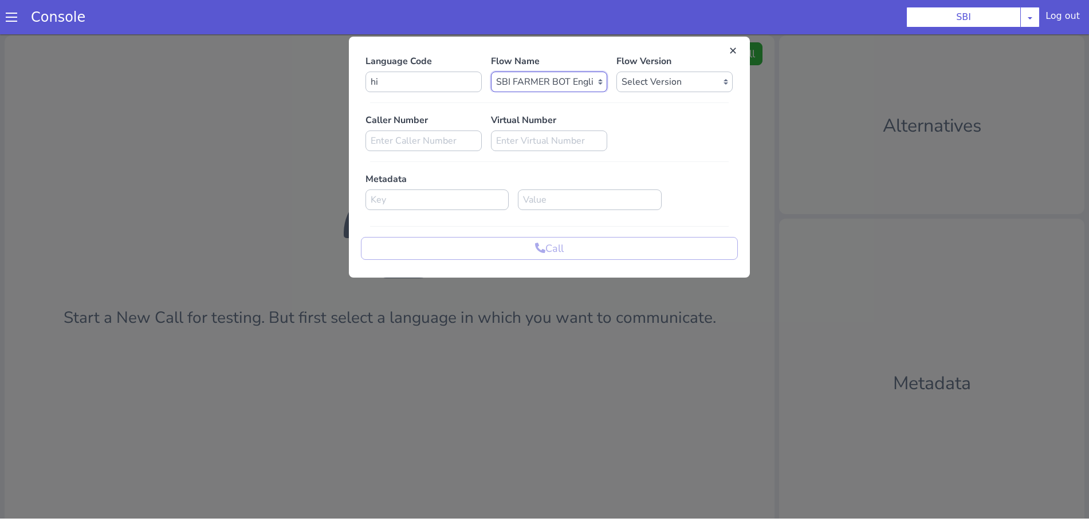
click at [491, 72] on select "Select Flow pre due SBI B0 SBI FARMER BOT English 2024 SBI INBOUND CALL STEERIN…" at bounding box center [549, 82] width 116 height 21
click at [599, 85] on select "Select Flow pre due SBI B0 SBI FARMER BOT English 2024 SBI INBOUND CALL STEERIN…" at bounding box center [549, 82] width 116 height 21
select select "3536d211-3c77-413a-9464-cbbfa57b0f64"
click at [491, 72] on select "Select Flow pre due SBI B0 SBI FARMER BOT English 2024 SBI INBOUND CALL STEERIN…" at bounding box center [549, 82] width 116 height 21
drag, startPoint x: 666, startPoint y: 82, endPoint x: 664, endPoint y: 89, distance: 7.2
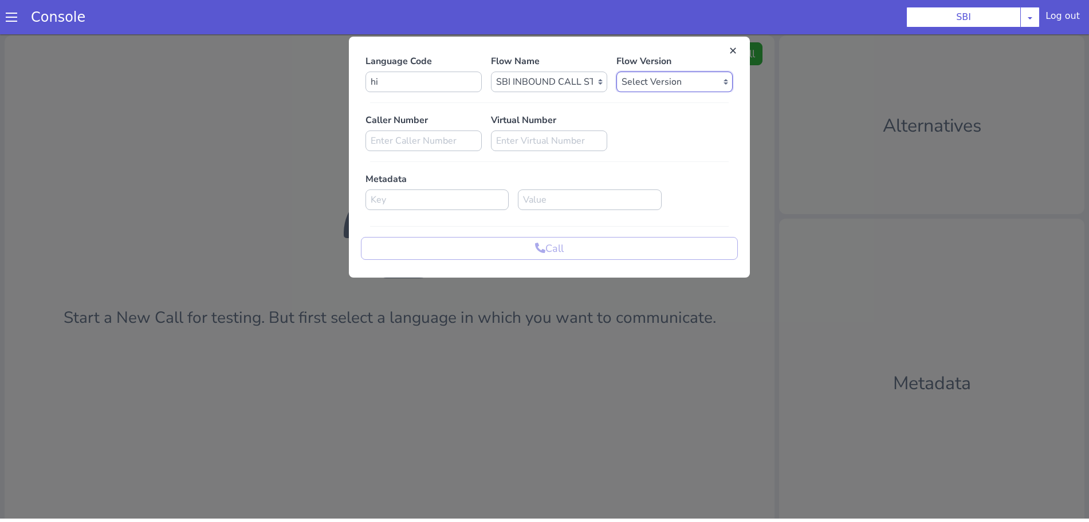
click at [666, 82] on select "Select Version 0.1.4 0.1.3 0.1.2 0.1.1 0.1.0 0.0.170 0.0.169 0.0.168 0.0.167 0.…" at bounding box center [674, 82] width 116 height 21
select select "0.1.4"
click at [616, 72] on select "Select Version 0.1.4 0.1.3 0.1.2 0.1.1 0.1.0 0.0.170 0.0.169 0.0.168 0.0.167 0.…" at bounding box center [674, 82] width 116 height 21
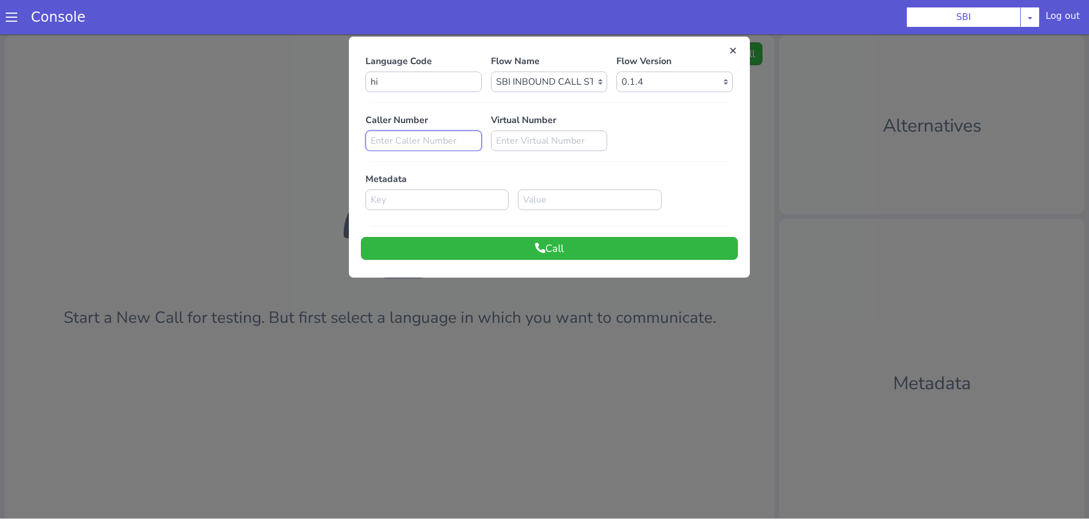
click at [410, 134] on input at bounding box center [423, 141] width 116 height 21
paste input "8588966013"
type input "8588966013"
click at [553, 248] on button "Call" at bounding box center [549, 248] width 377 height 23
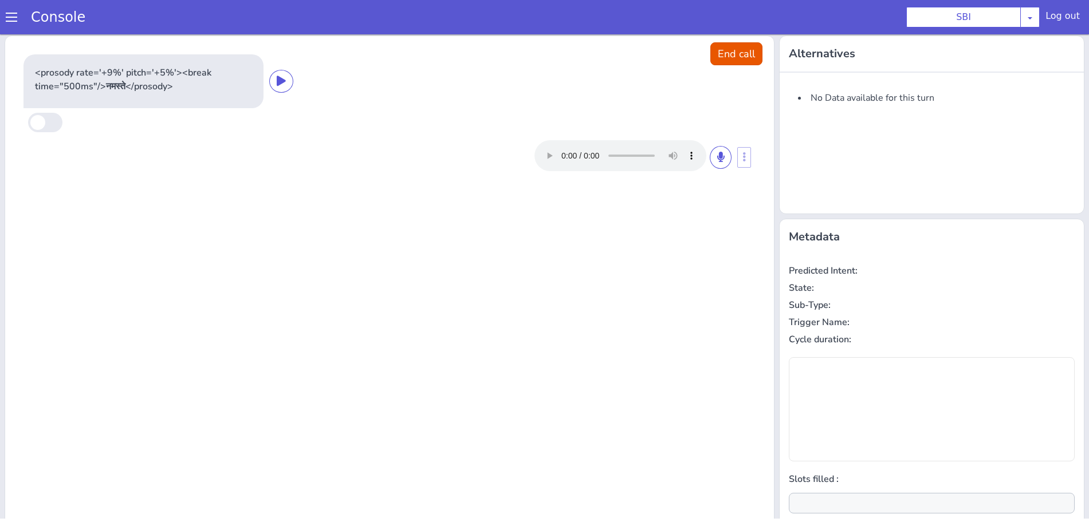
click at [725, 152] on div at bounding box center [642, 155] width 217 height 31
click at [710, 164] on button at bounding box center [721, 157] width 22 height 23
click at [717, 161] on icon at bounding box center [720, 157] width 7 height 10
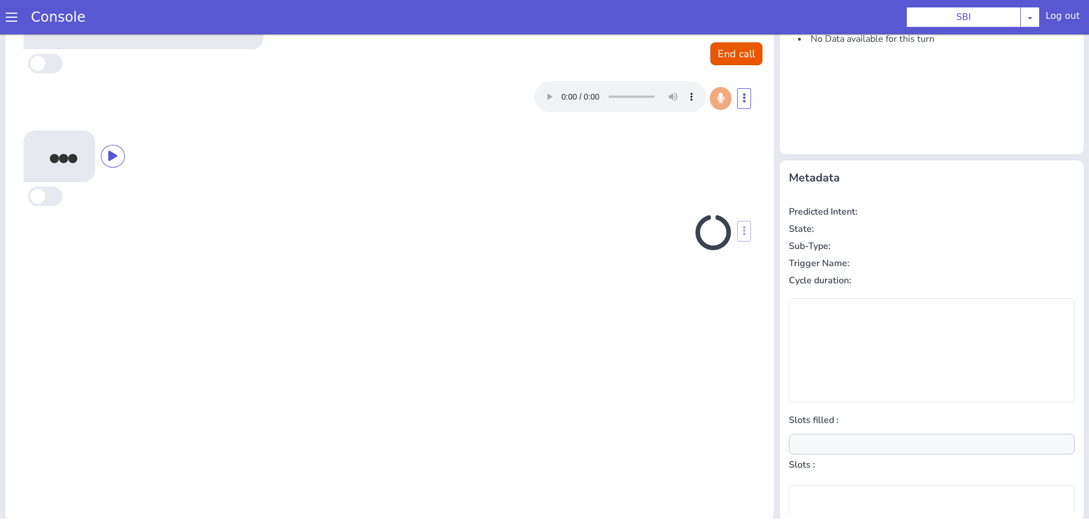
scroll to position [62, 0]
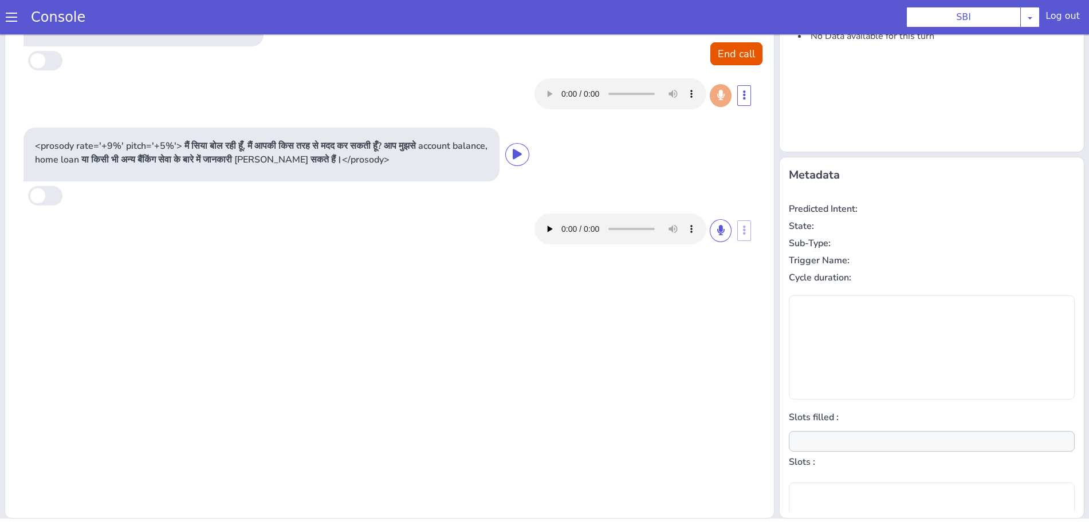
type input "null"
click at [713, 236] on button at bounding box center [721, 230] width 22 height 23
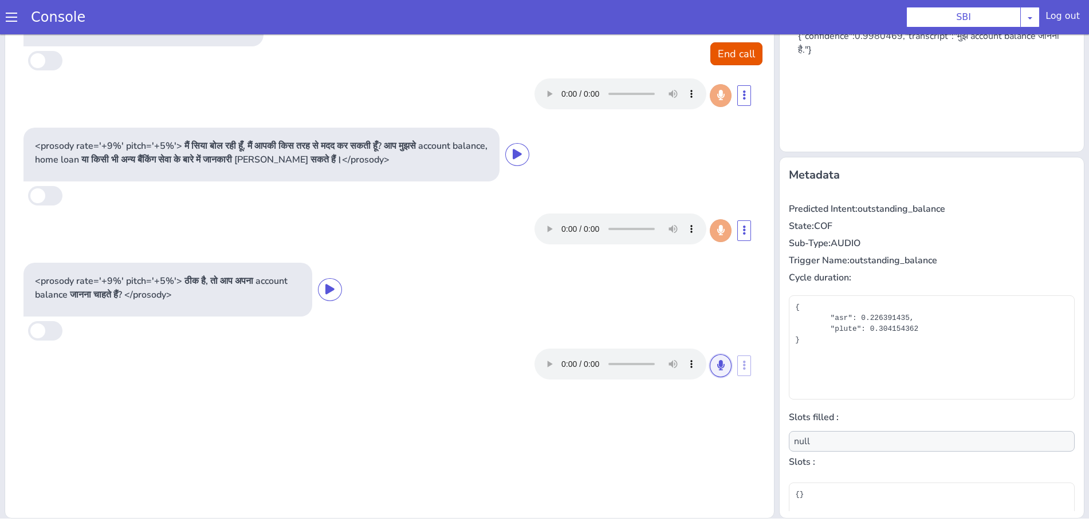
click at [710, 371] on button at bounding box center [721, 366] width 22 height 23
click at [717, 369] on icon at bounding box center [720, 365] width 7 height 10
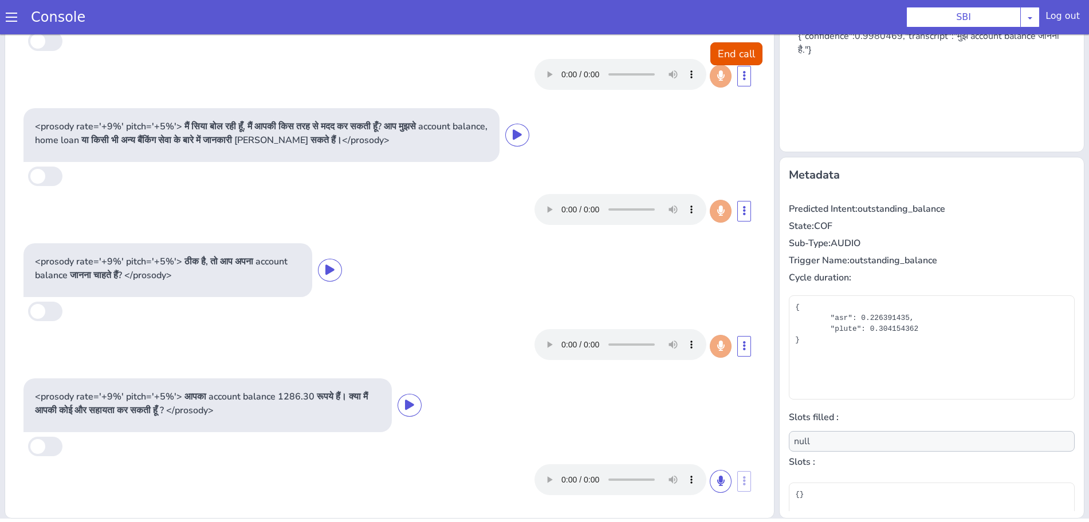
scroll to position [19, 0]
click at [719, 50] on button "End call" at bounding box center [736, 53] width 52 height 23
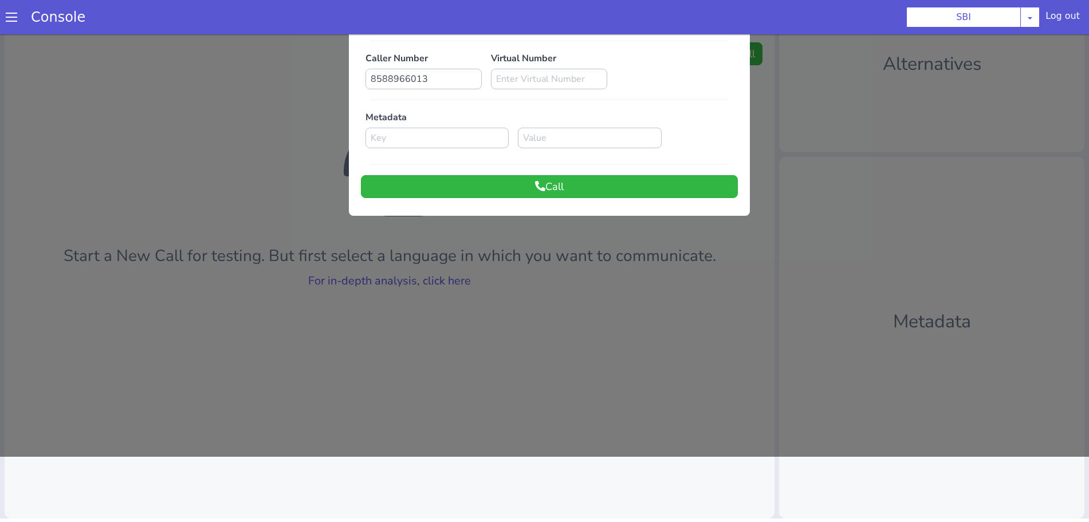
click at [357, 278] on div at bounding box center [544, 213] width 1089 height 488
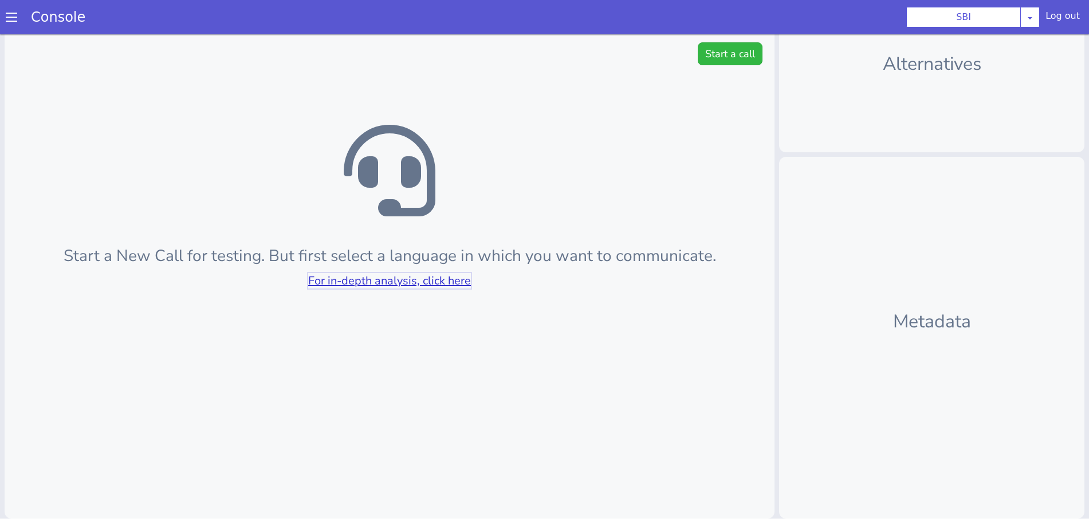
click at [434, 273] on link "For in-depth analysis, click here" at bounding box center [389, 280] width 163 height 15
